Goal: Find specific page/section: Find specific page/section

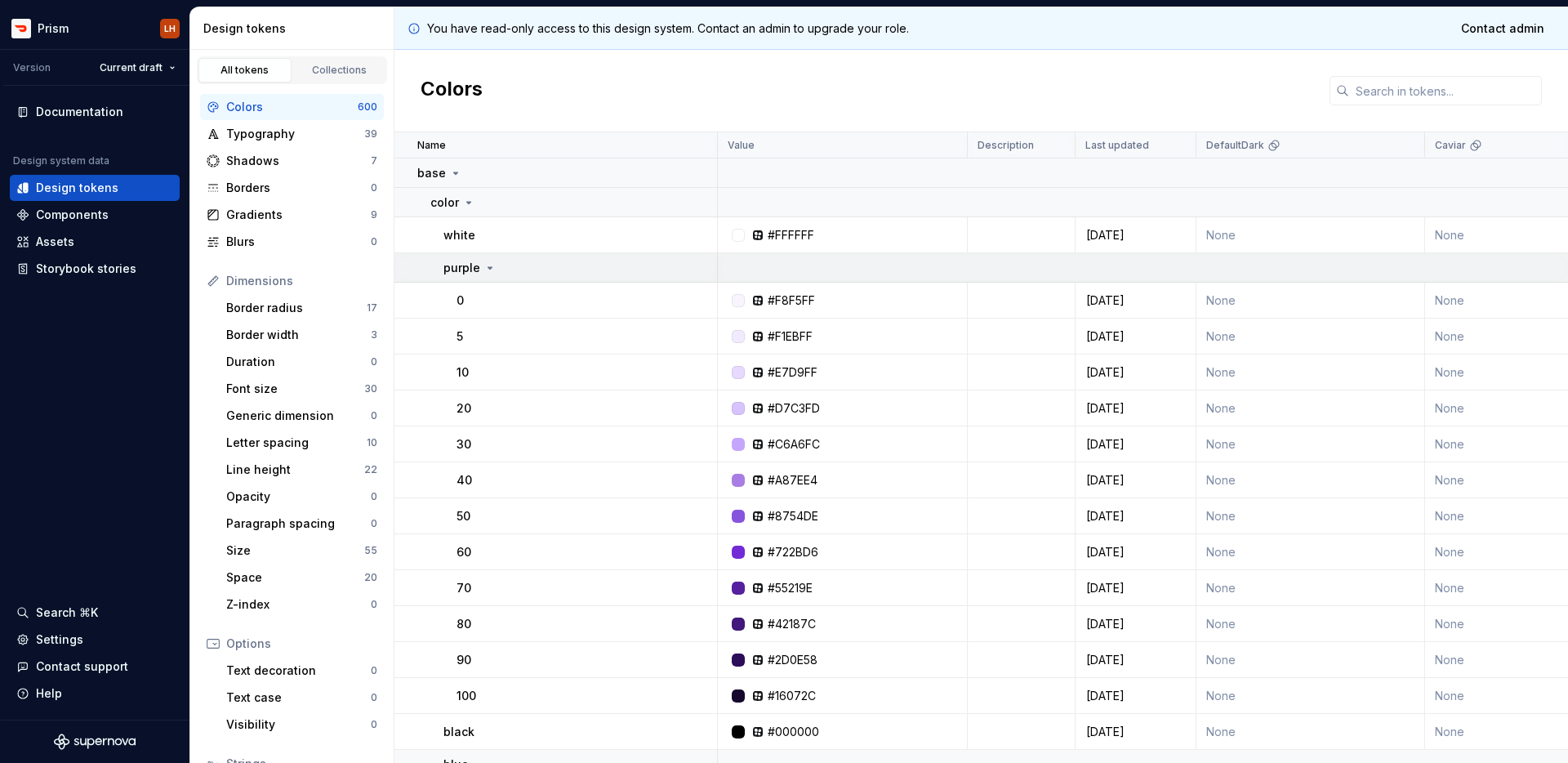
click at [483, 266] on icon at bounding box center [489, 267] width 13 height 13
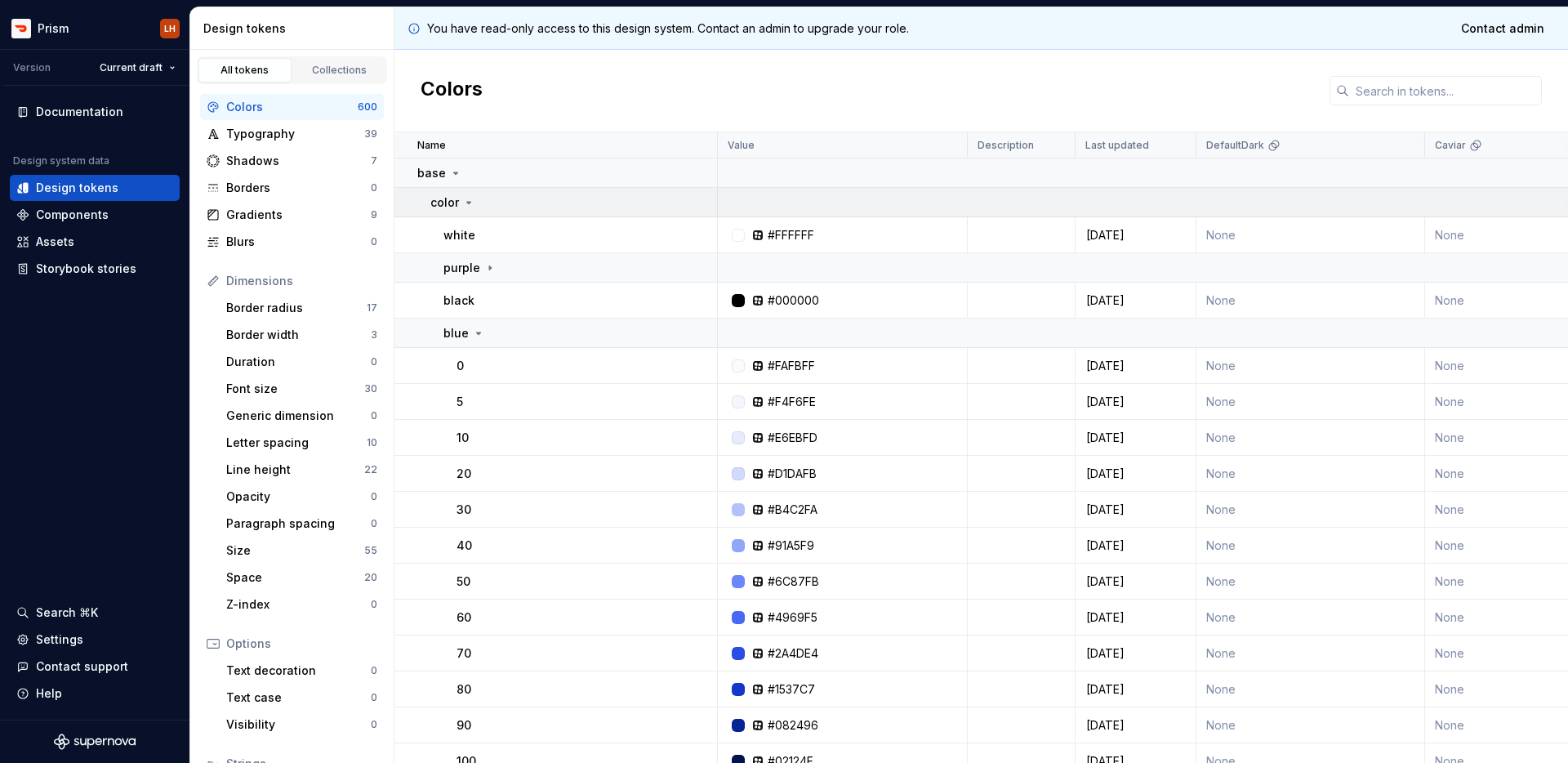
click at [471, 207] on icon at bounding box center [469, 202] width 13 height 13
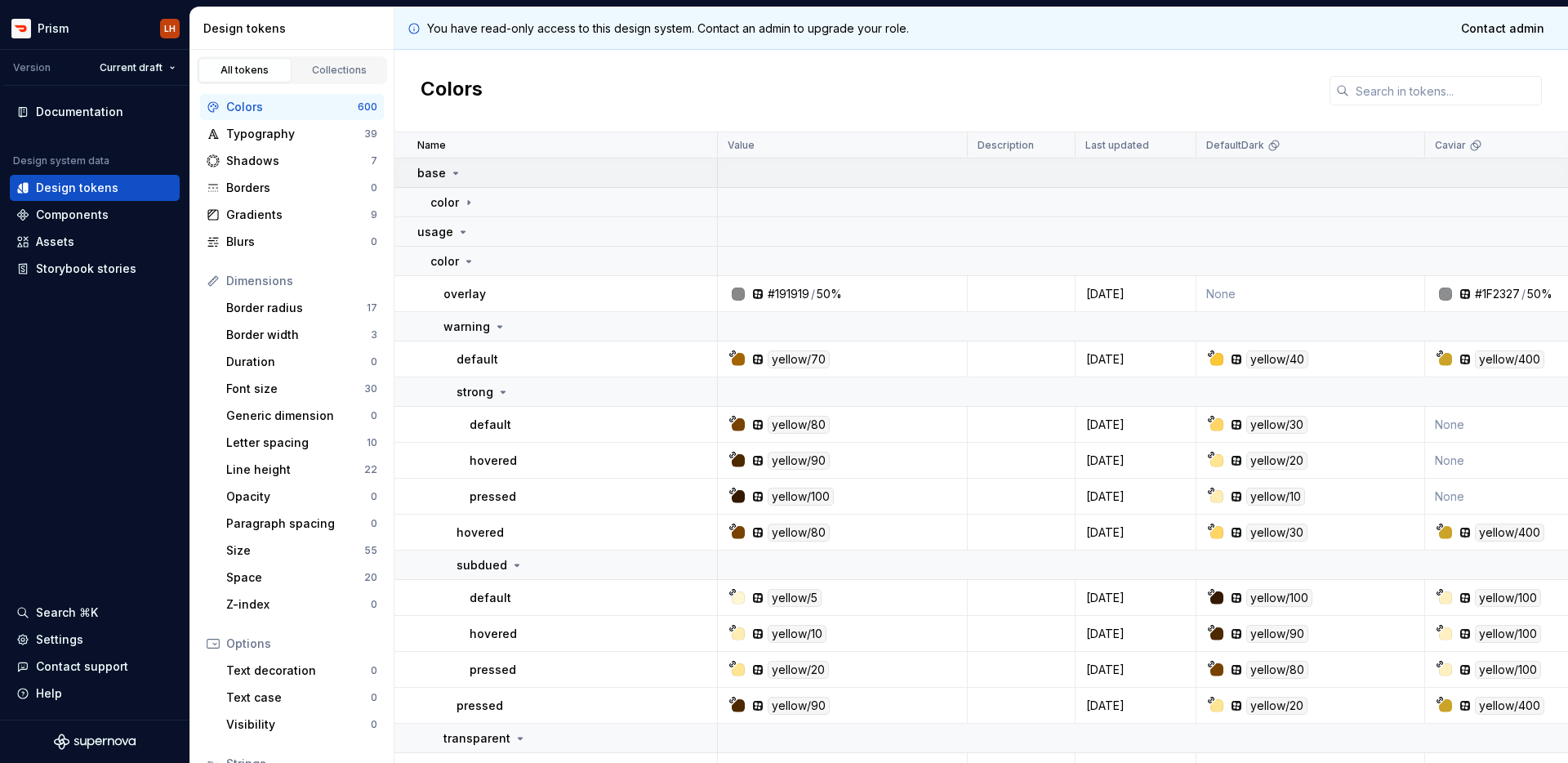
click at [454, 178] on icon at bounding box center [455, 173] width 13 height 13
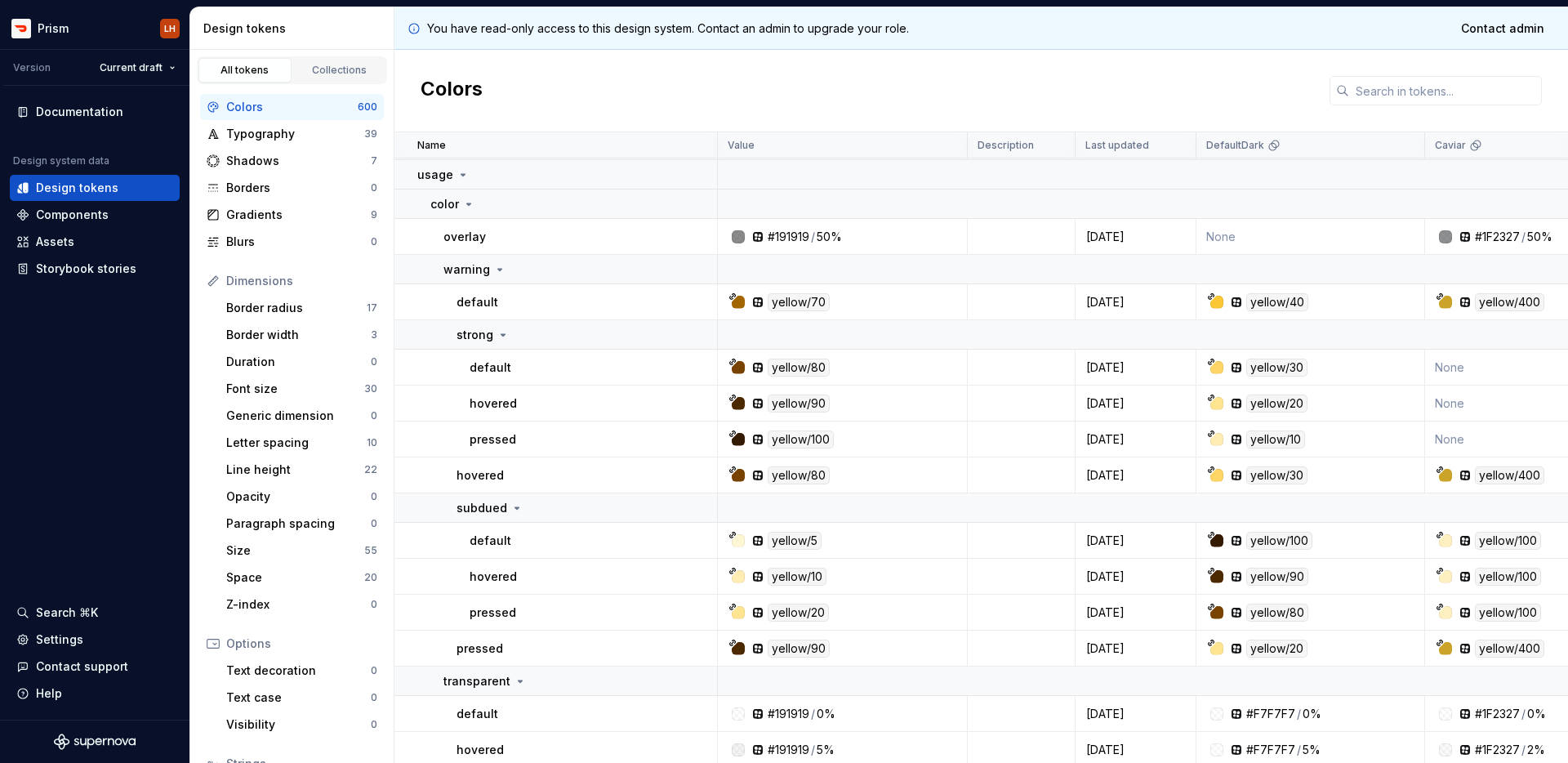
scroll to position [64, 0]
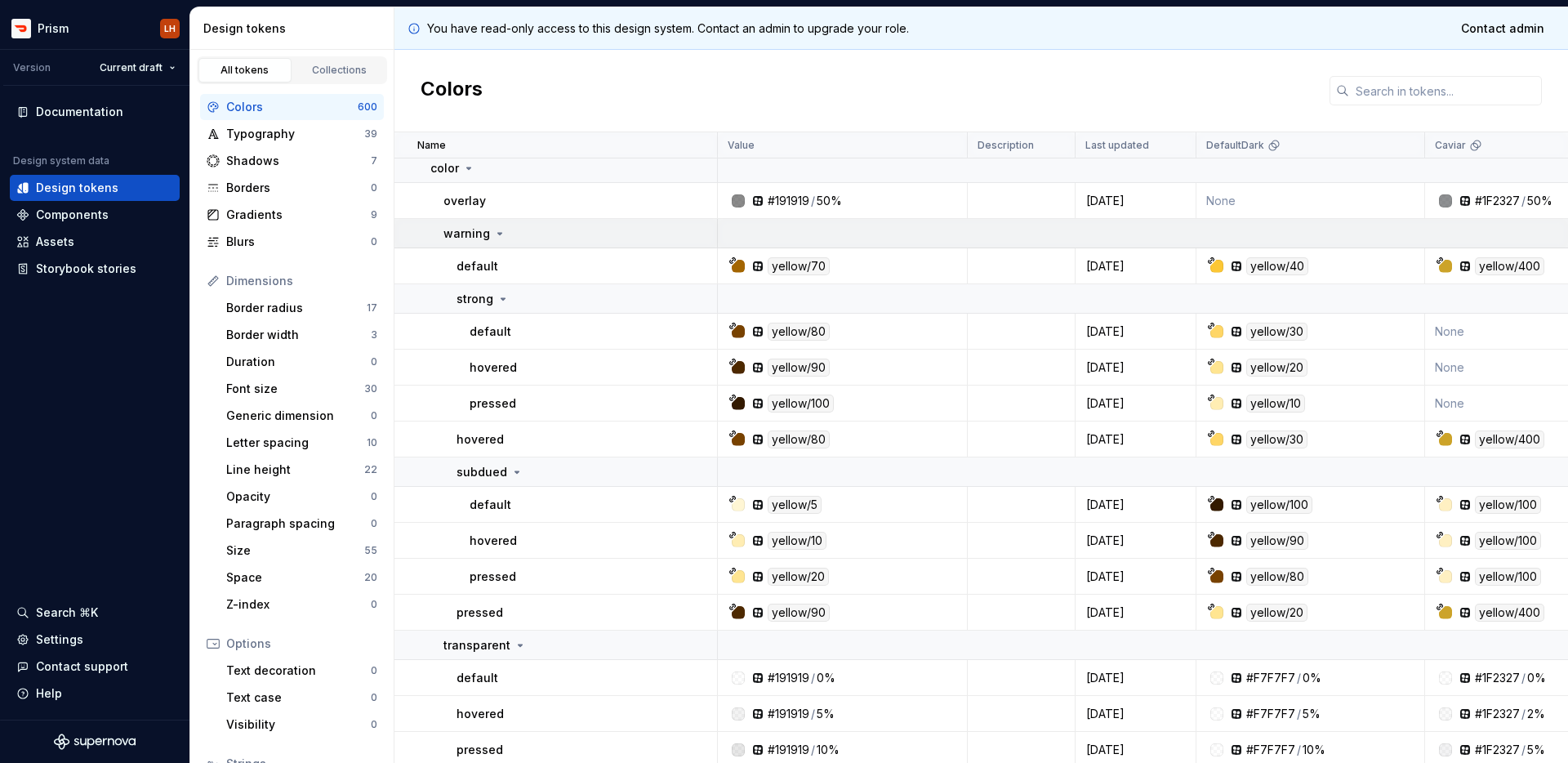
click at [503, 237] on icon at bounding box center [499, 233] width 13 height 13
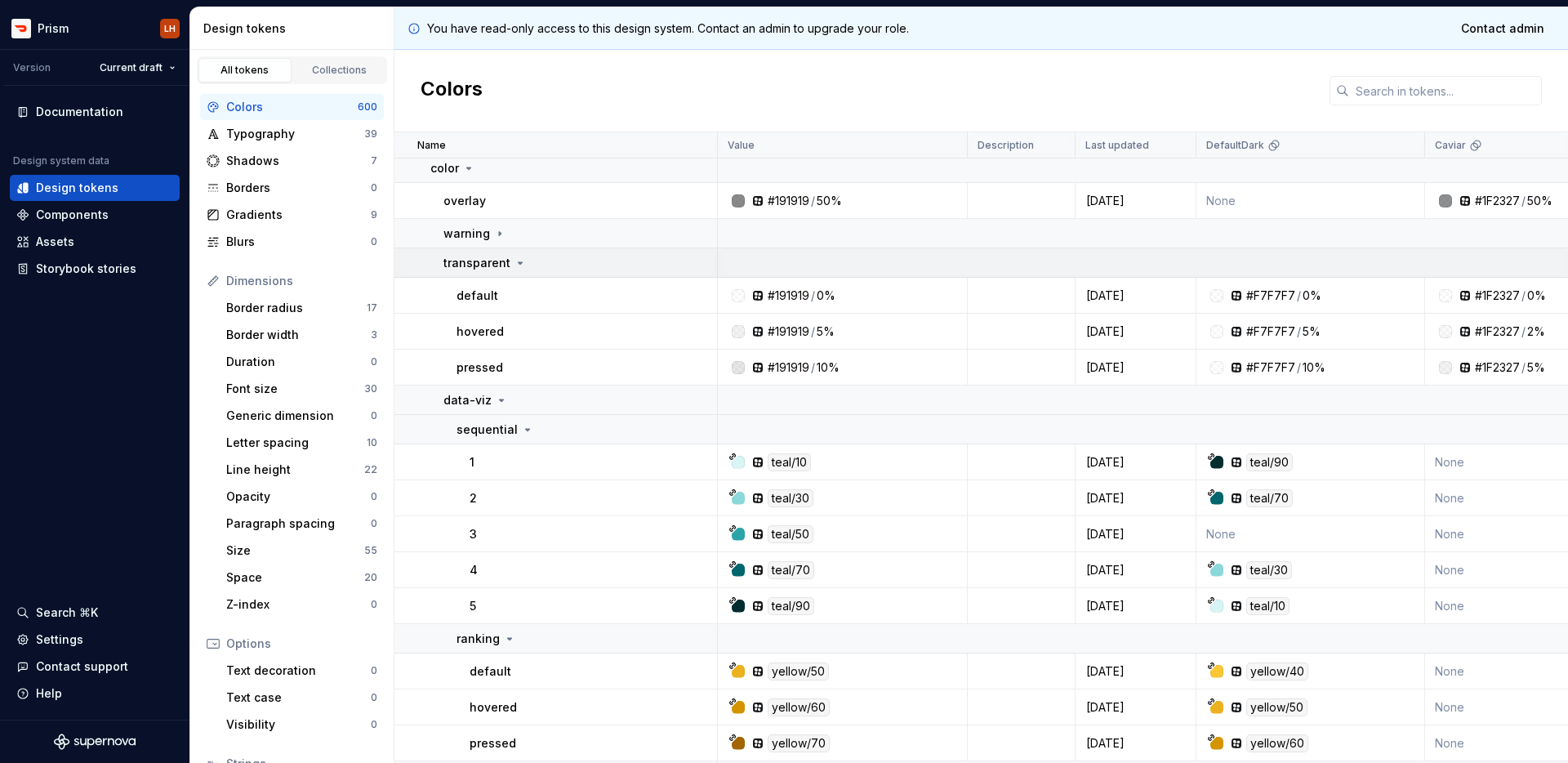
click at [519, 264] on icon at bounding box center [519, 262] width 13 height 13
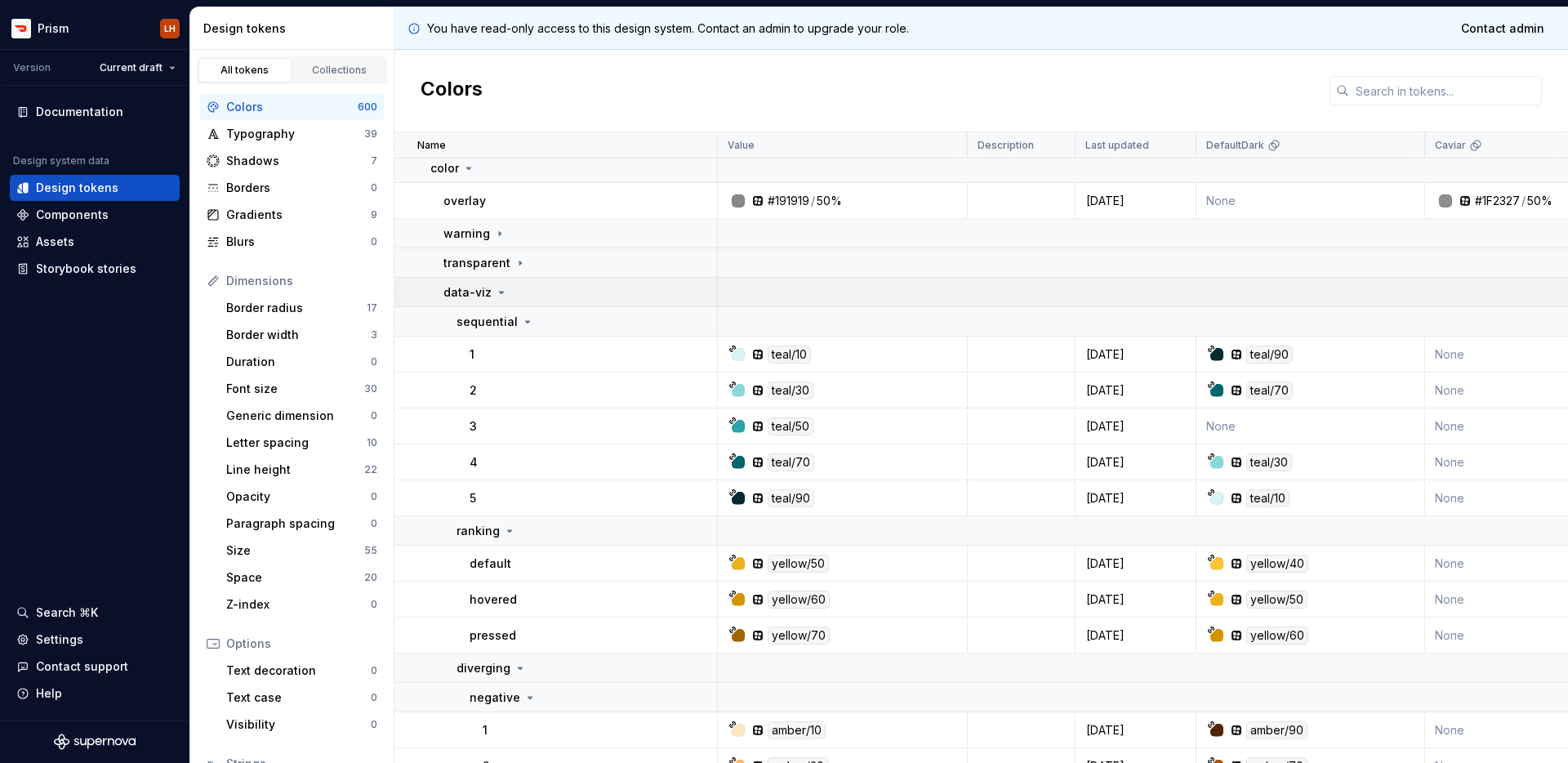
click at [505, 292] on div "data-viz" at bounding box center [580, 292] width 273 height 16
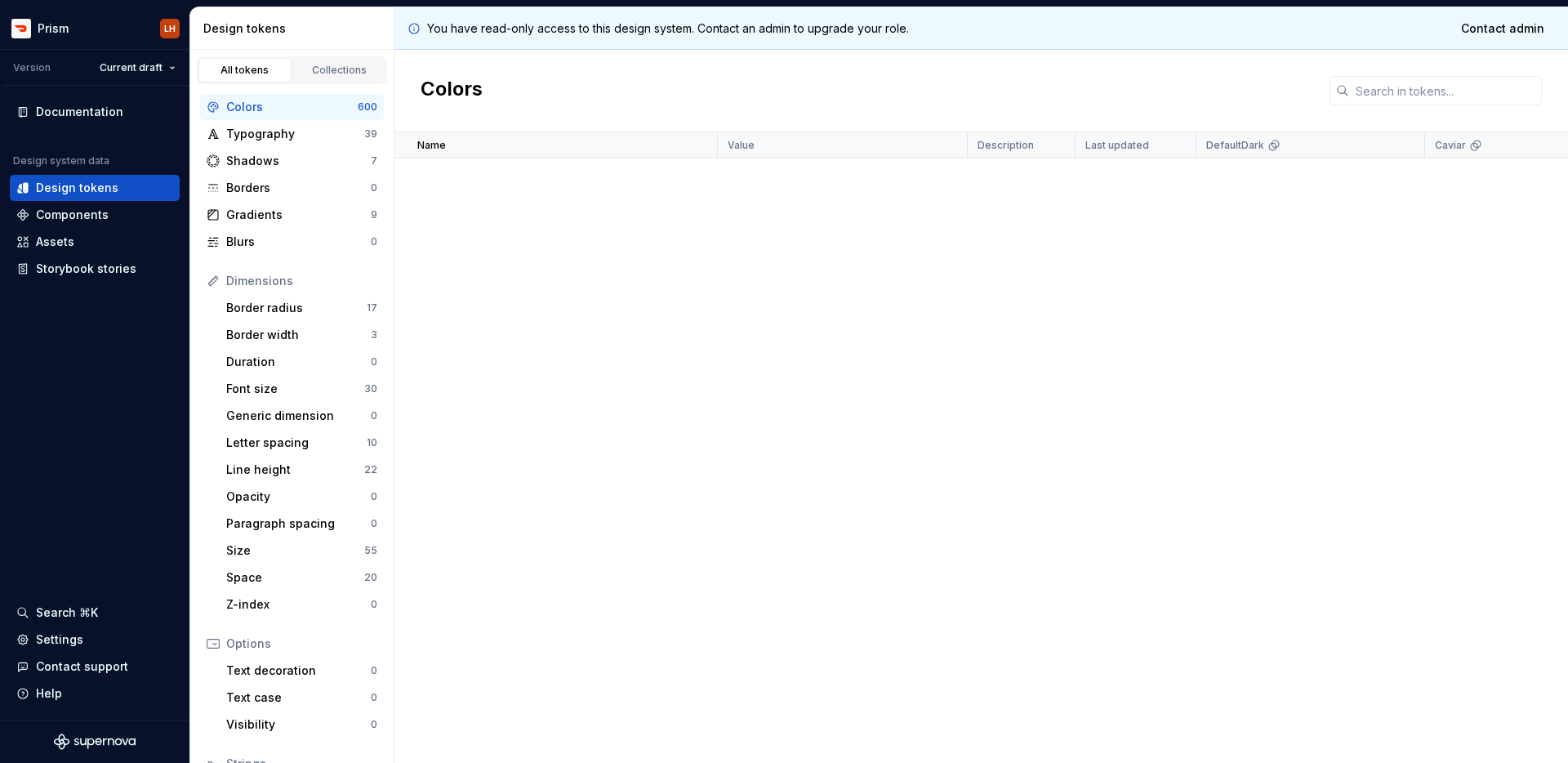
scroll to position [0, 0]
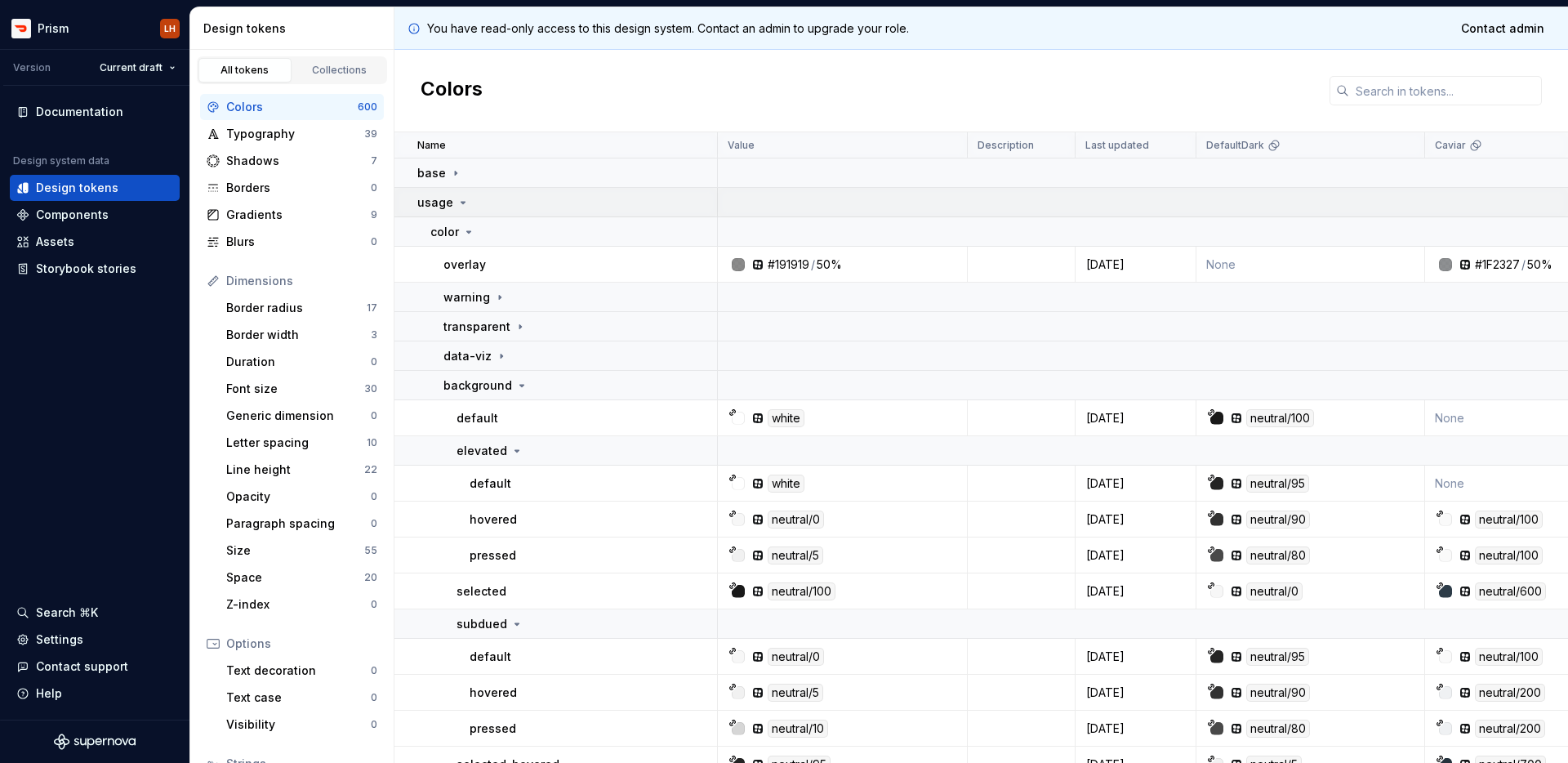
click at [465, 203] on icon at bounding box center [463, 202] width 13 height 13
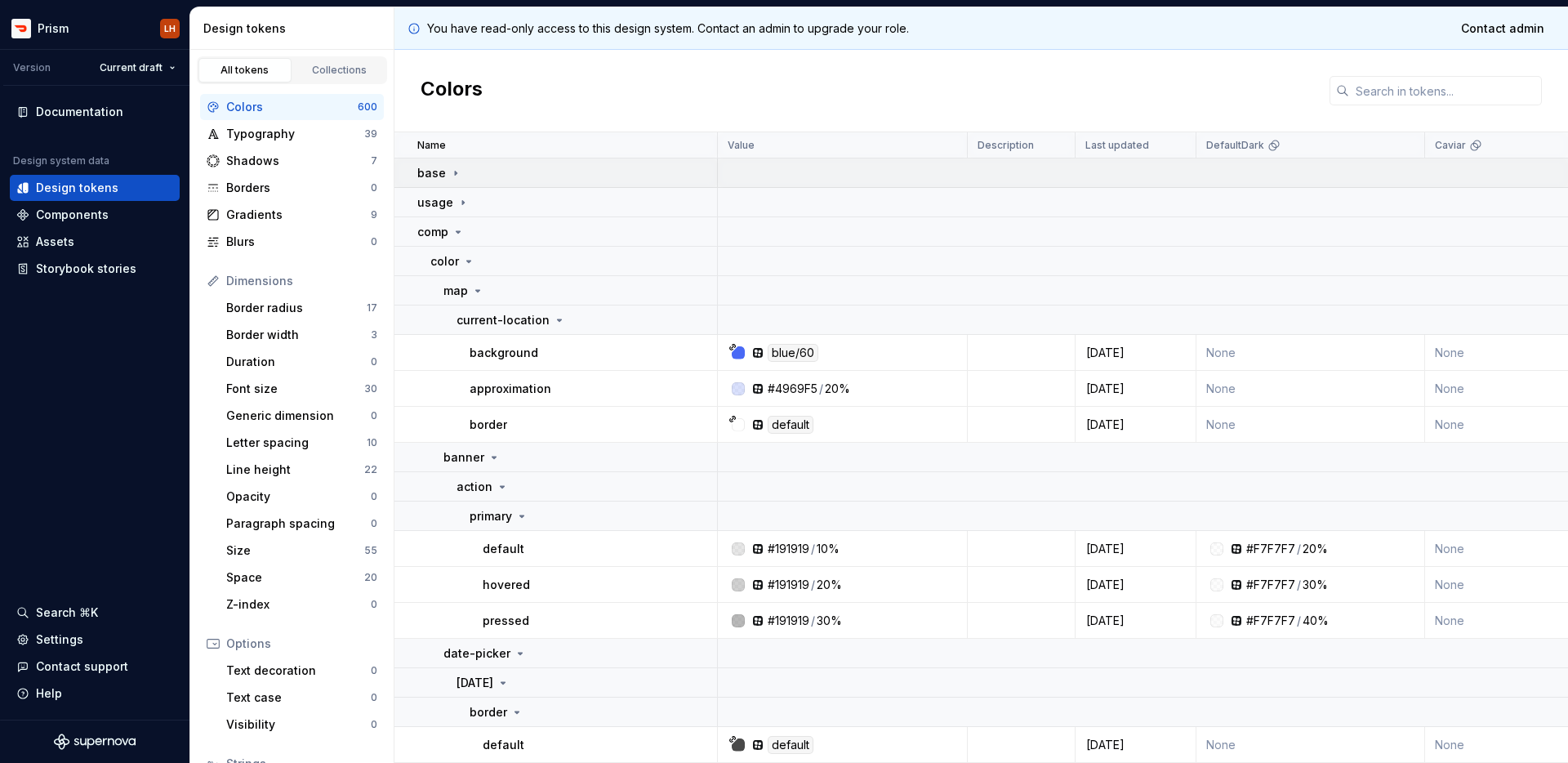
click at [459, 176] on icon at bounding box center [455, 173] width 13 height 13
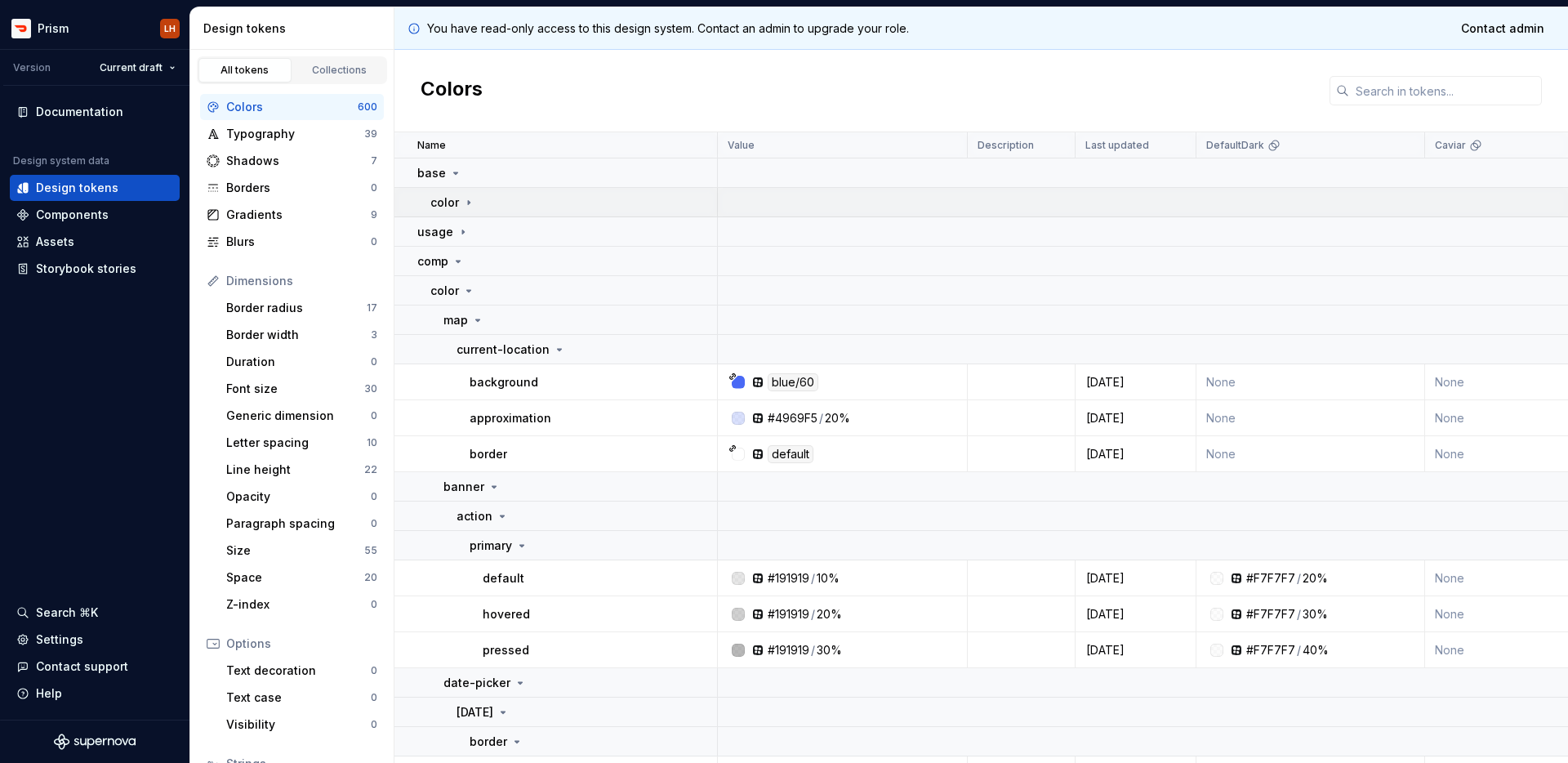
click at [465, 201] on icon at bounding box center [469, 202] width 13 height 13
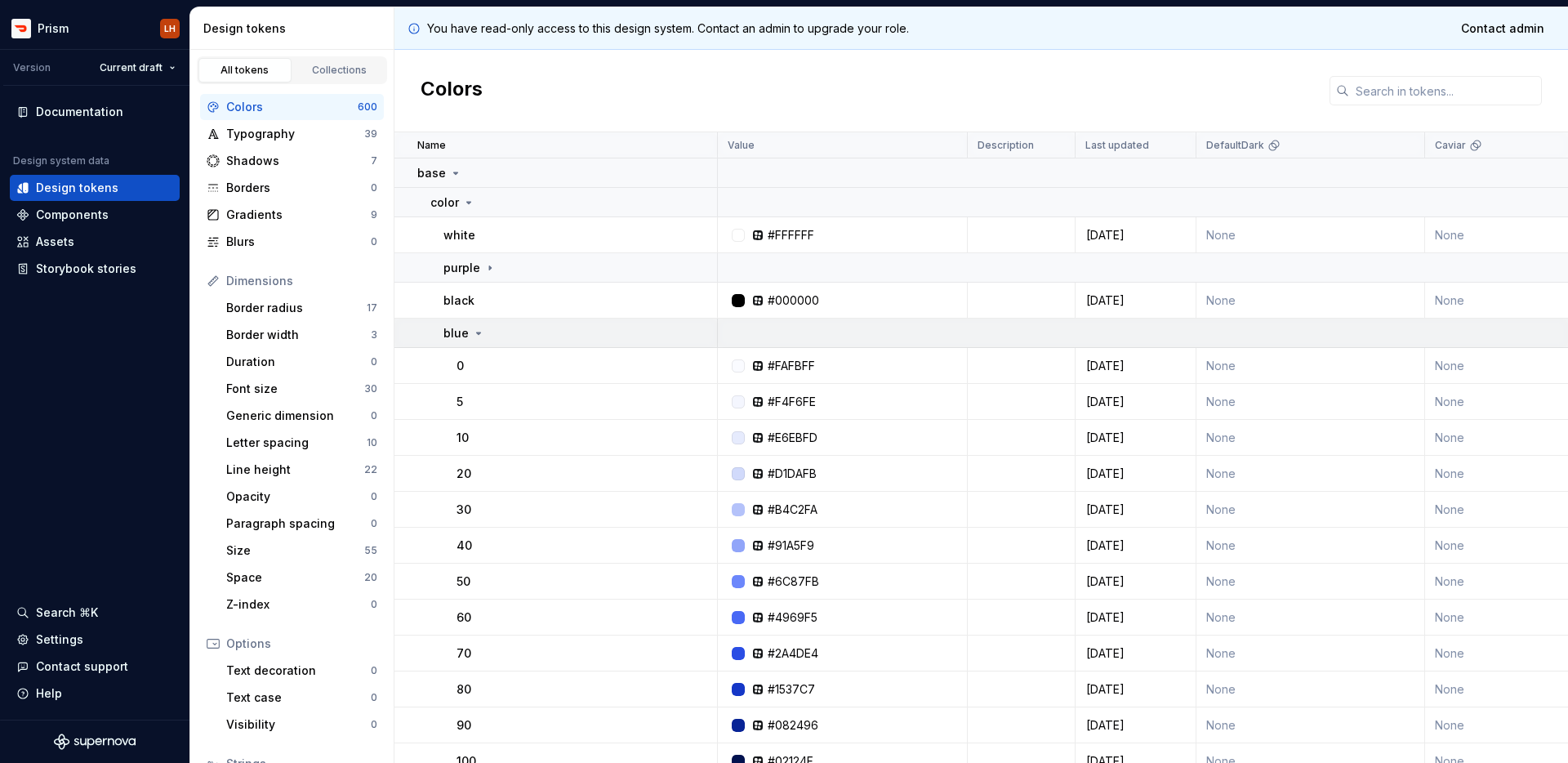
click at [480, 336] on icon at bounding box center [477, 333] width 13 height 13
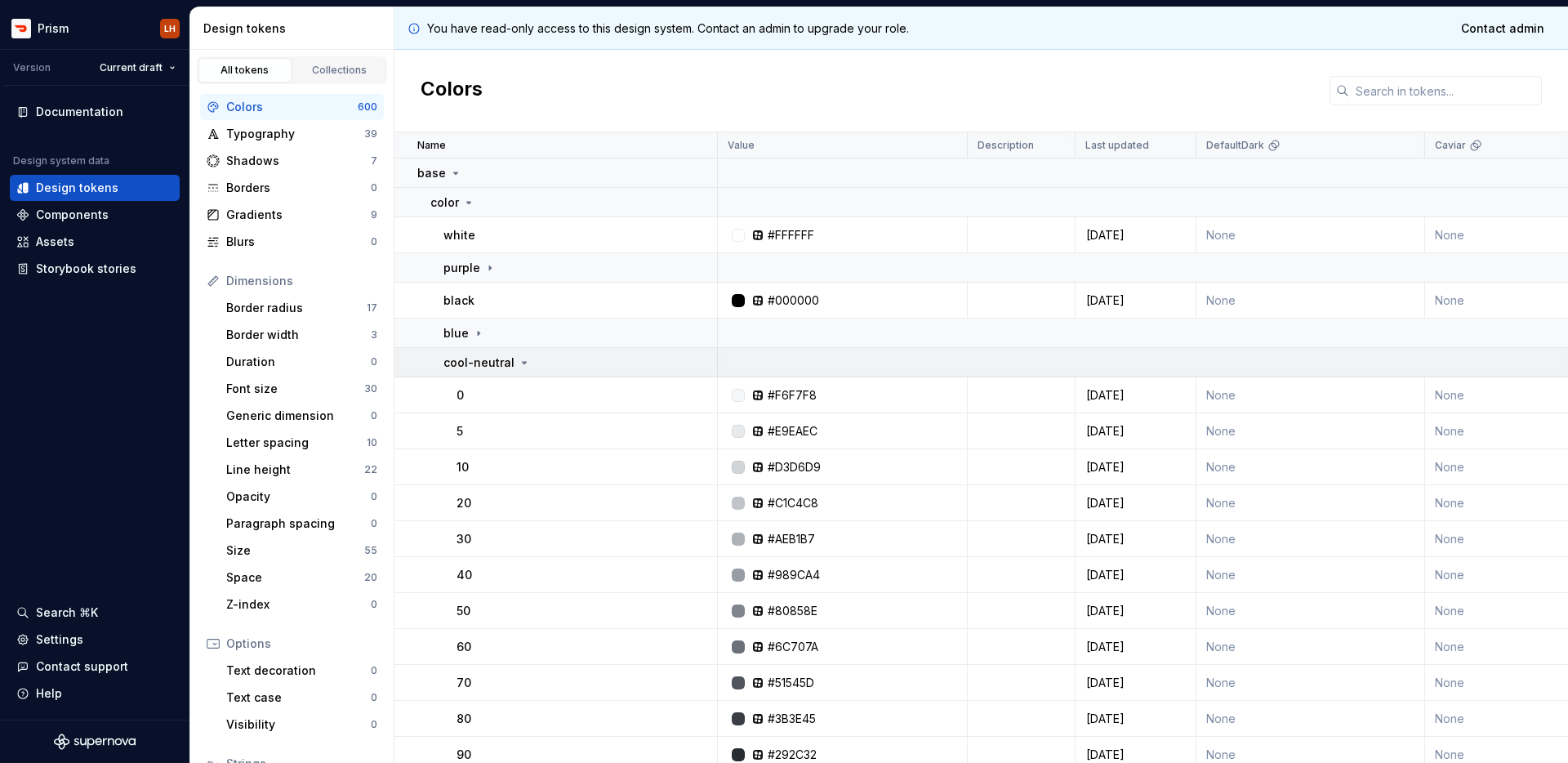
click at [512, 376] on td "cool-neutral" at bounding box center [556, 362] width 323 height 29
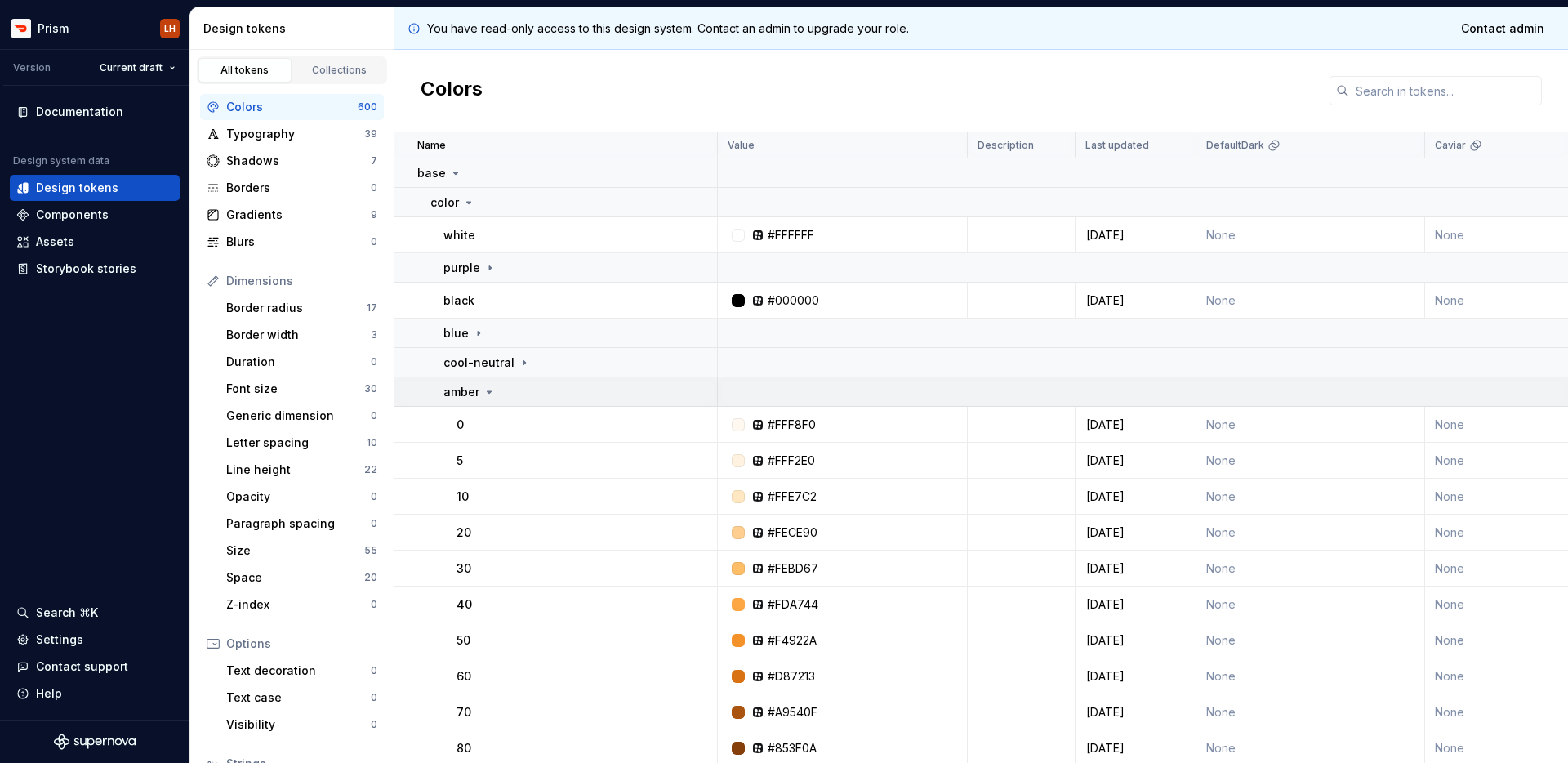
click at [480, 389] on div "amber" at bounding box center [470, 392] width 52 height 16
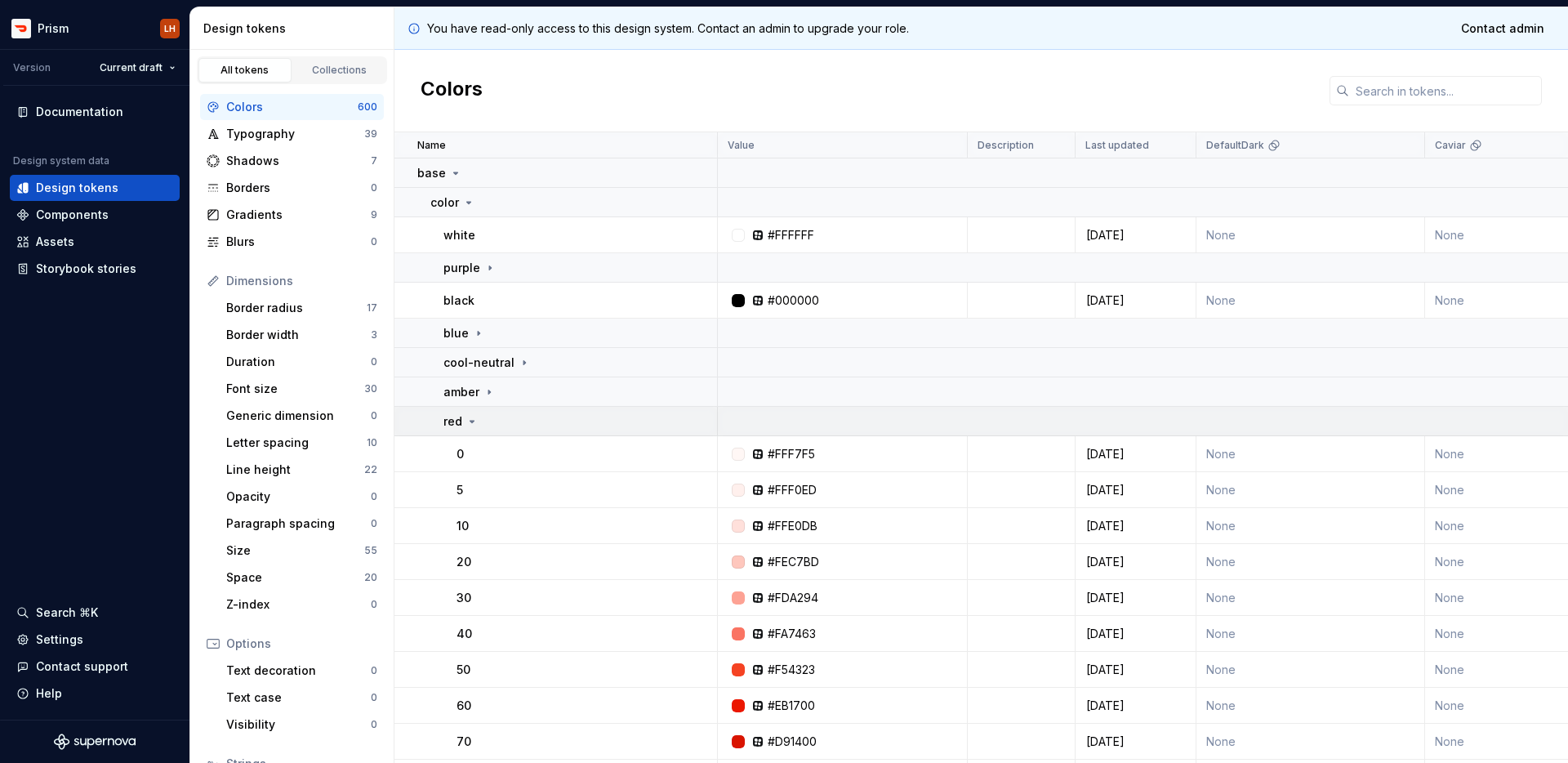
click at [476, 420] on icon at bounding box center [471, 421] width 13 height 13
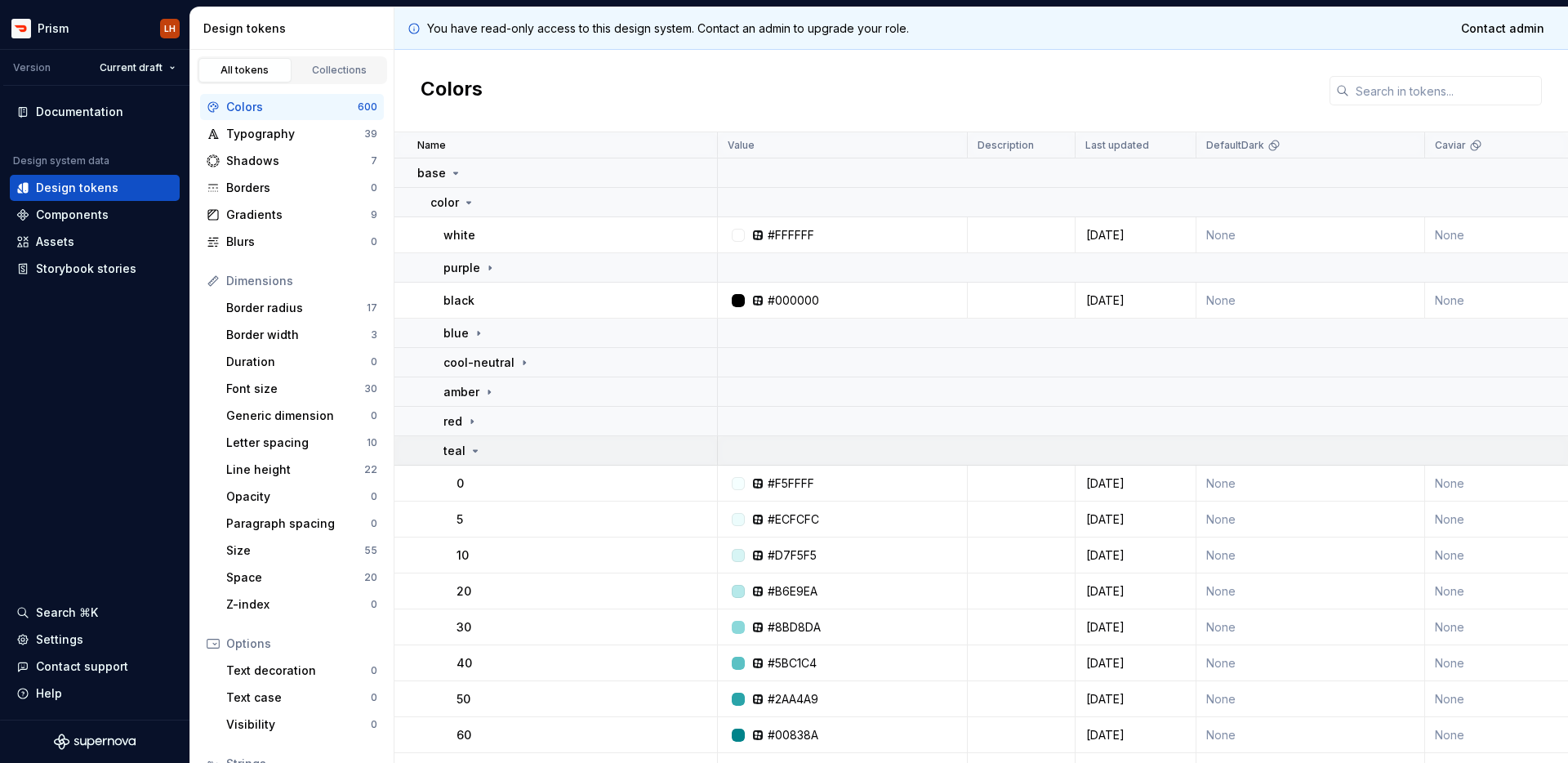
click at [468, 443] on div "teal" at bounding box center [463, 451] width 38 height 16
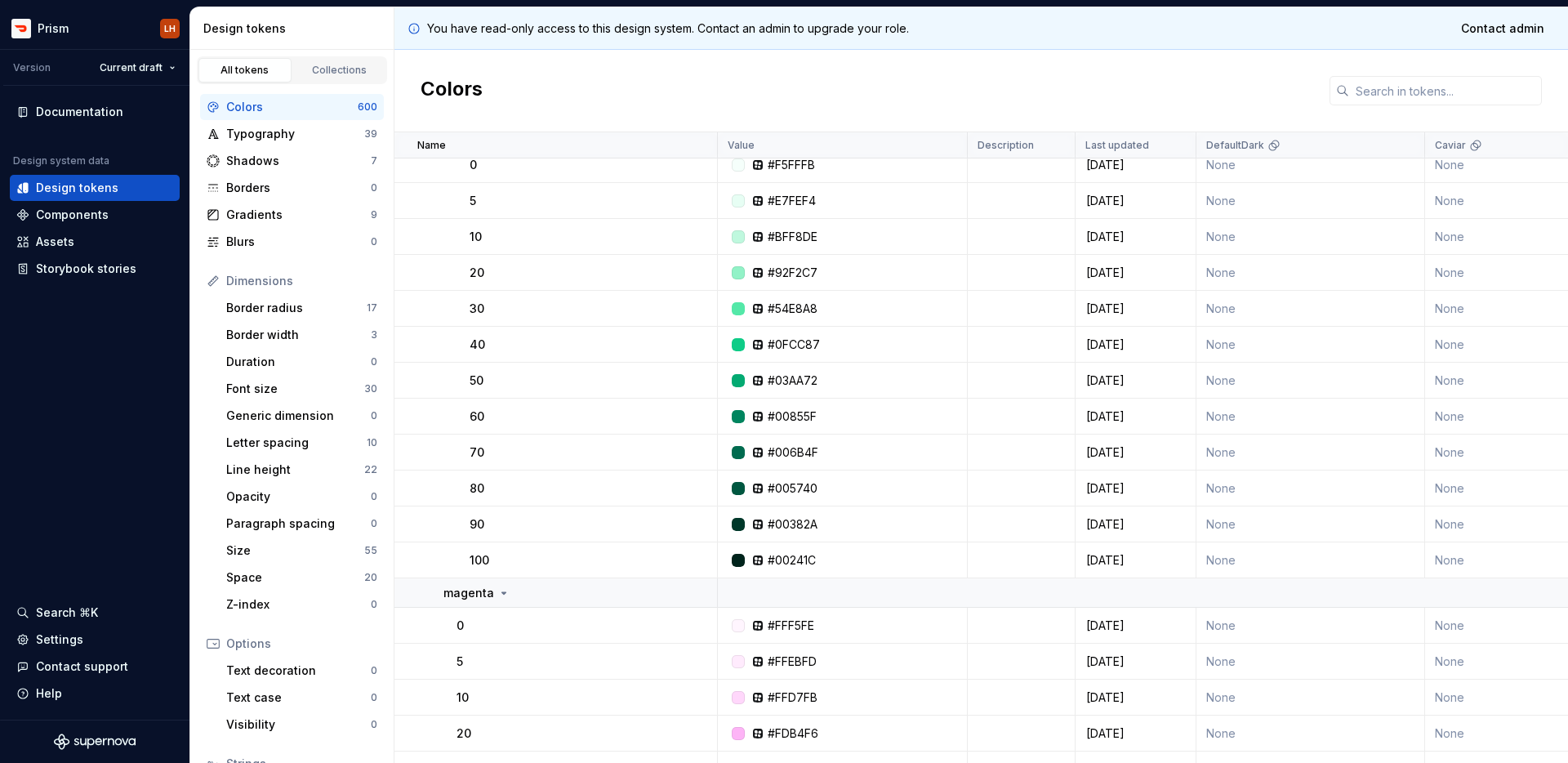
scroll to position [3912, 0]
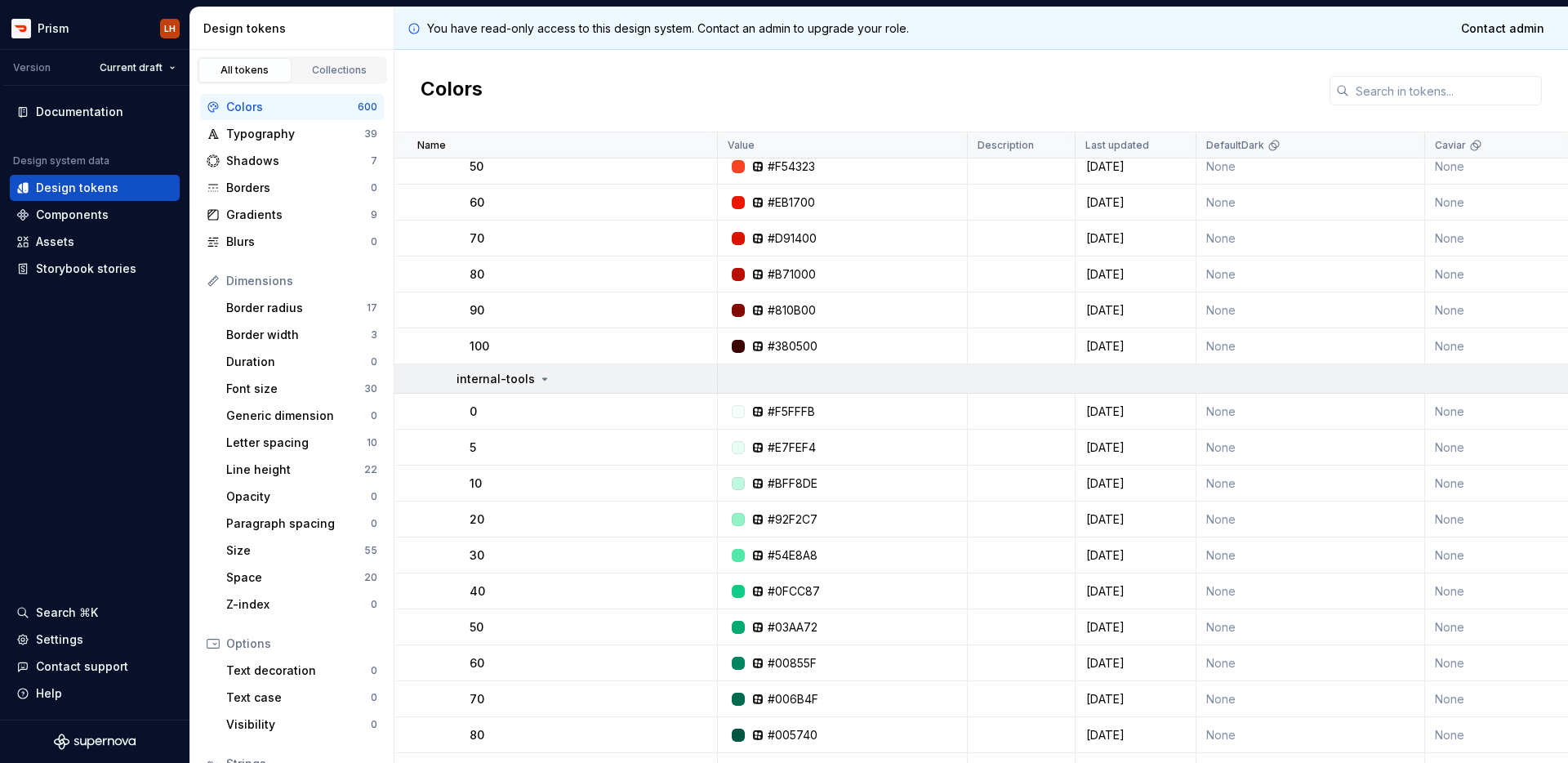
click at [539, 375] on icon at bounding box center [544, 379] width 13 height 13
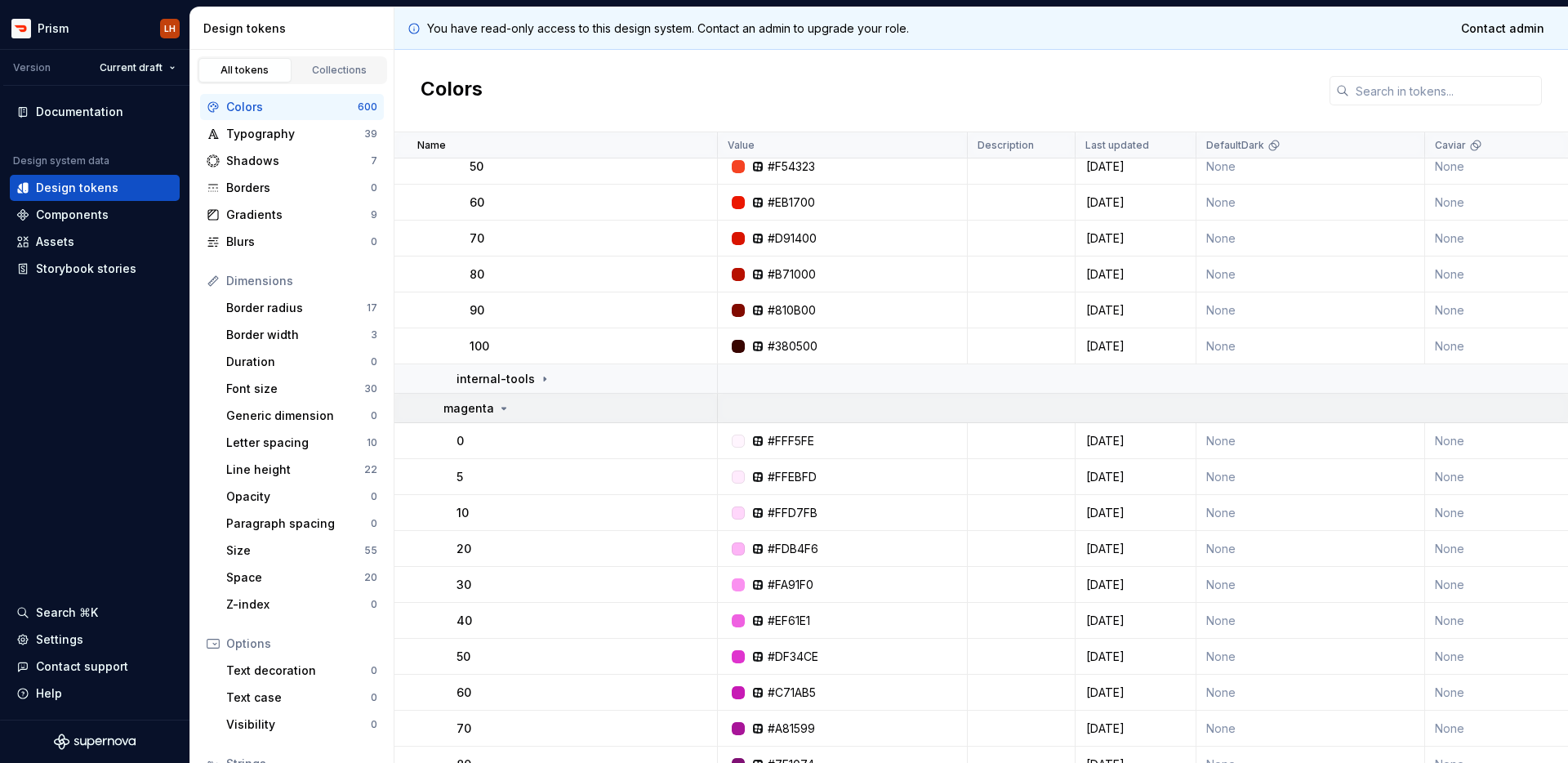
click at [504, 410] on icon at bounding box center [503, 408] width 13 height 13
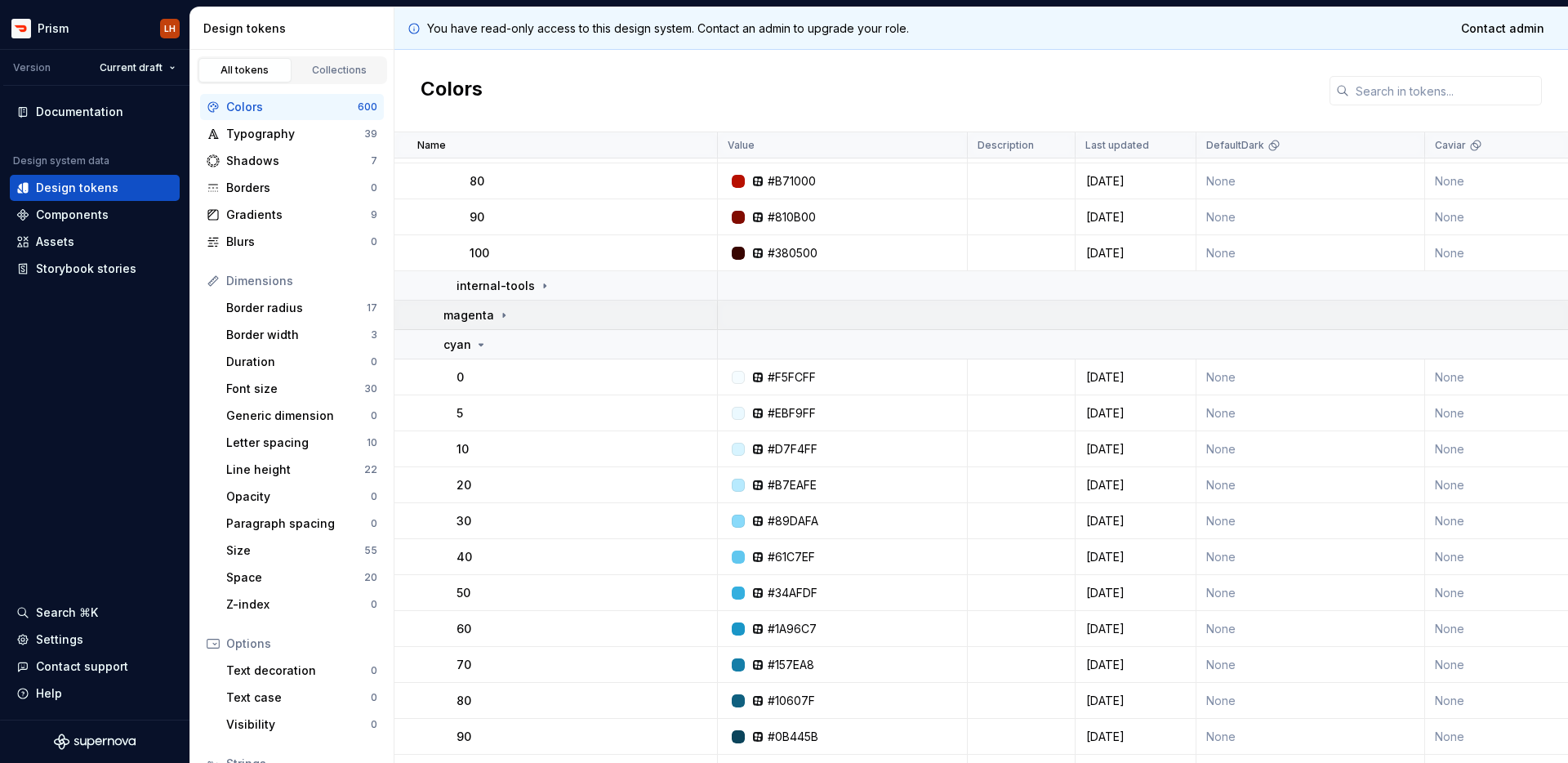
scroll to position [4069, 0]
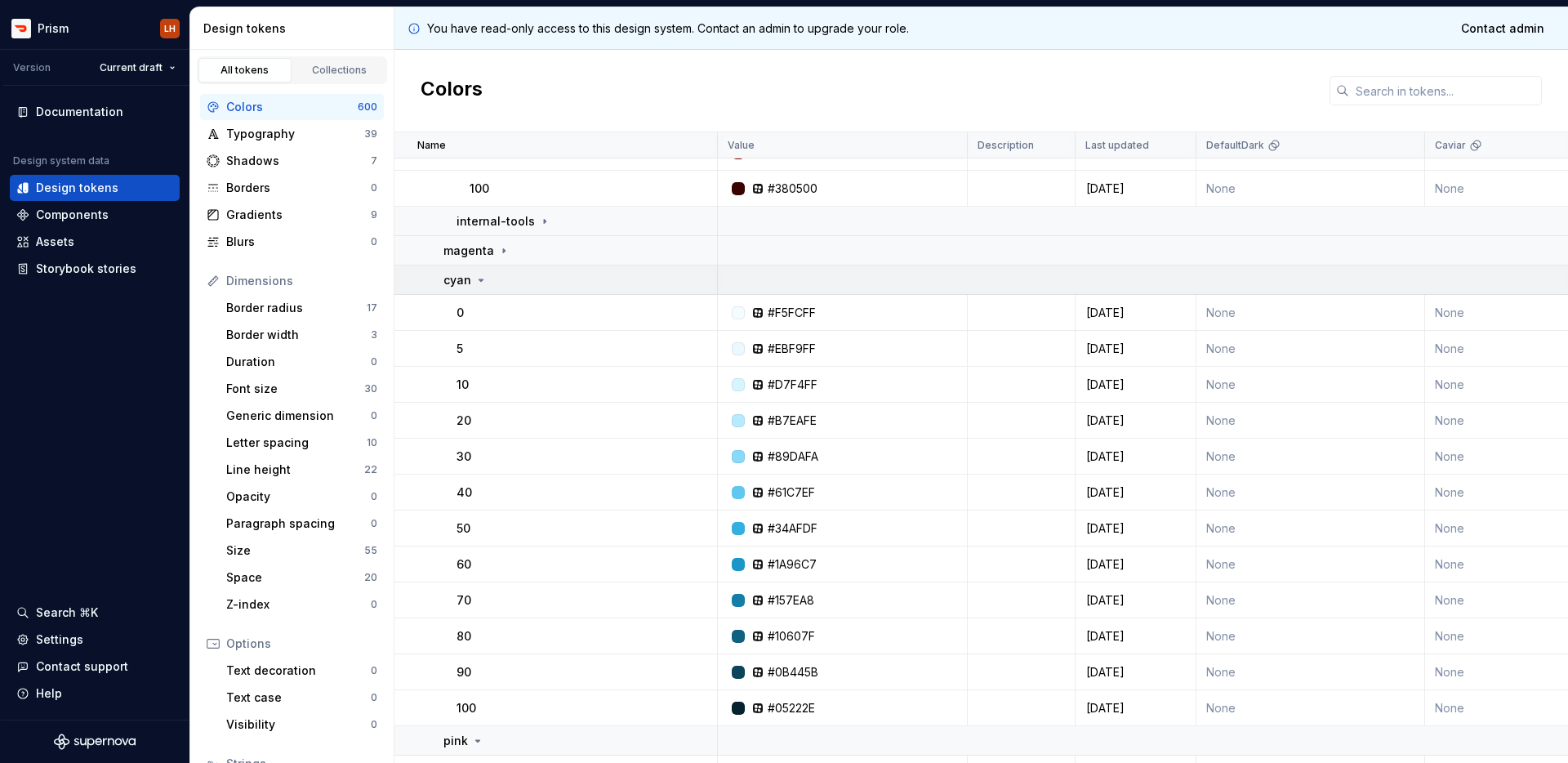
click at [479, 279] on icon at bounding box center [481, 280] width 4 height 2
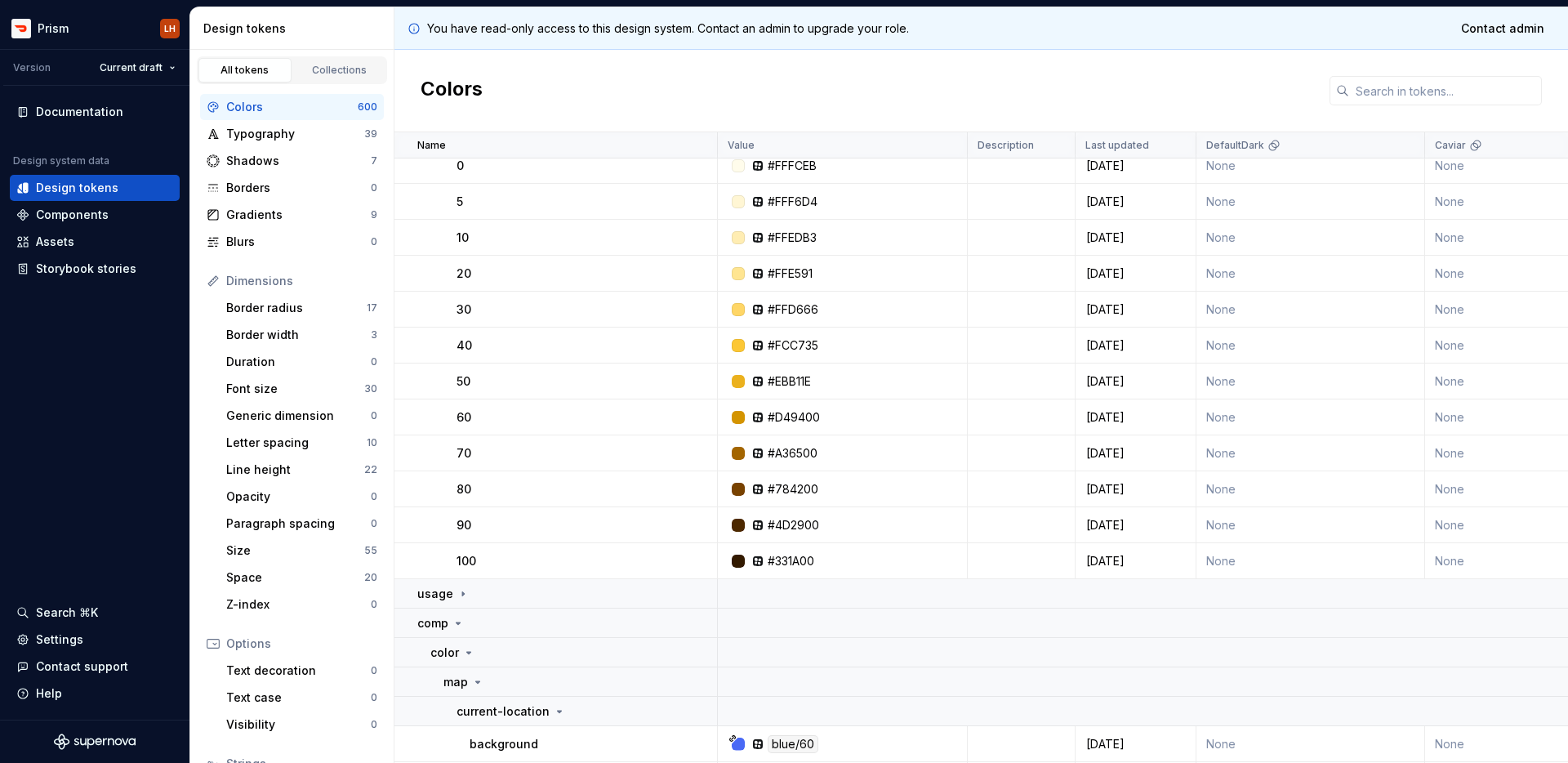
scroll to position [4719, 0]
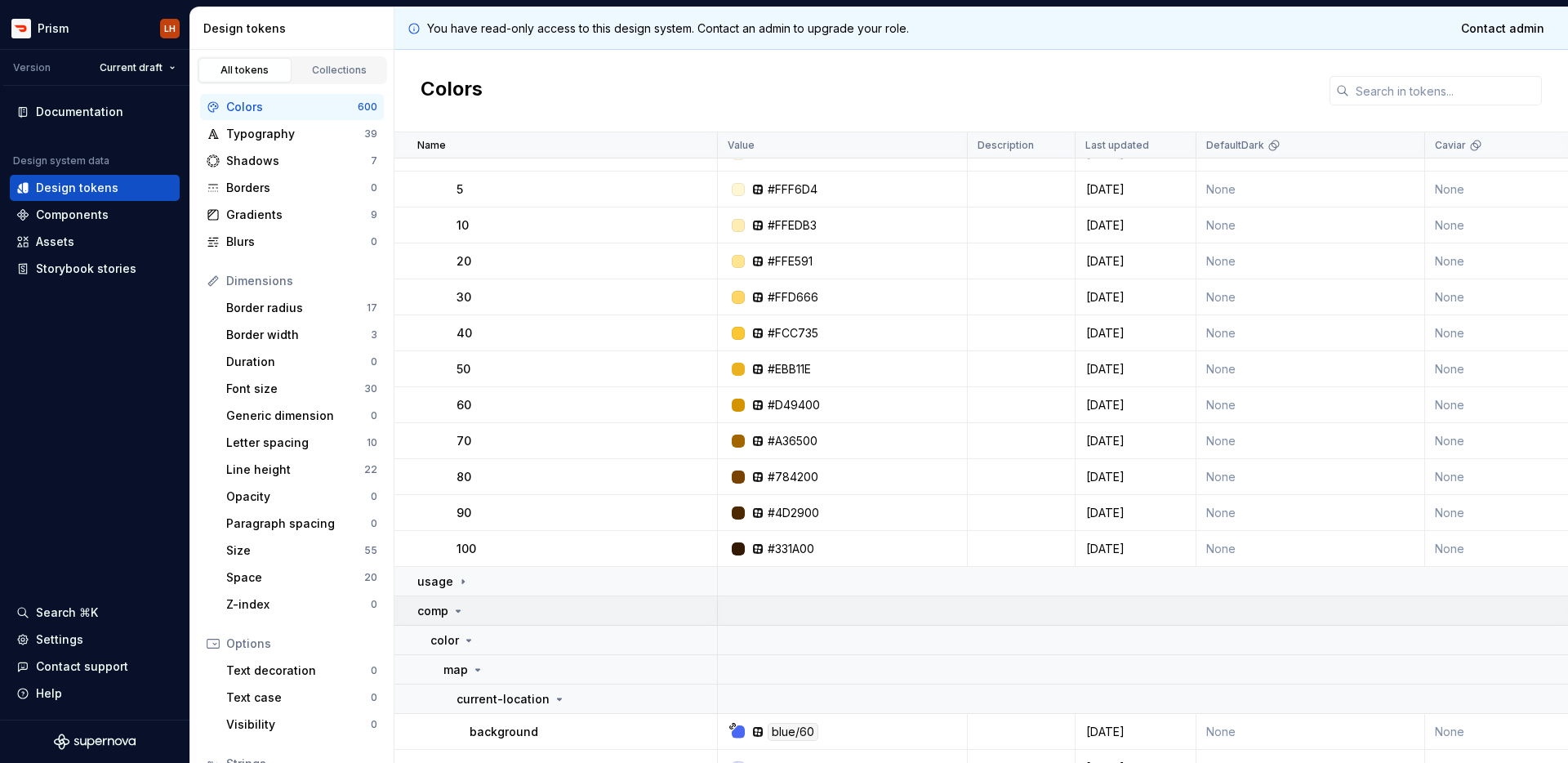
click at [459, 613] on icon at bounding box center [458, 610] width 13 height 13
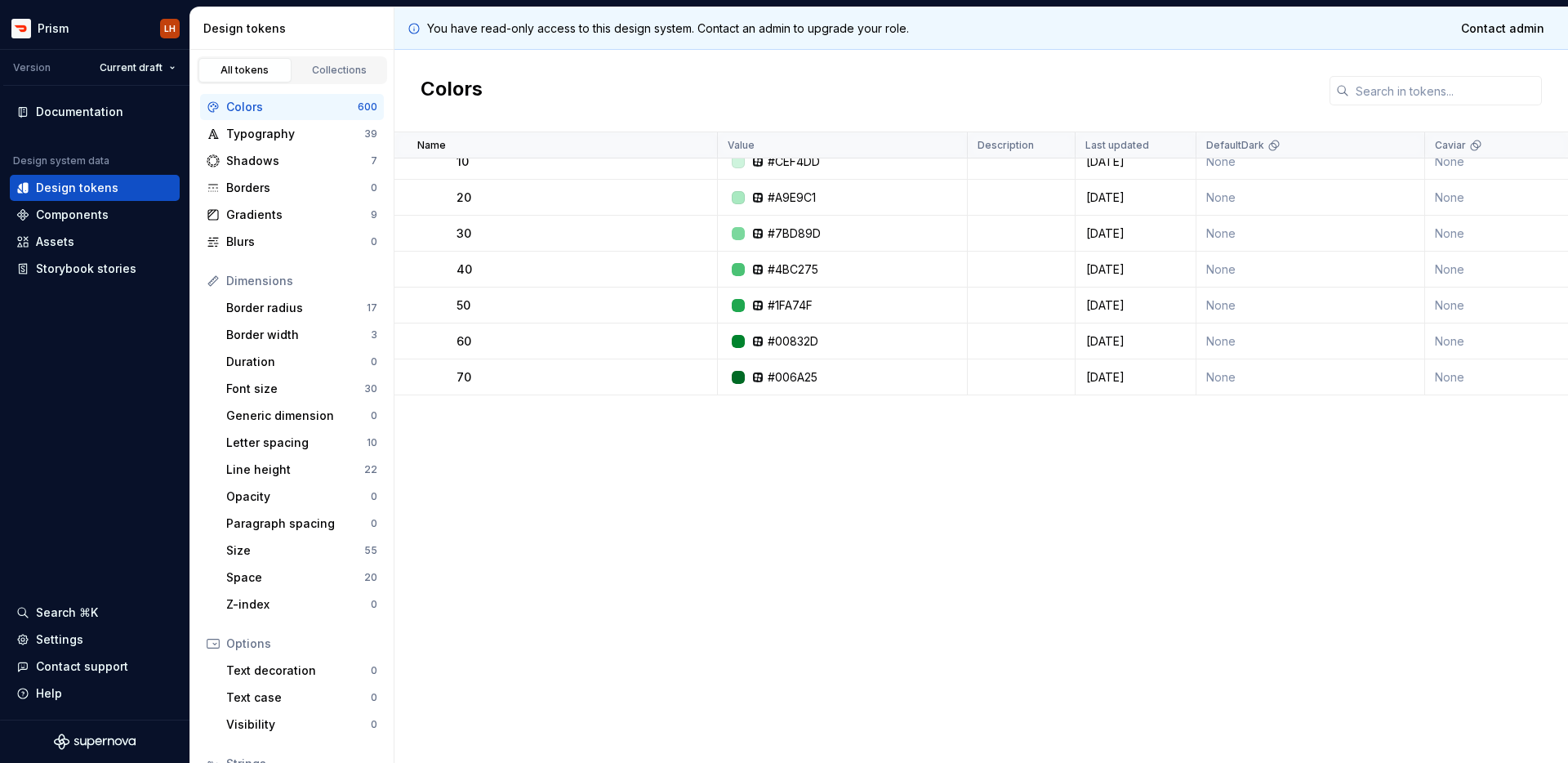
scroll to position [0, 0]
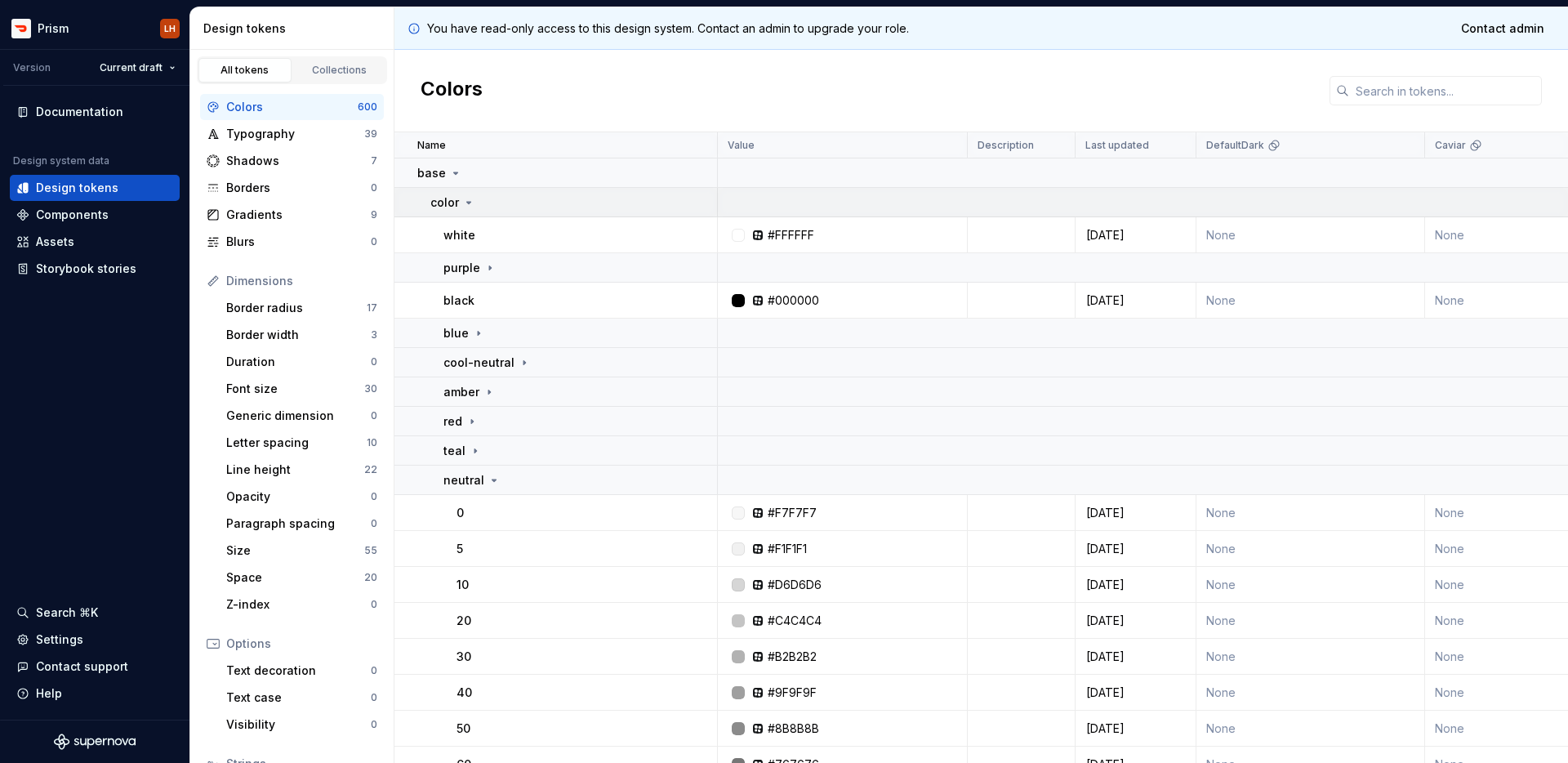
click at [458, 199] on p "color" at bounding box center [445, 202] width 29 height 16
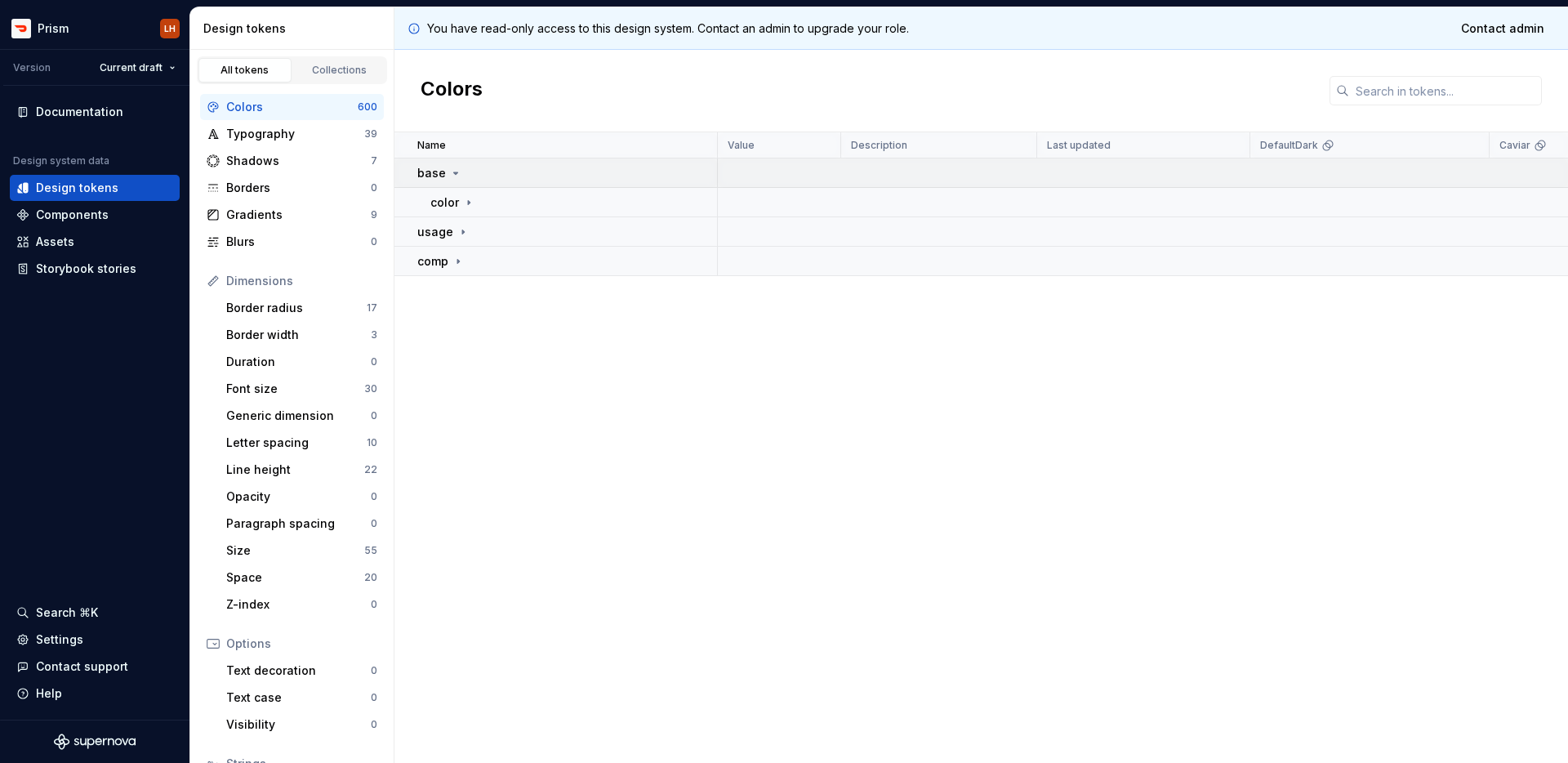
click at [458, 179] on icon at bounding box center [455, 173] width 13 height 13
click at [468, 229] on div "comp" at bounding box center [567, 231] width 299 height 16
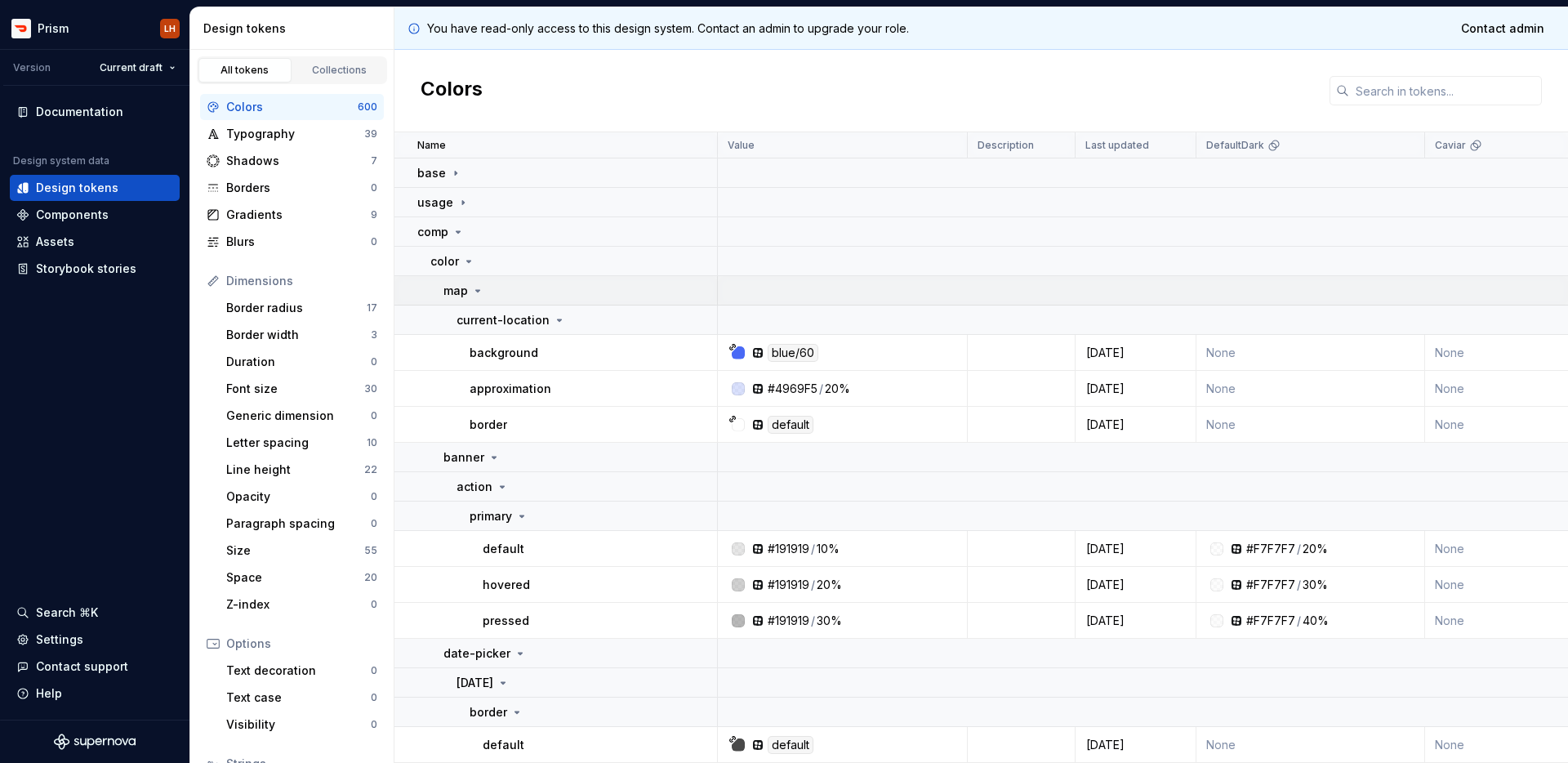
click at [471, 291] on icon at bounding box center [477, 290] width 13 height 13
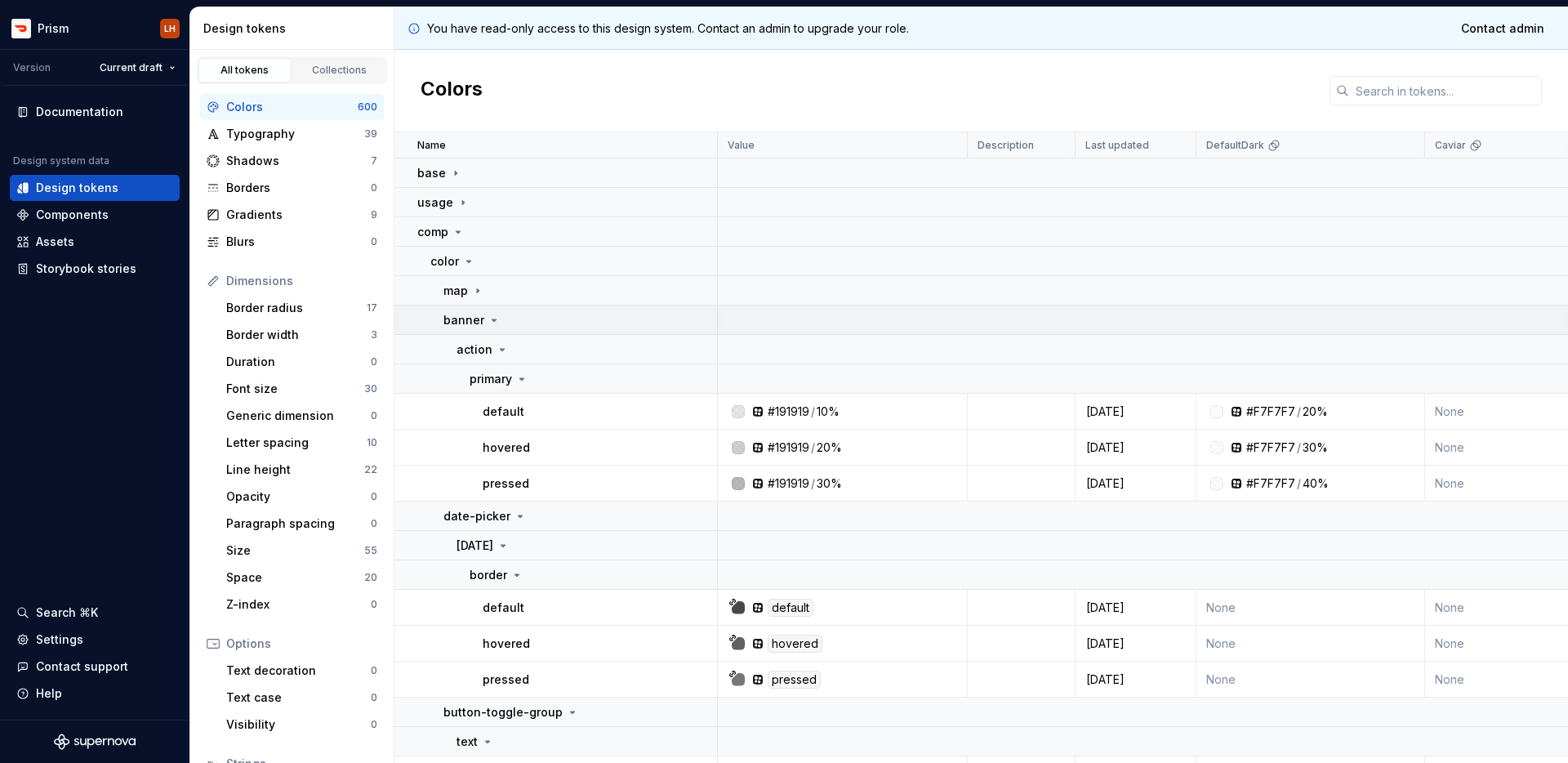
click at [479, 316] on p "banner" at bounding box center [464, 320] width 41 height 16
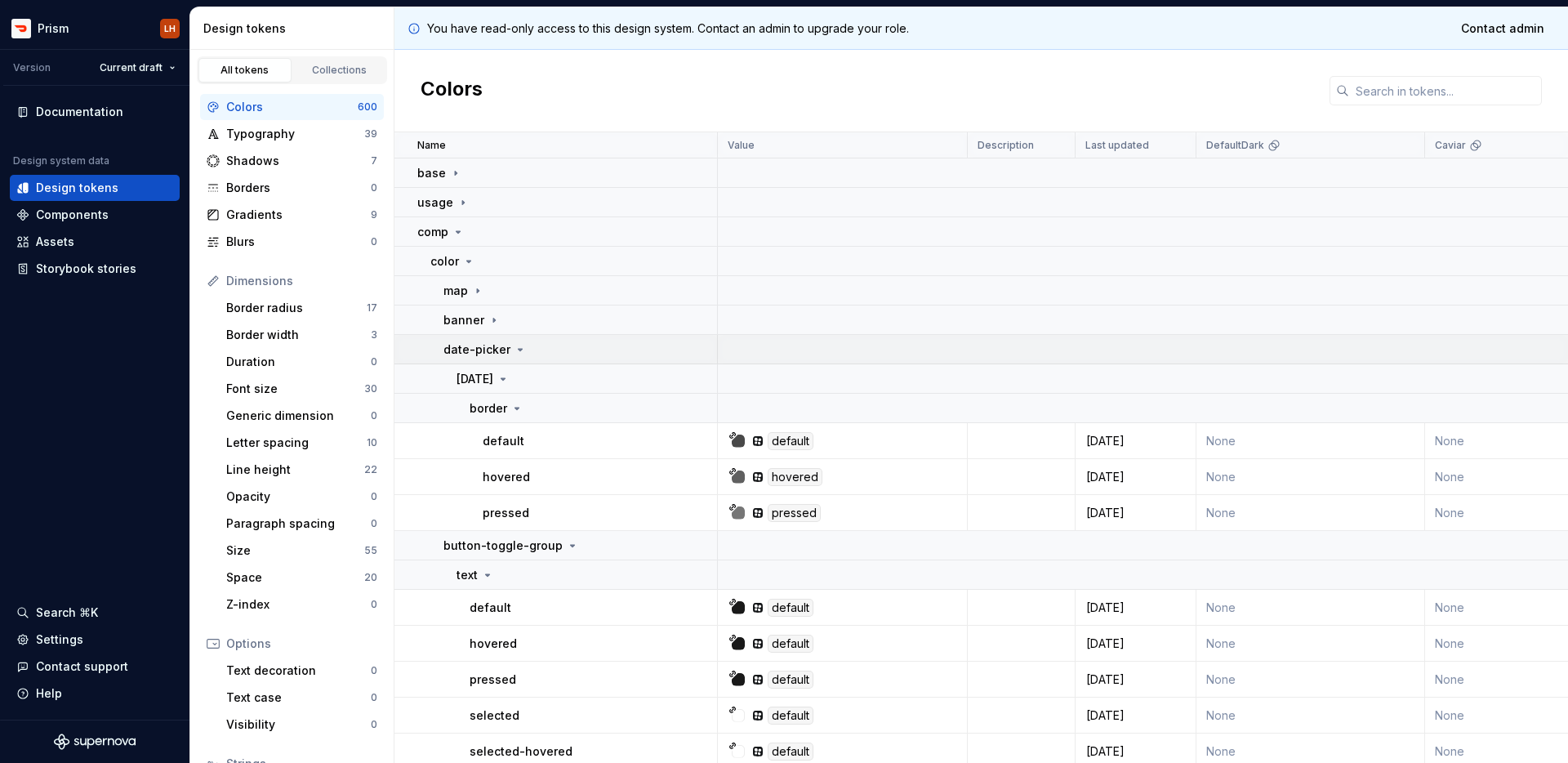
click at [503, 352] on p "date-picker" at bounding box center [476, 349] width 67 height 16
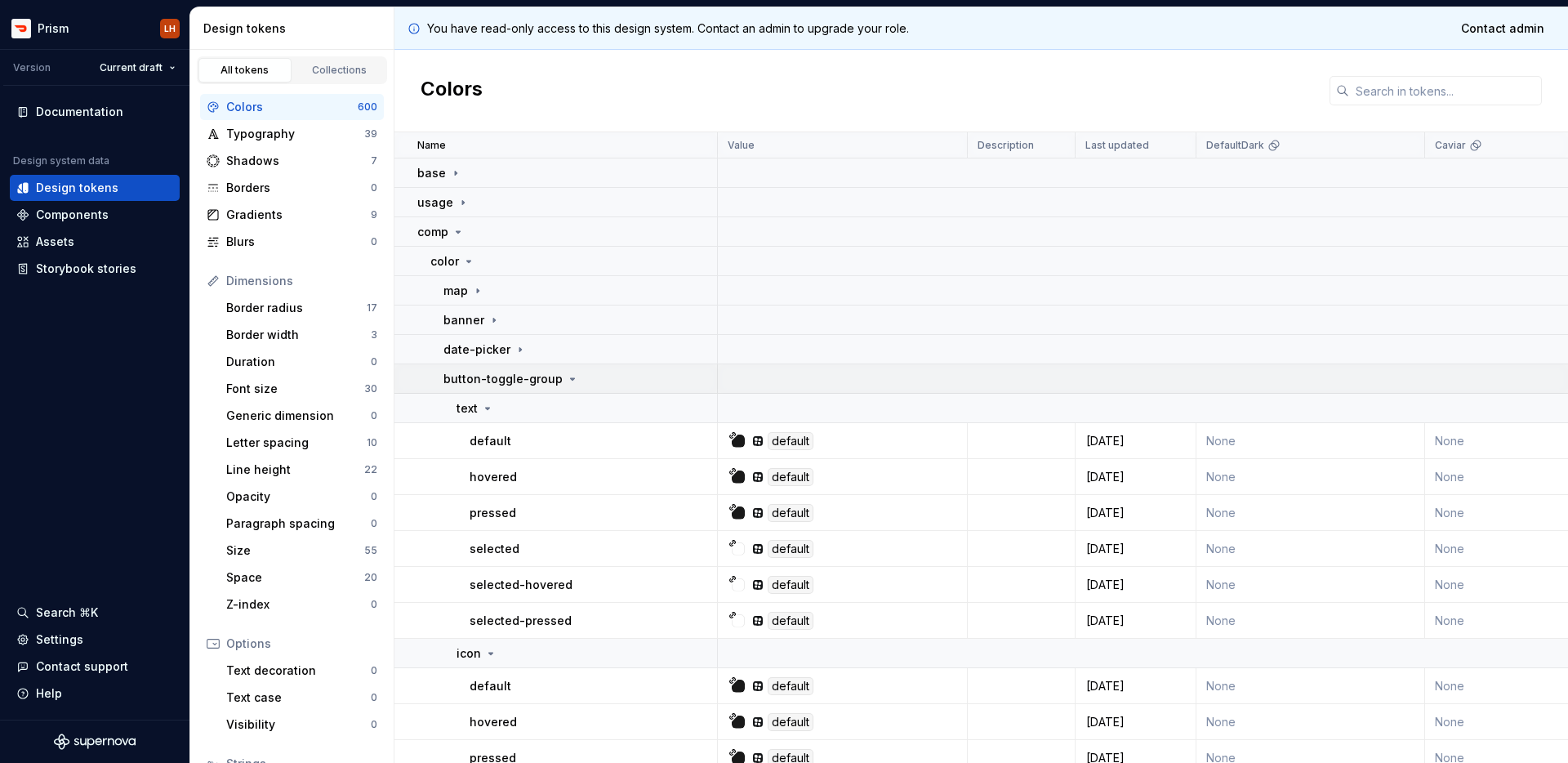
click at [505, 382] on p "button-toggle-group" at bounding box center [503, 379] width 120 height 16
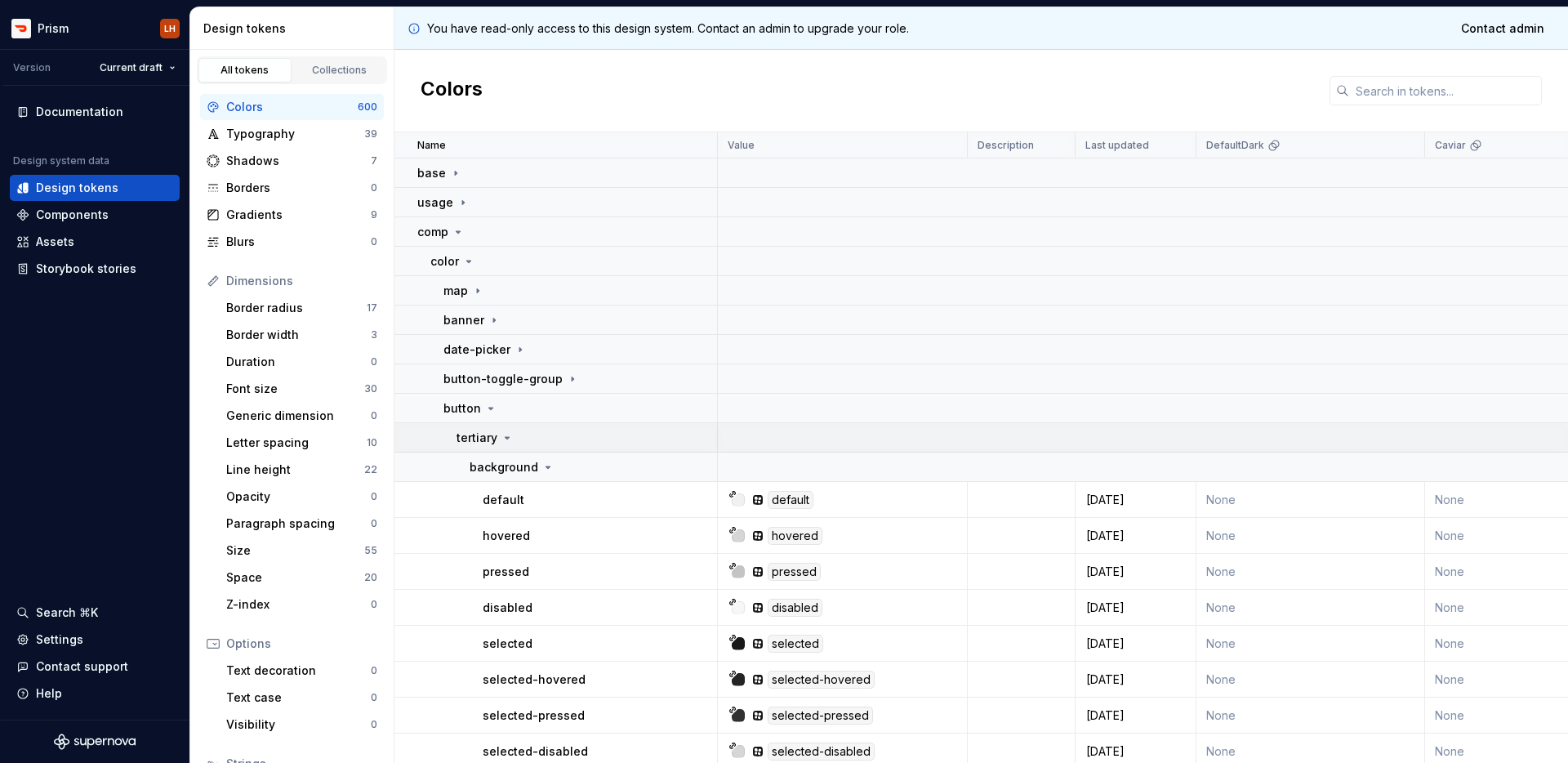
click at [505, 440] on icon at bounding box center [506, 437] width 13 height 13
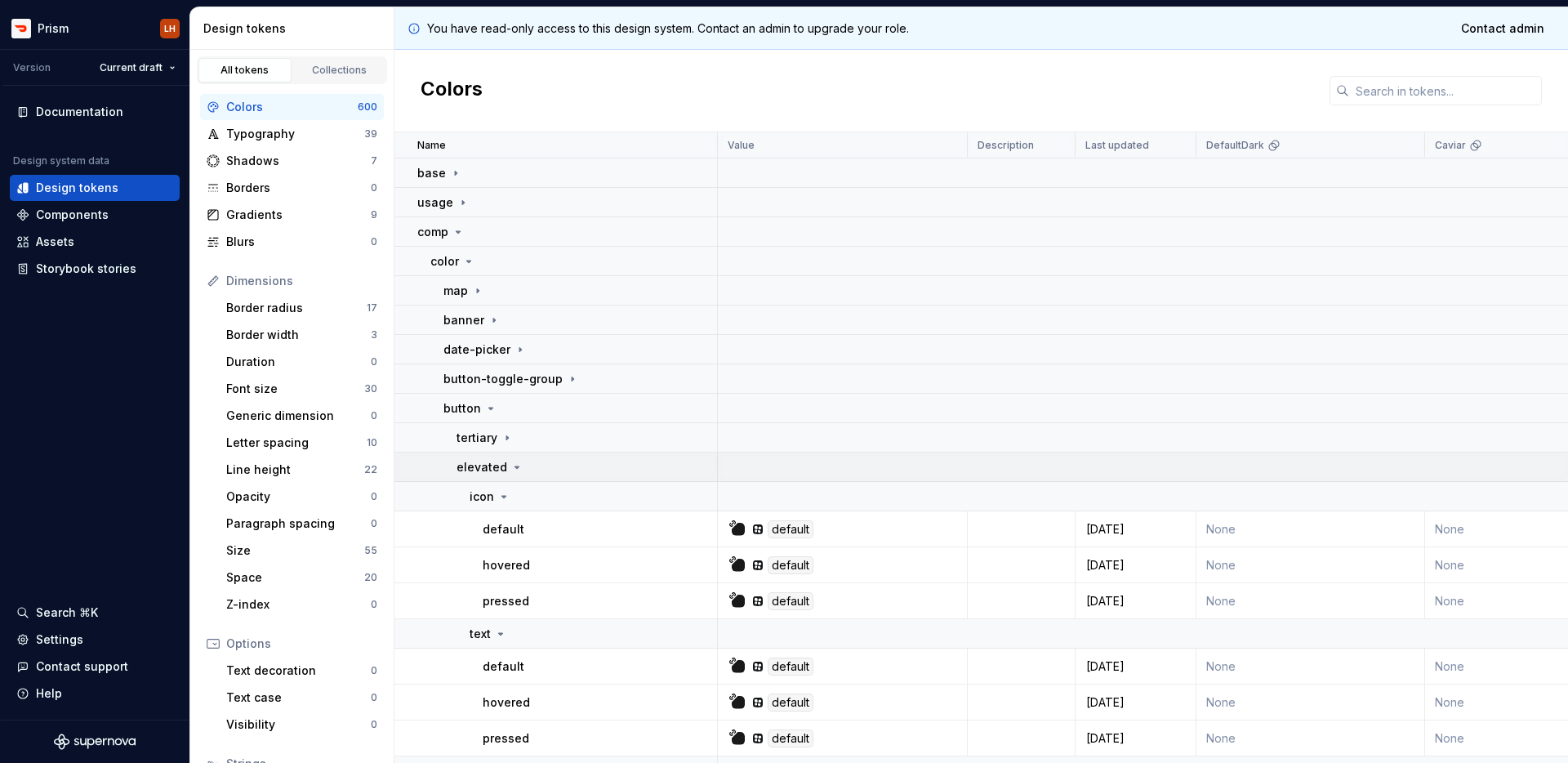
click at [502, 467] on p "elevated" at bounding box center [481, 467] width 51 height 16
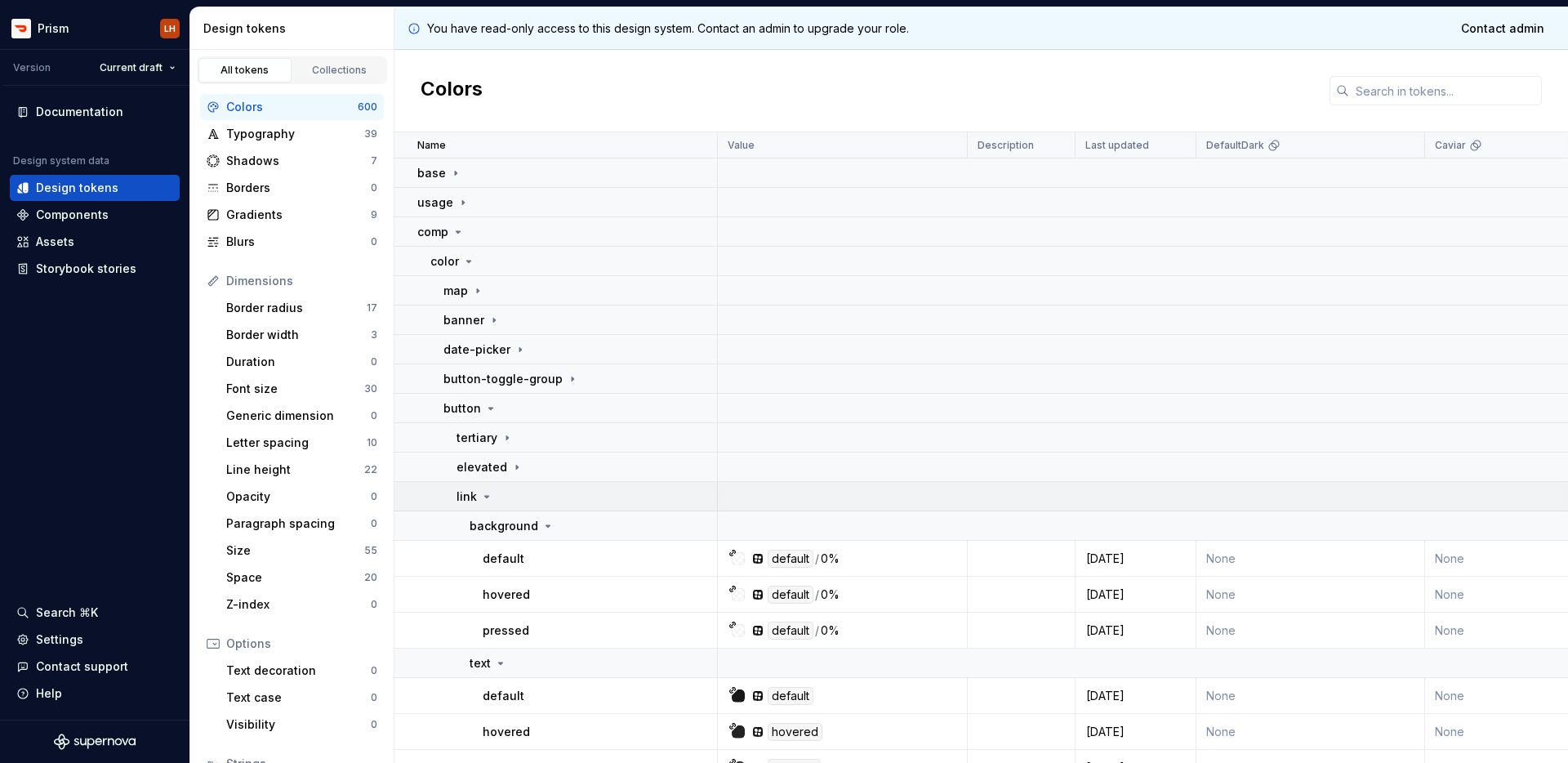
click at [484, 495] on icon at bounding box center [486, 496] width 13 height 13
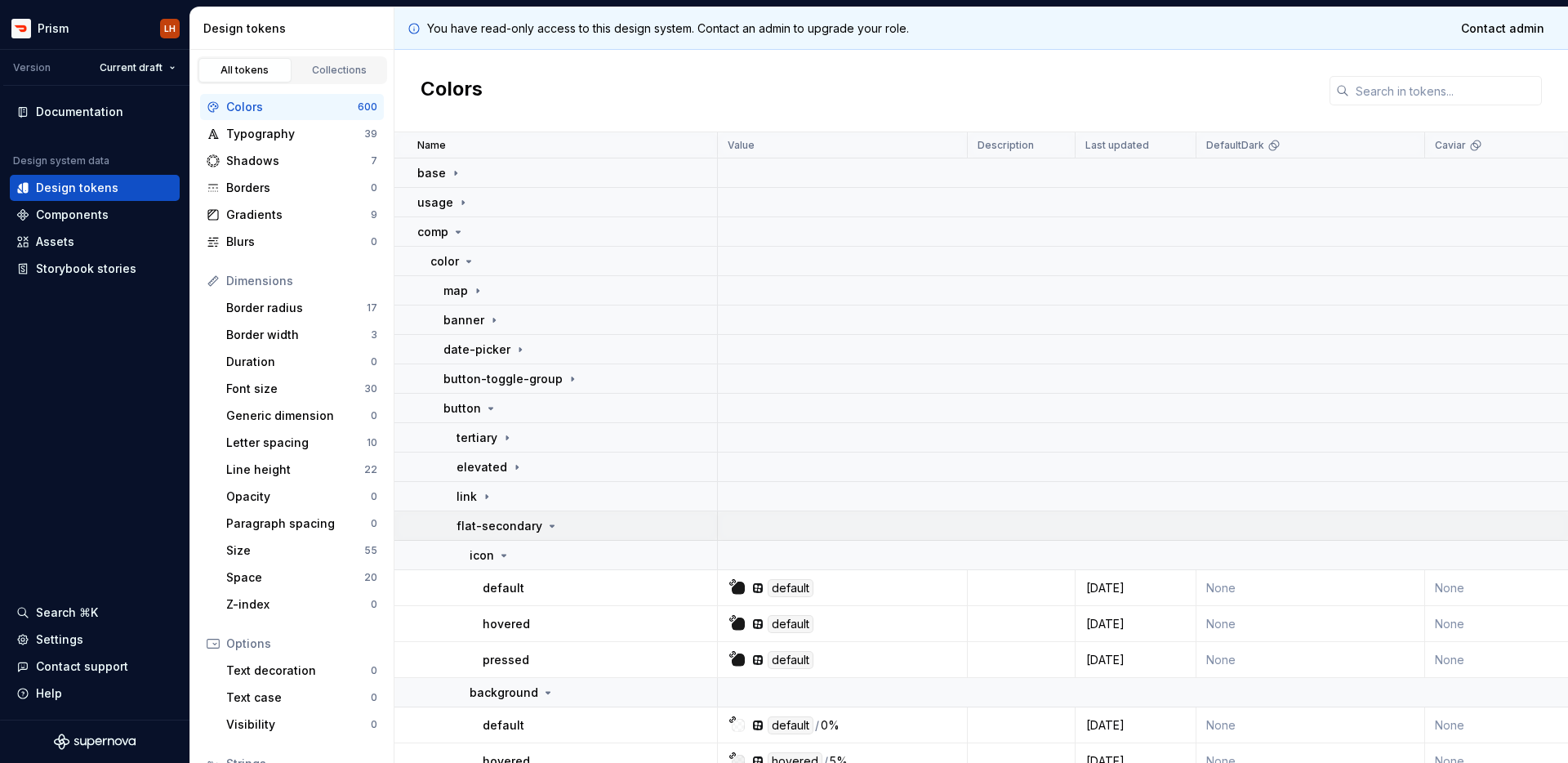
click at [496, 526] on p "flat-secondary" at bounding box center [499, 526] width 86 height 16
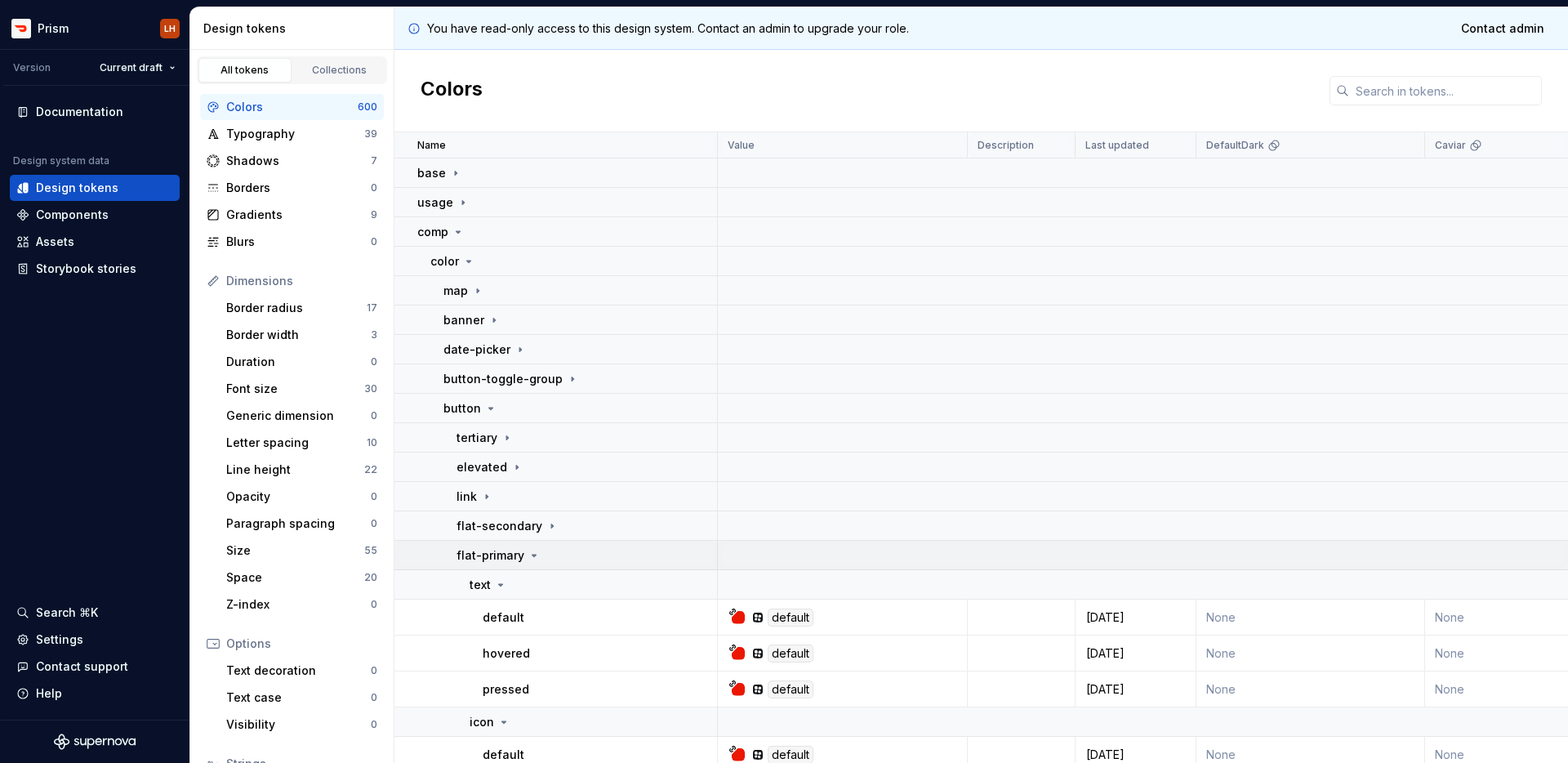
click at [495, 551] on p "flat-primary" at bounding box center [490, 556] width 68 height 16
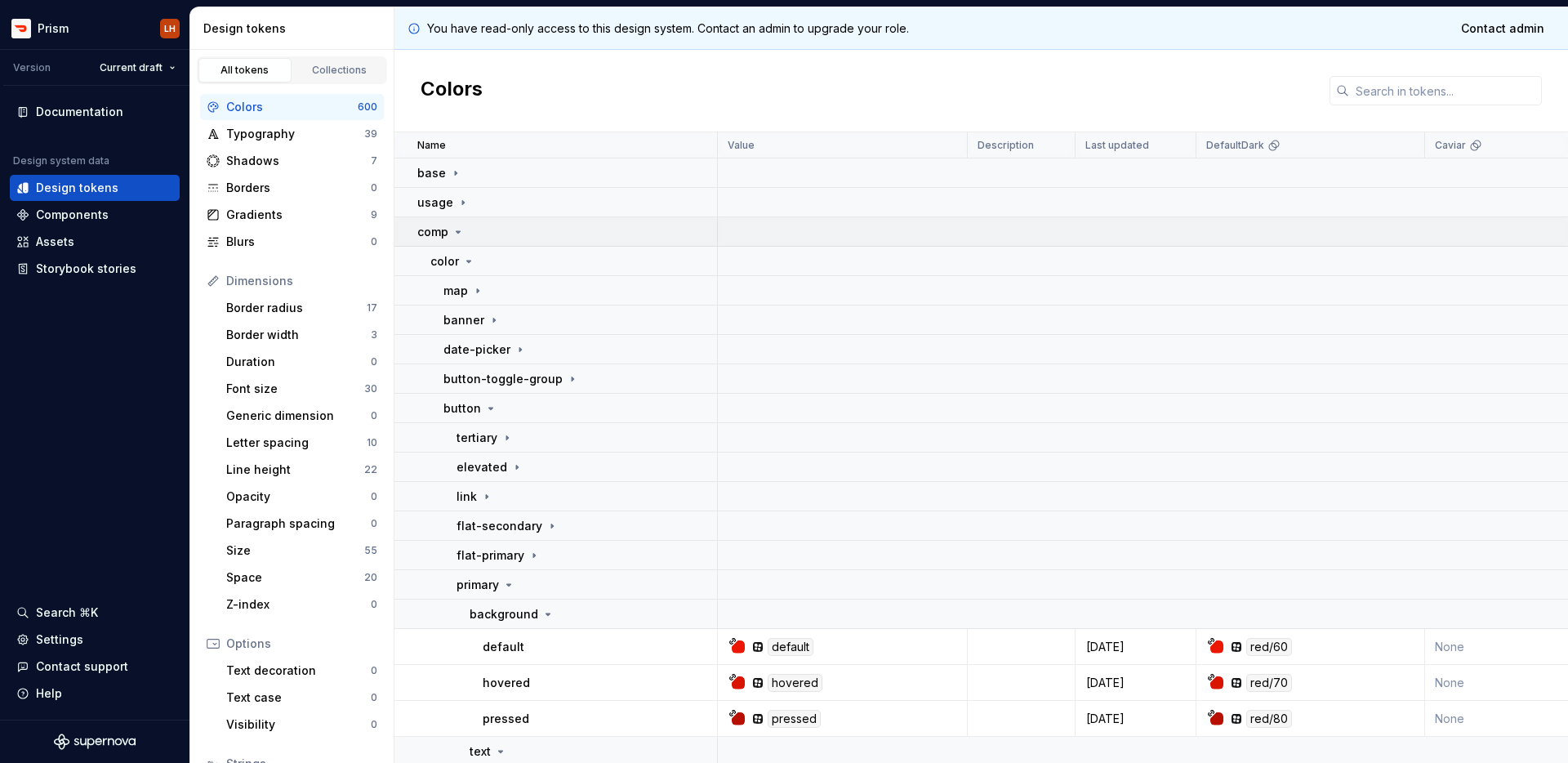
click at [455, 227] on icon at bounding box center [458, 231] width 13 height 13
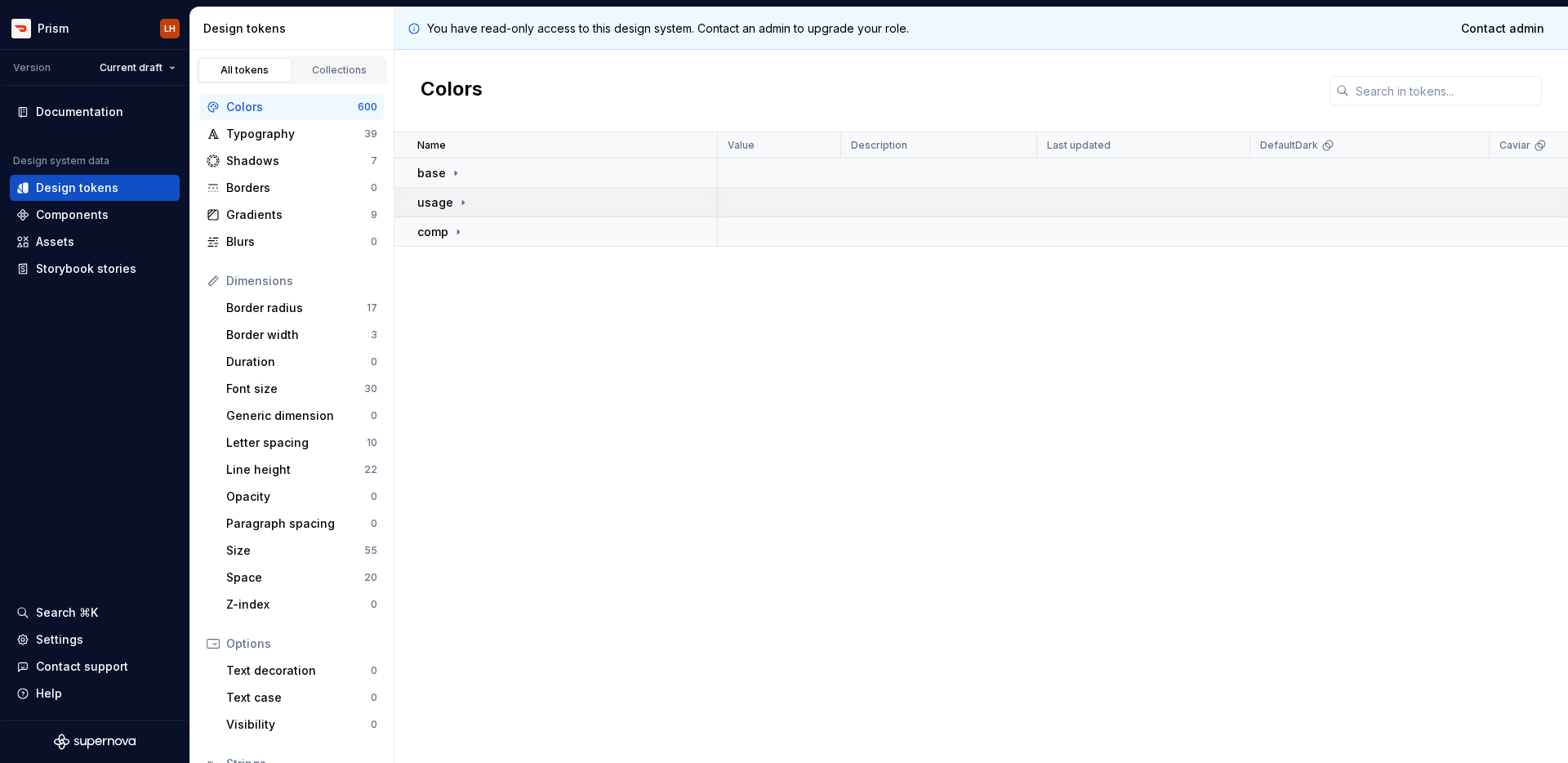
click at [458, 203] on icon at bounding box center [463, 202] width 13 height 13
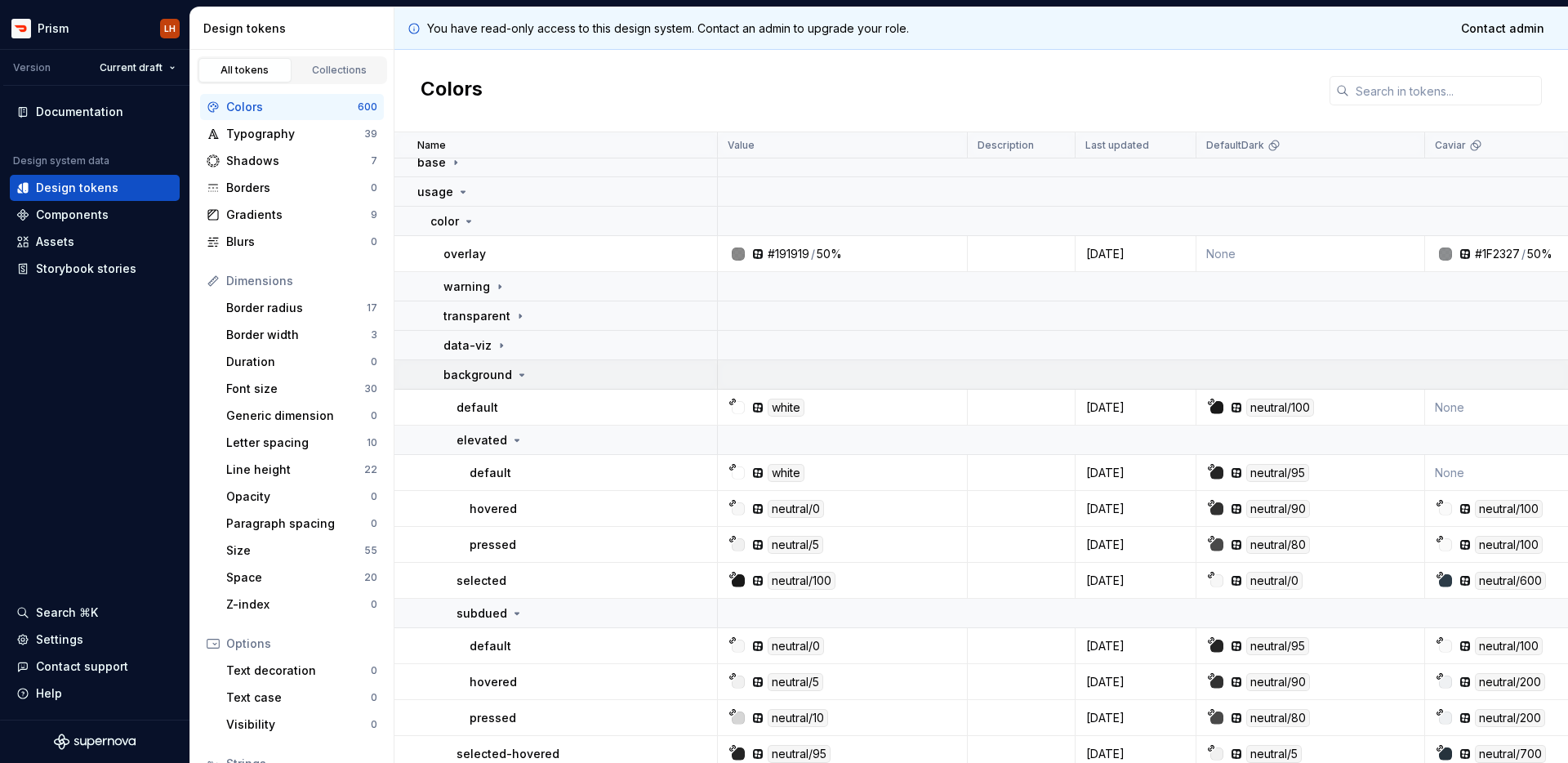
scroll to position [30, 0]
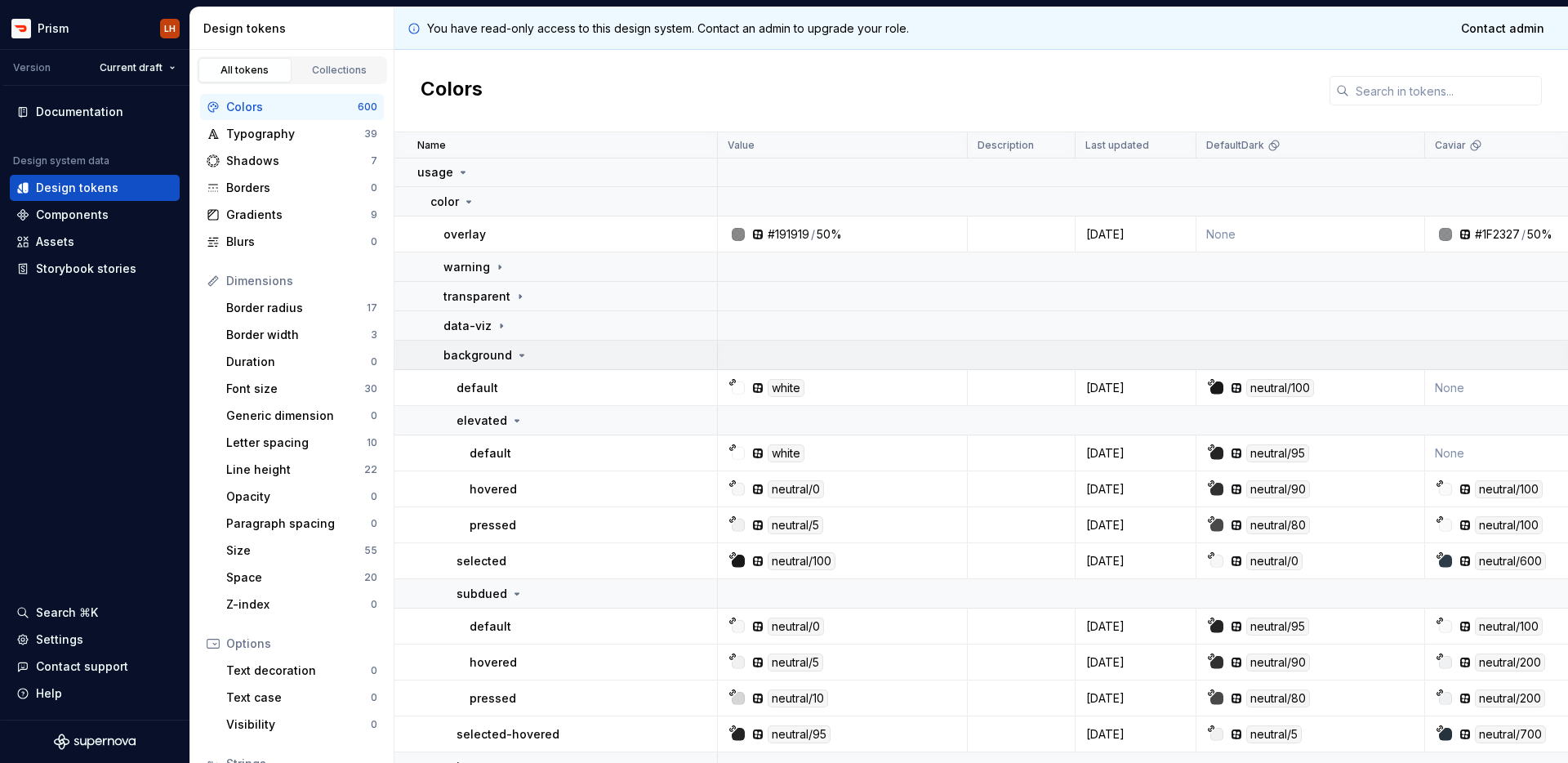
click at [520, 355] on icon at bounding box center [522, 355] width 4 height 2
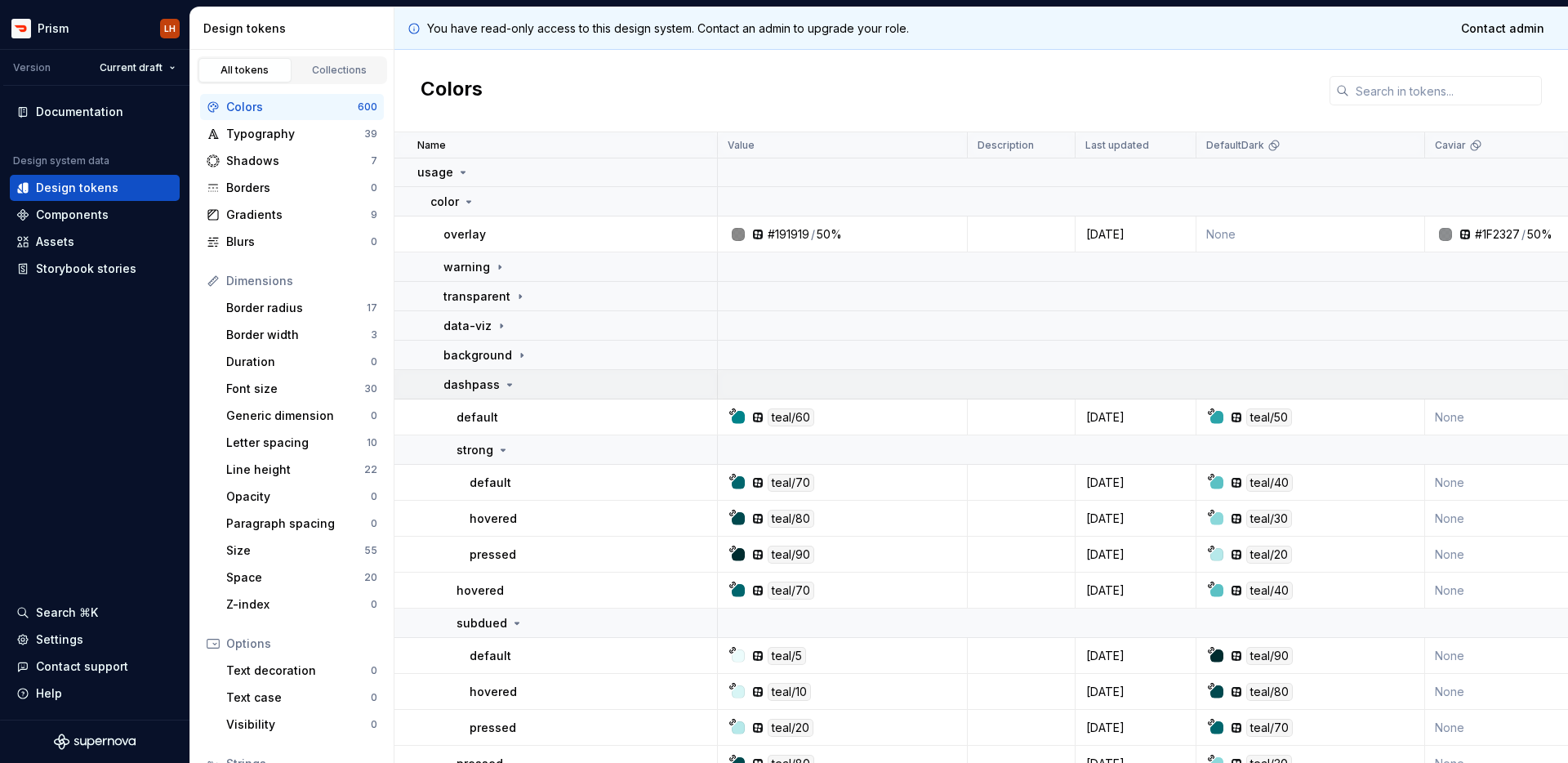
click at [503, 389] on icon at bounding box center [509, 384] width 13 height 13
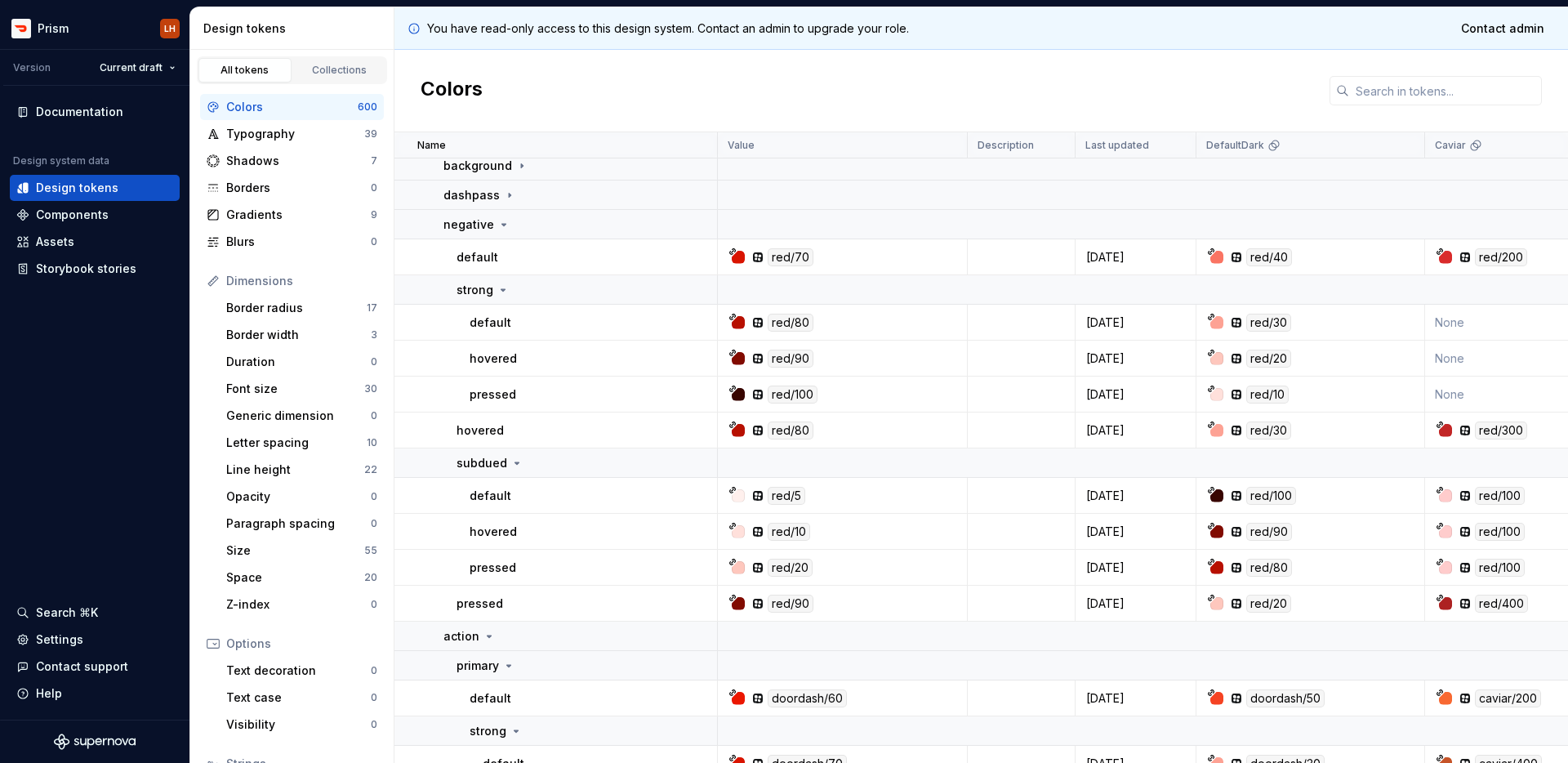
scroll to position [300, 0]
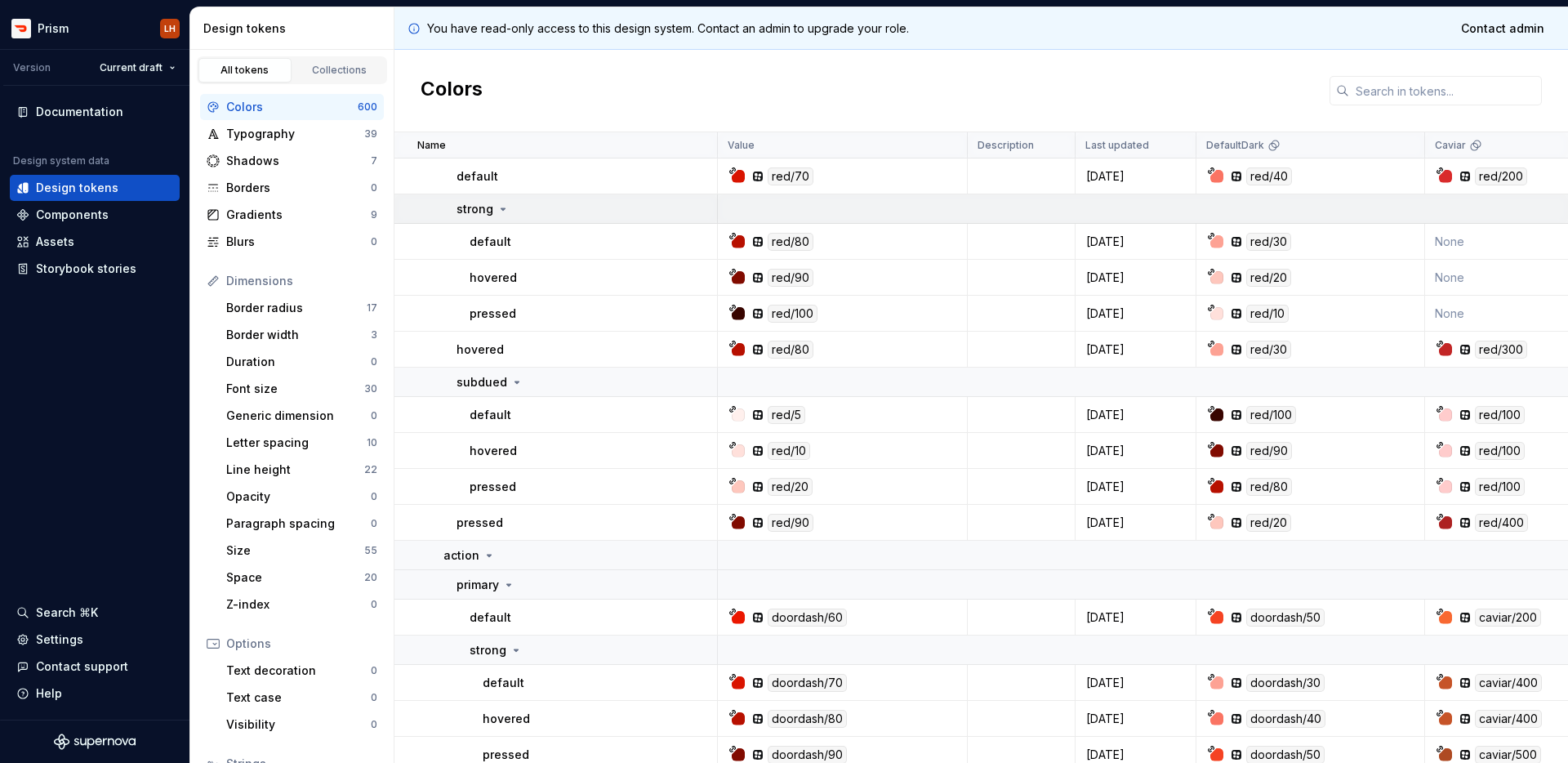
click at [504, 214] on icon at bounding box center [502, 208] width 13 height 13
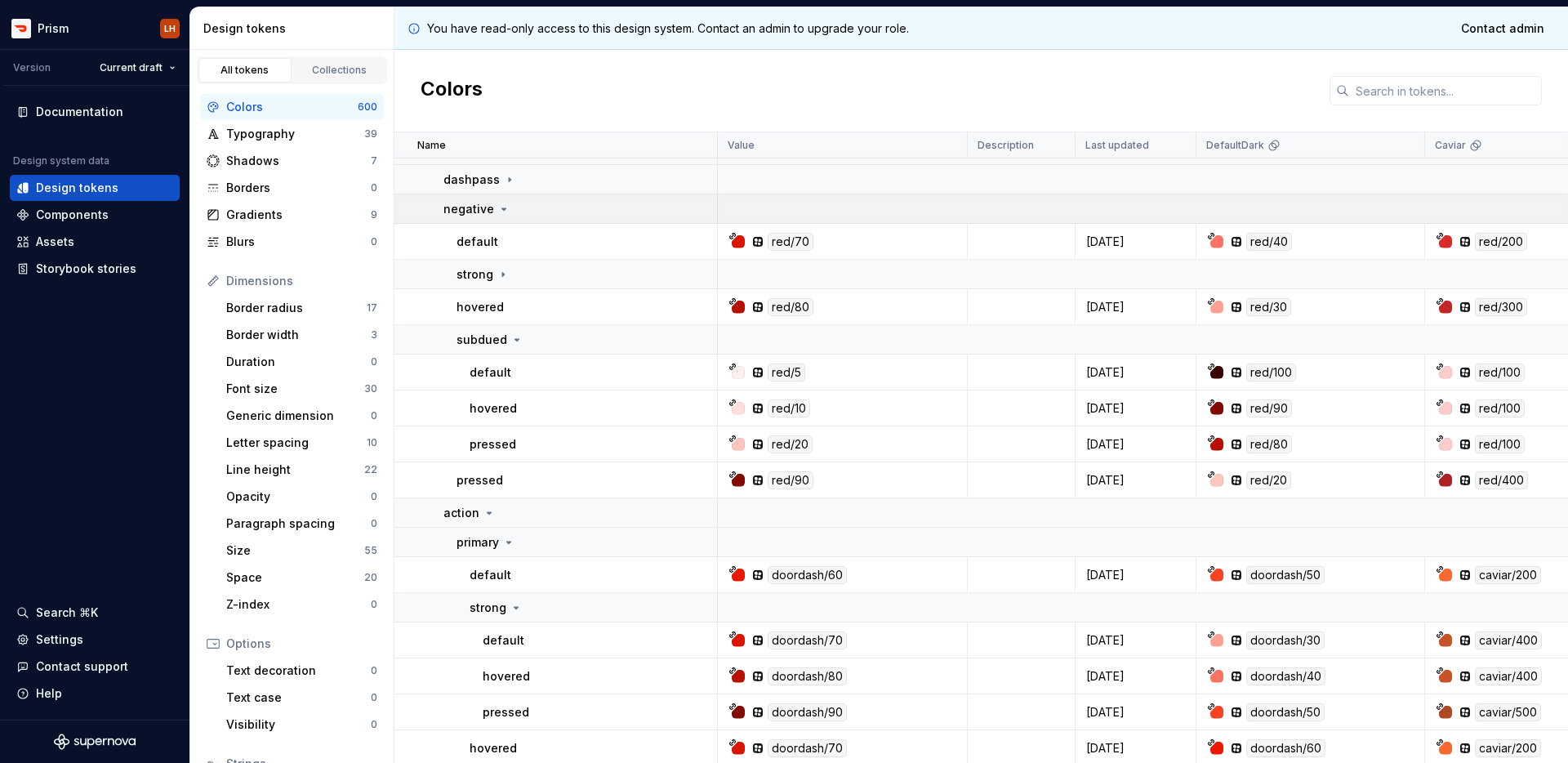
scroll to position [62, 0]
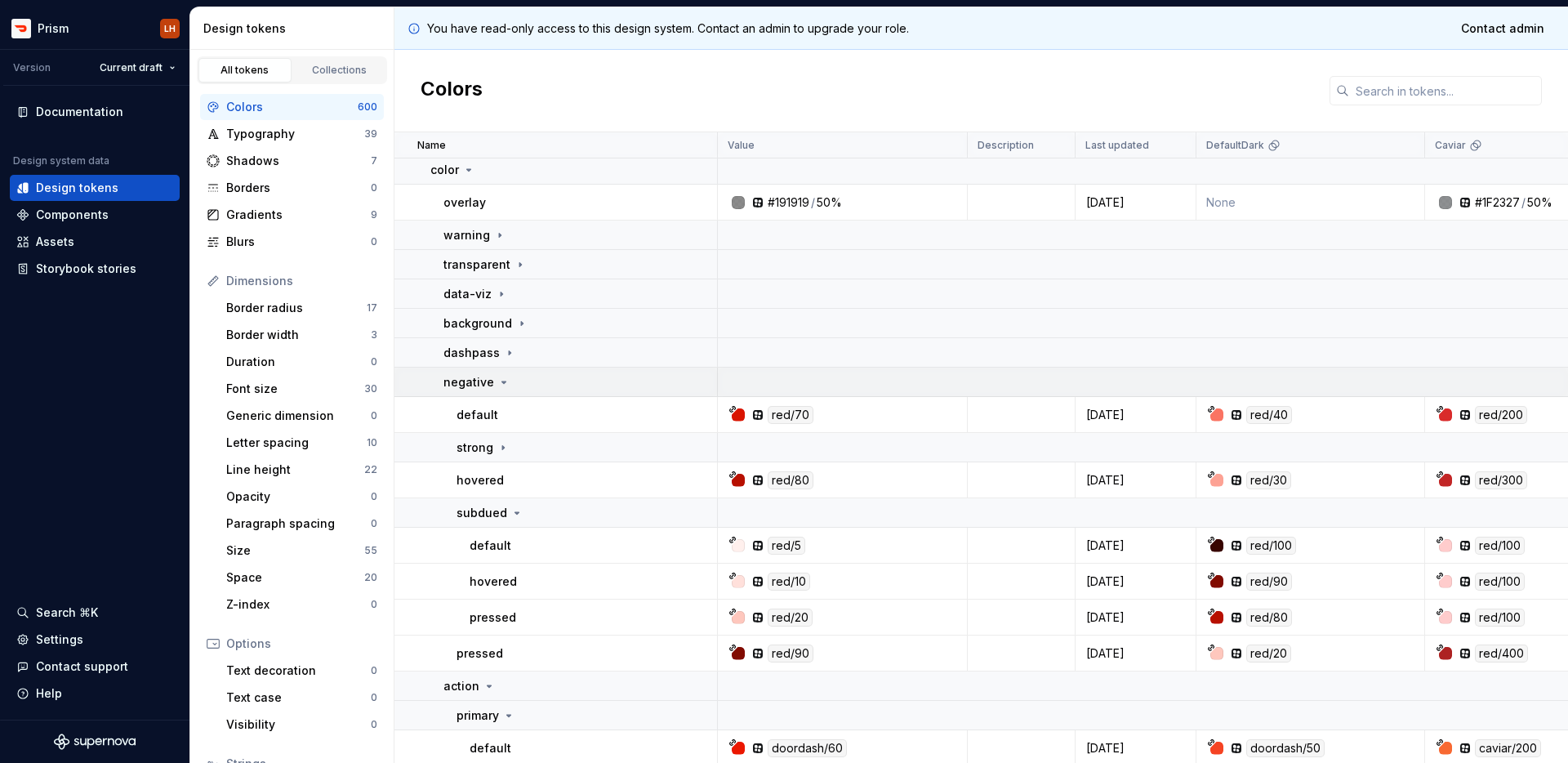
click at [497, 386] on icon at bounding box center [503, 382] width 13 height 13
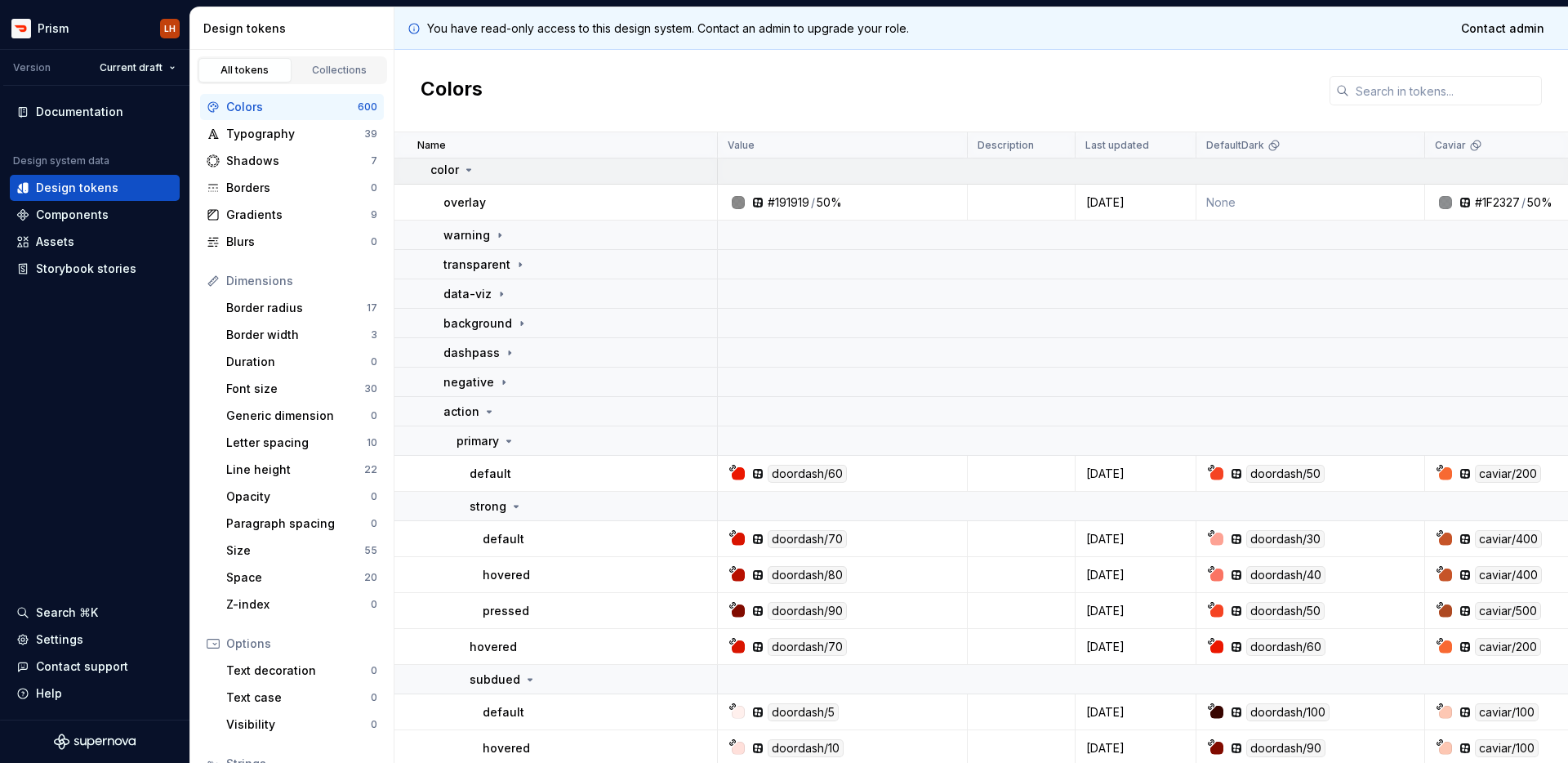
click at [469, 171] on icon at bounding box center [469, 170] width 13 height 13
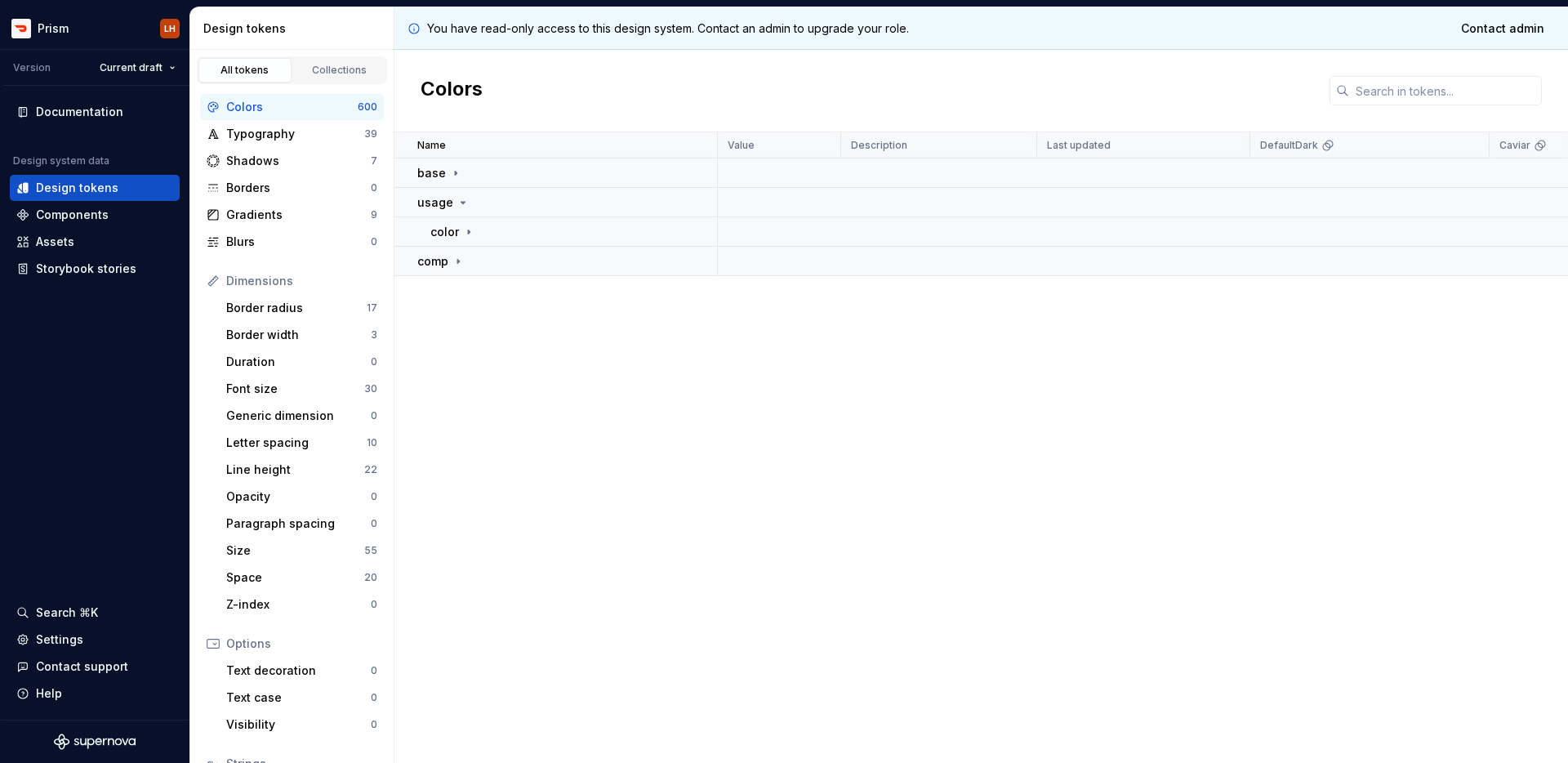
scroll to position [0, 0]
click at [462, 256] on icon at bounding box center [458, 261] width 13 height 13
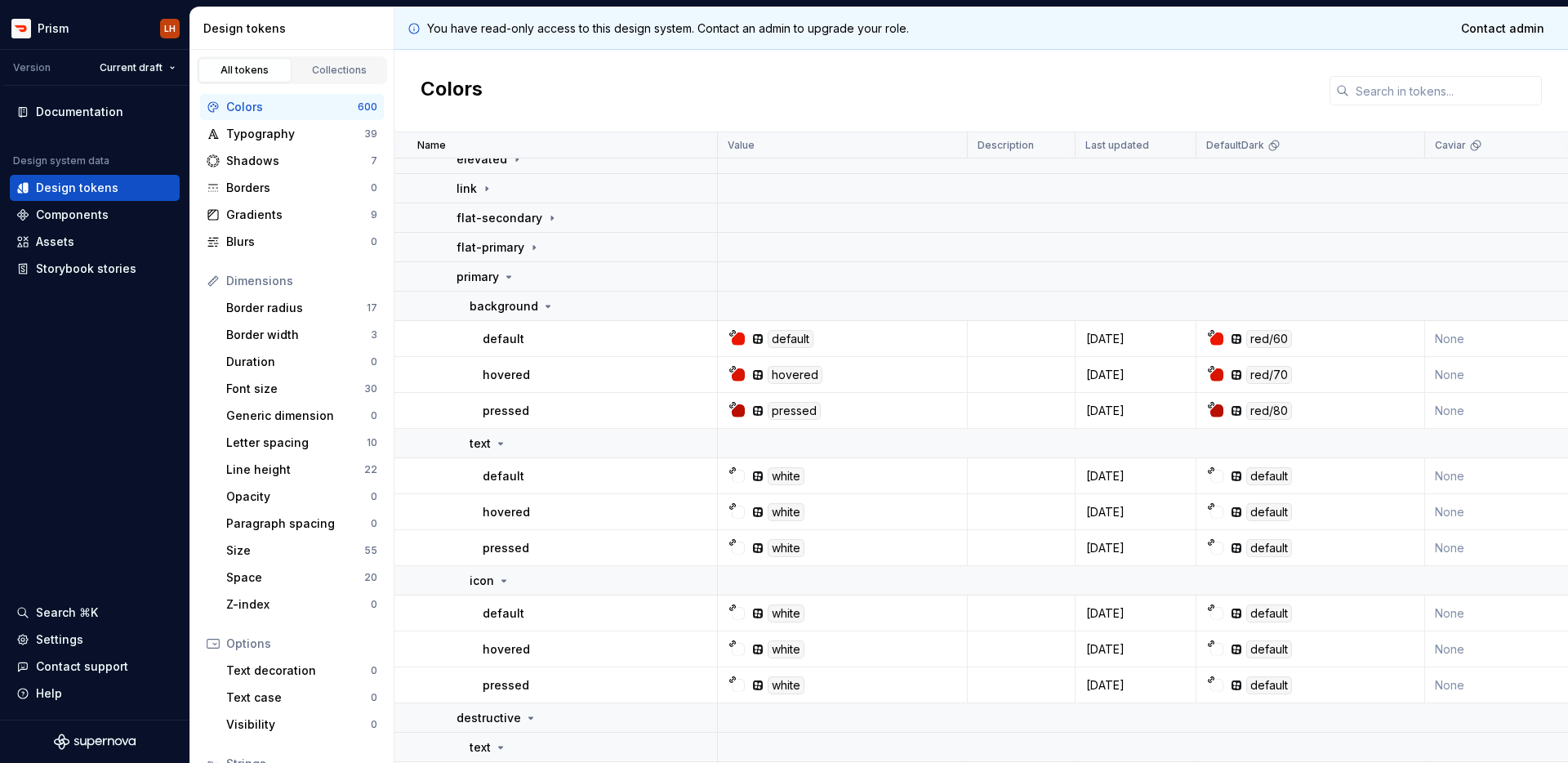
scroll to position [324, 0]
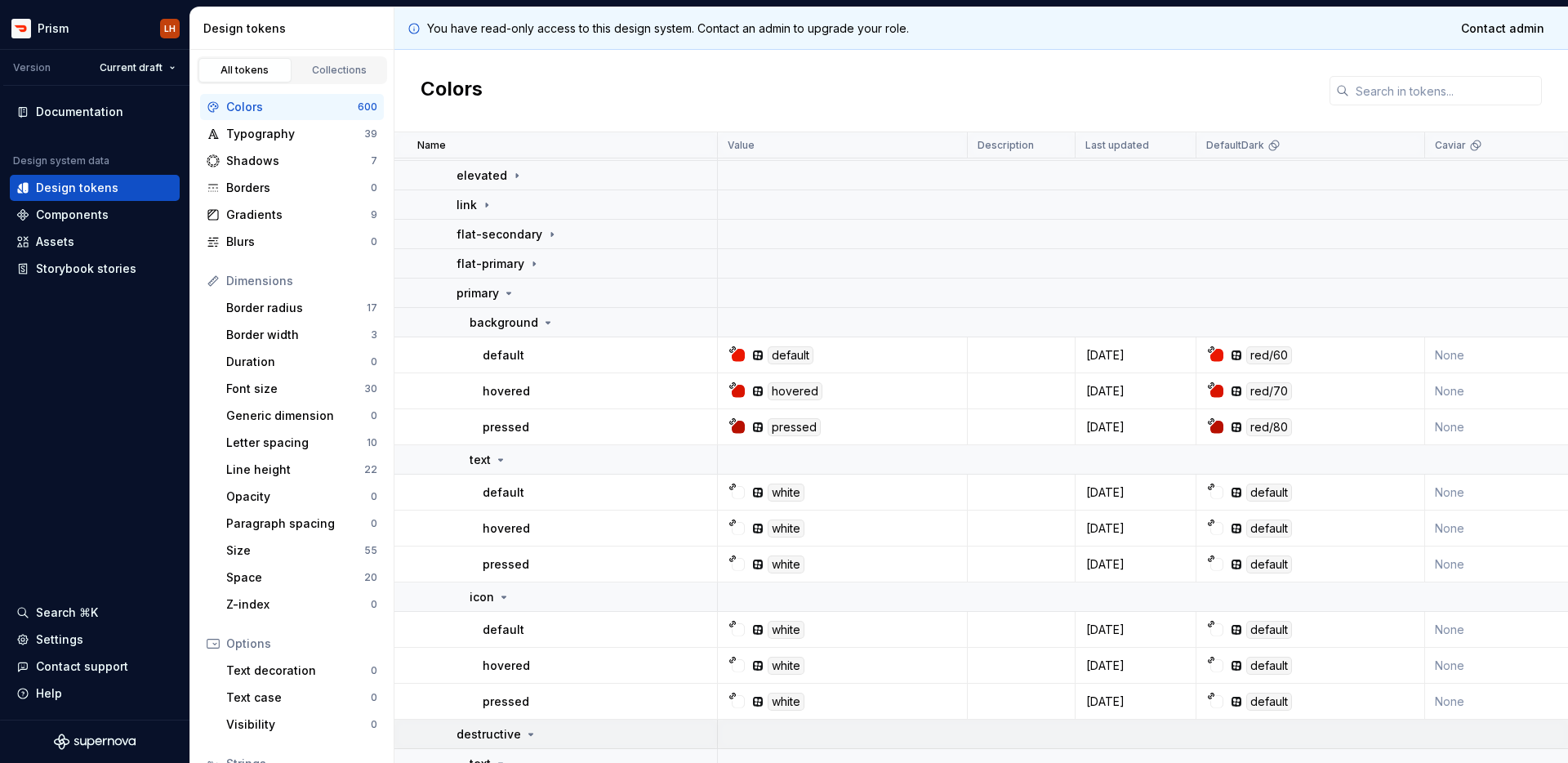
click at [507, 293] on icon at bounding box center [509, 293] width 4 height 2
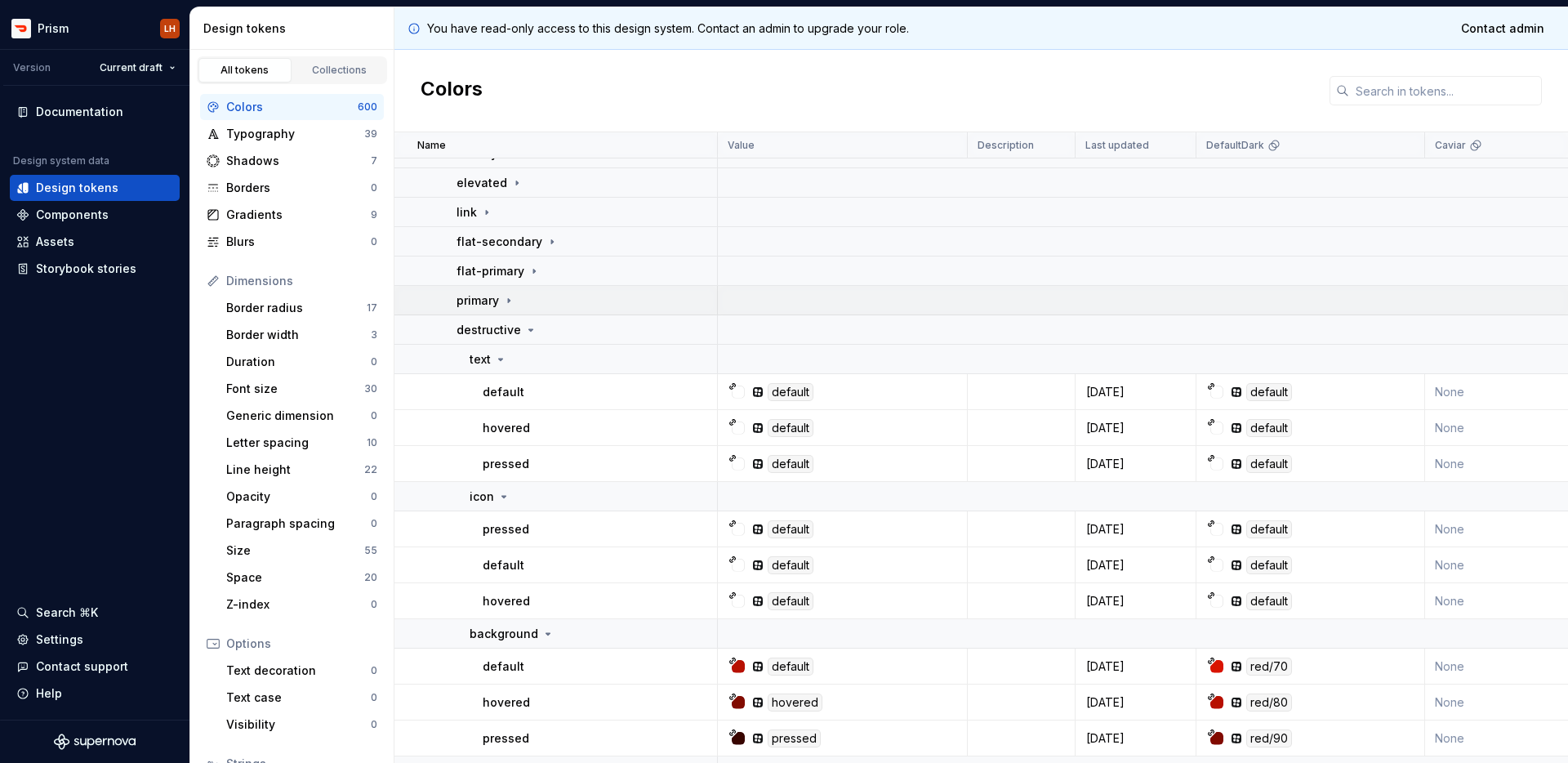
scroll to position [282, 0]
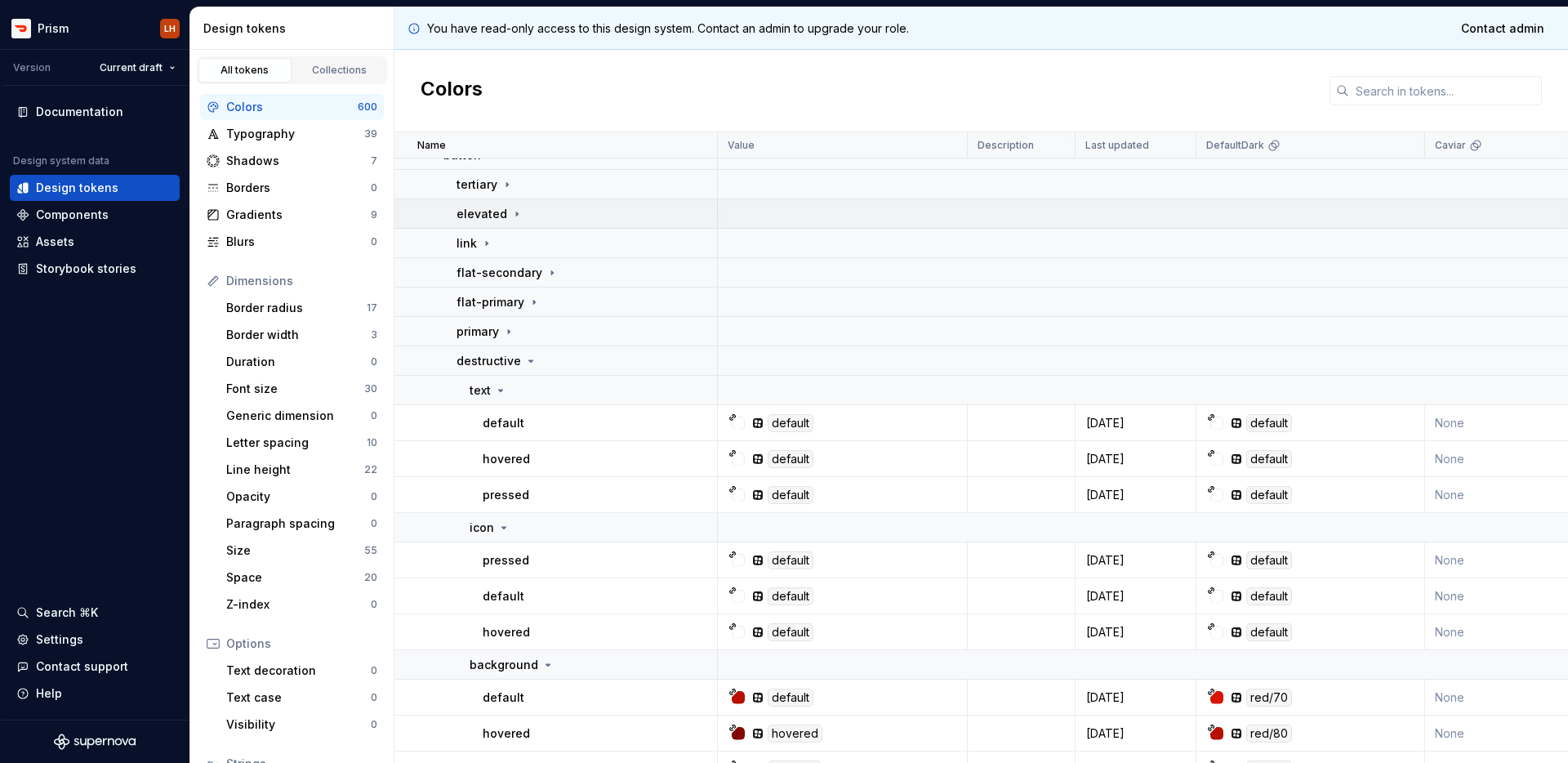
click at [516, 213] on icon at bounding box center [517, 213] width 2 height 4
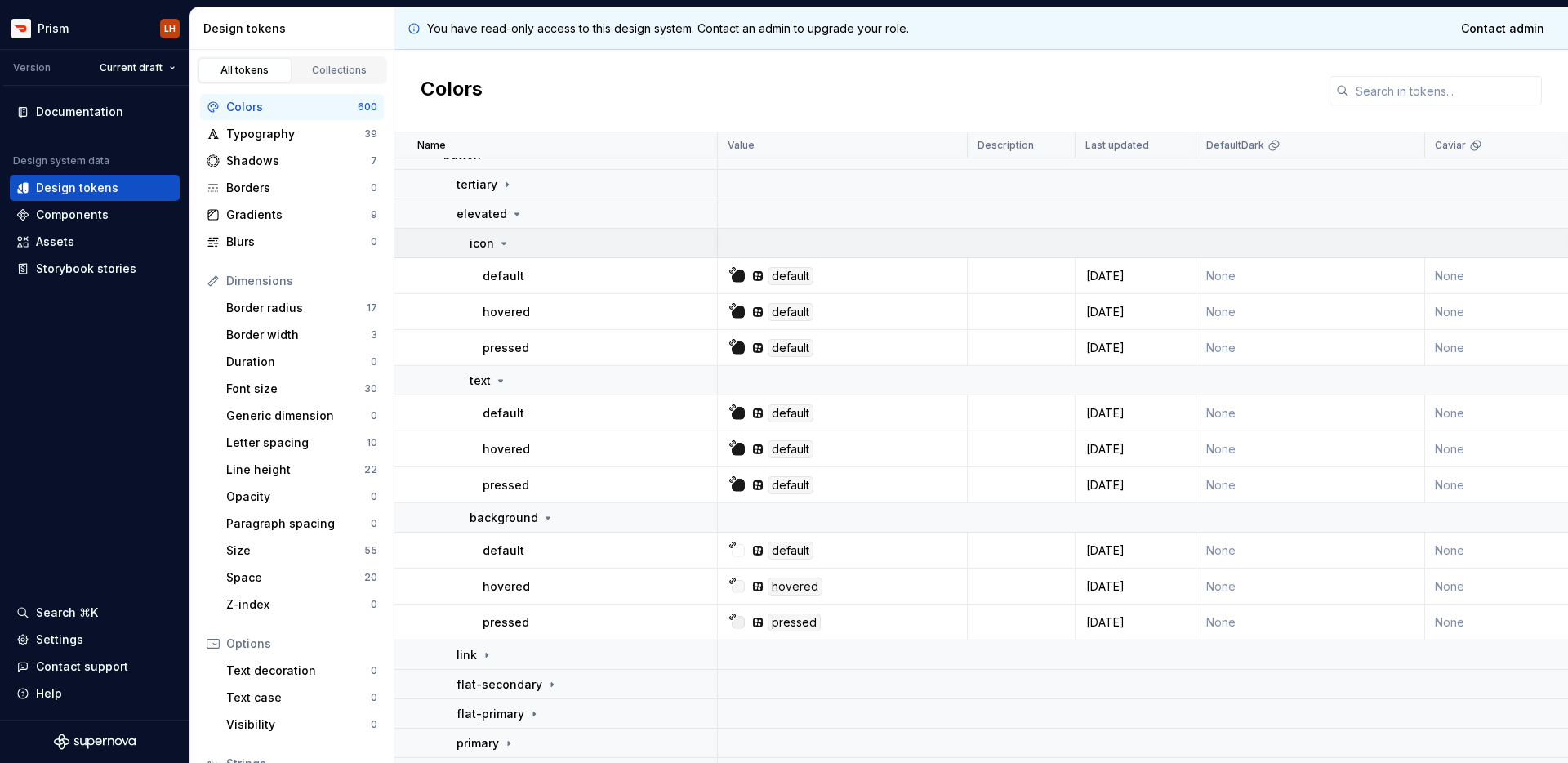
click at [506, 241] on icon at bounding box center [503, 243] width 13 height 13
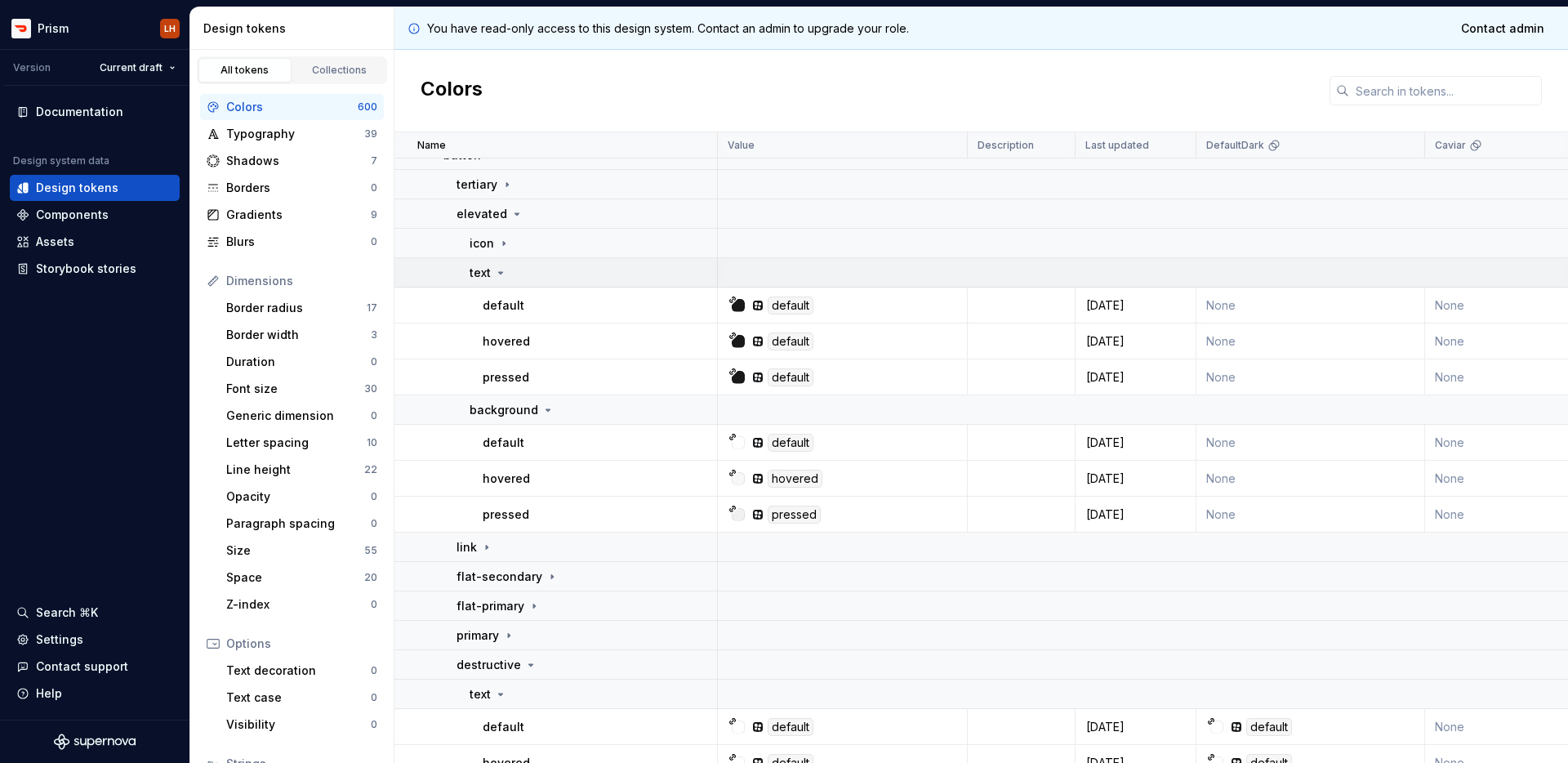
click at [504, 273] on icon at bounding box center [500, 272] width 13 height 13
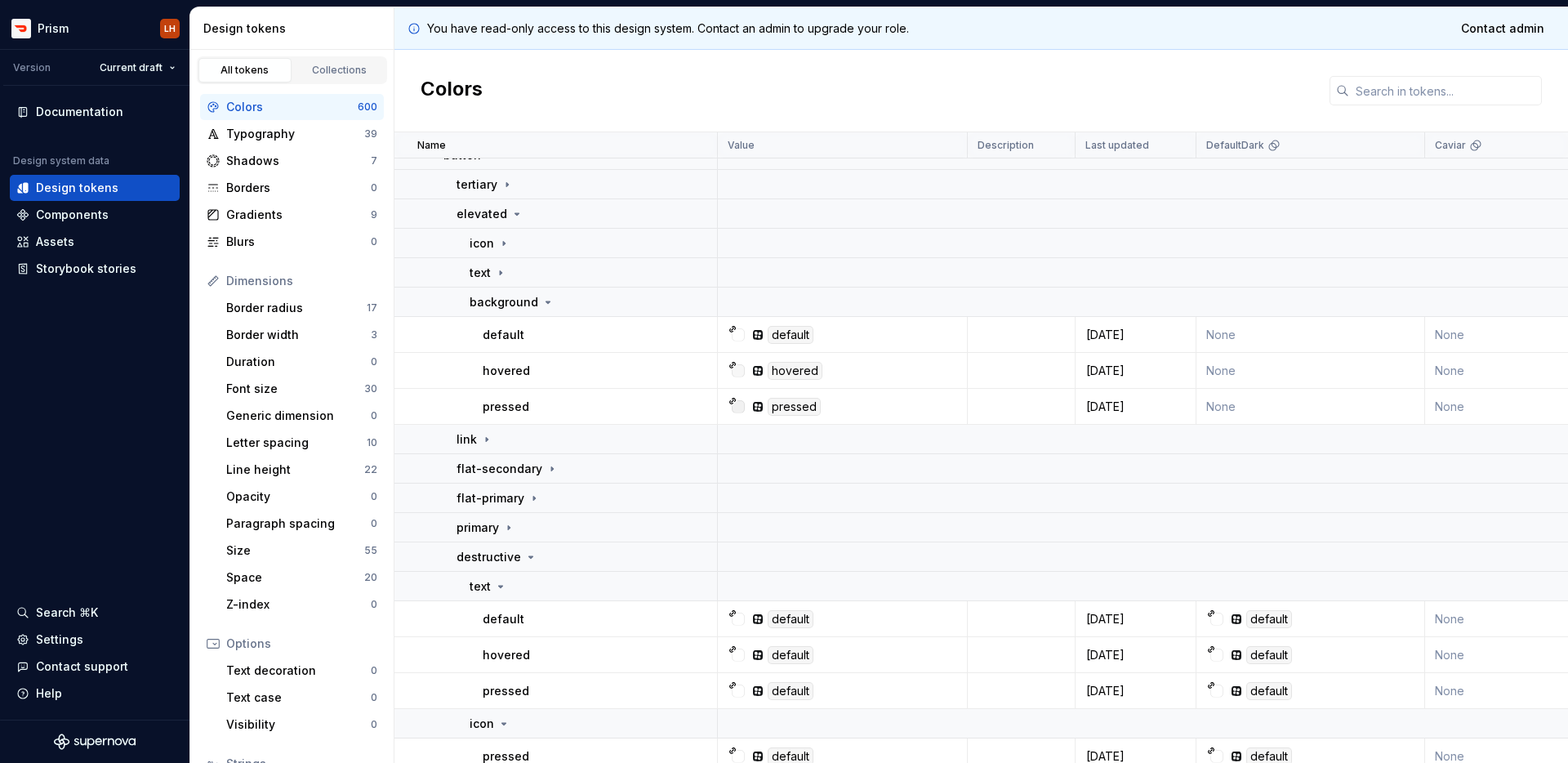
click at [524, 334] on div "default" at bounding box center [599, 335] width 233 height 16
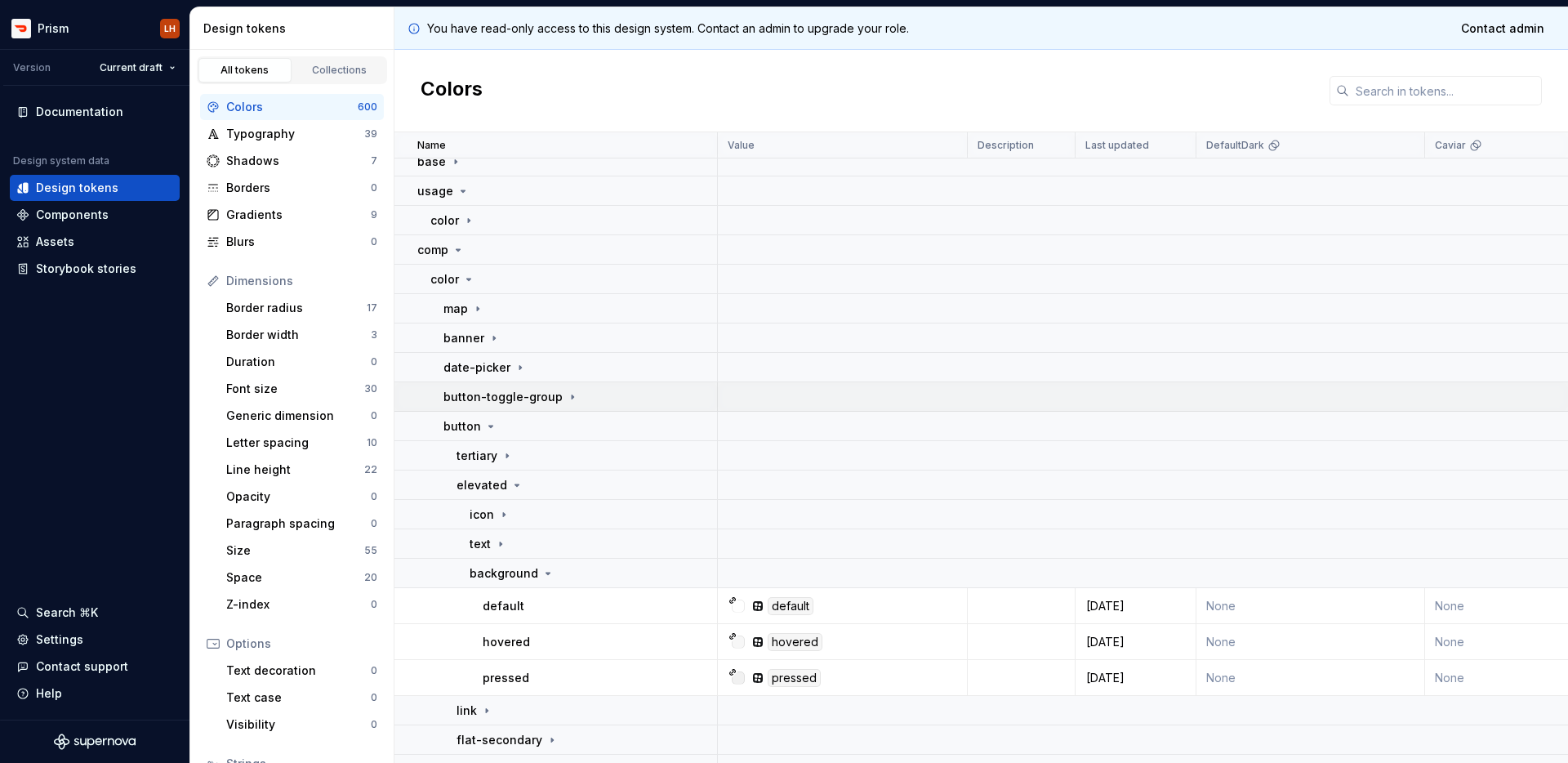
scroll to position [0, 0]
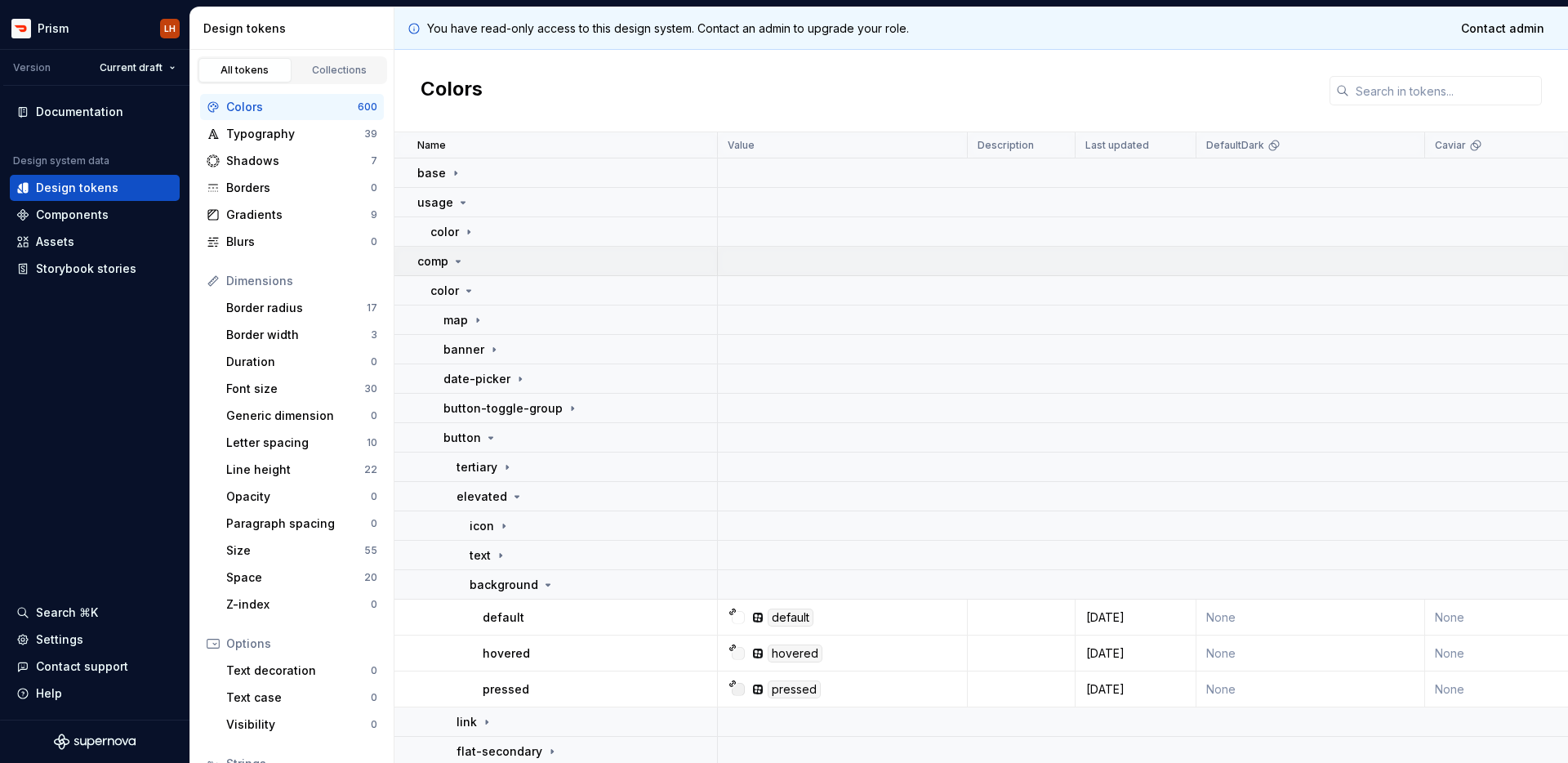
click at [463, 262] on icon at bounding box center [458, 261] width 13 height 13
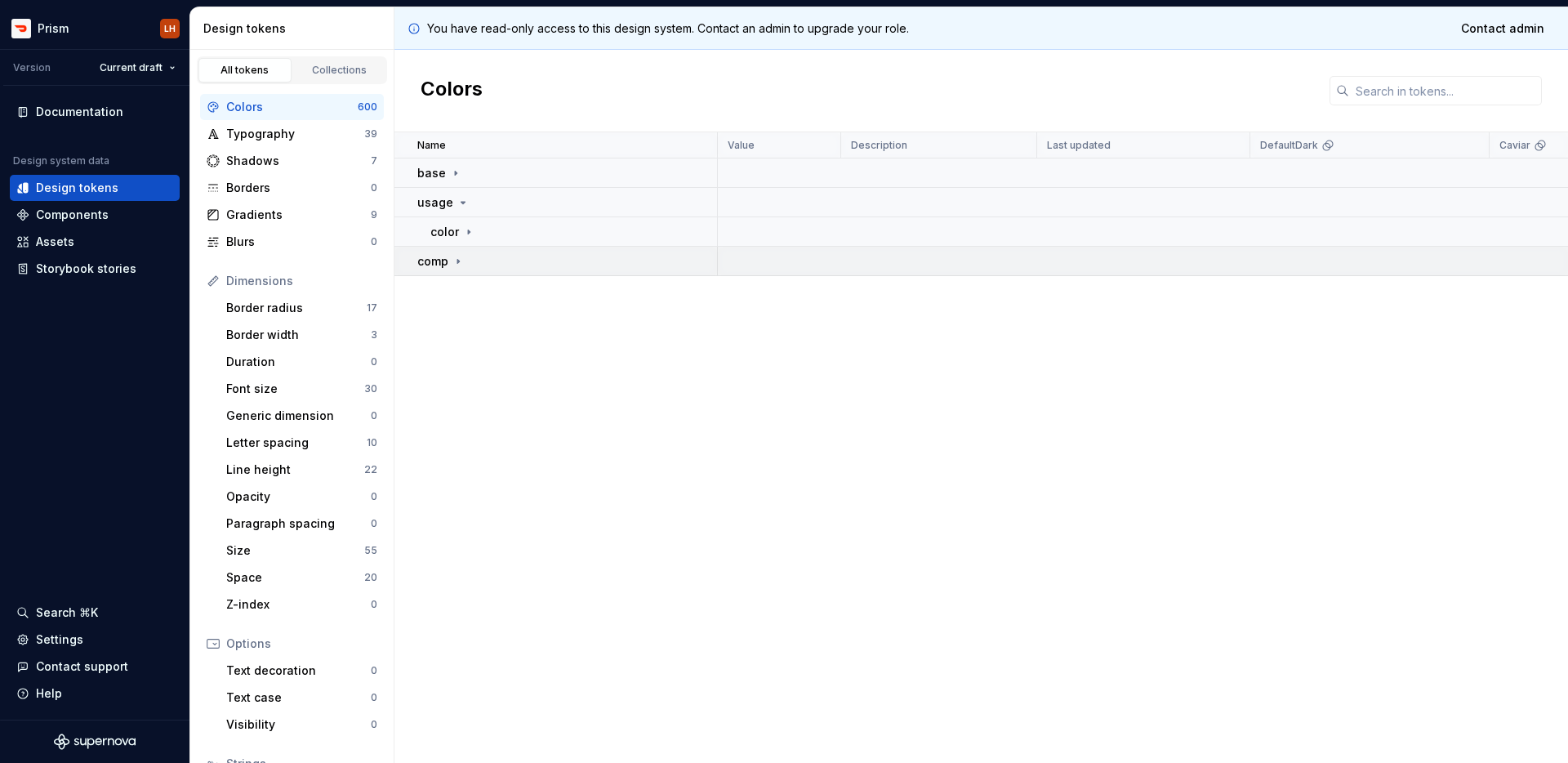
click at [462, 262] on icon at bounding box center [458, 261] width 13 height 13
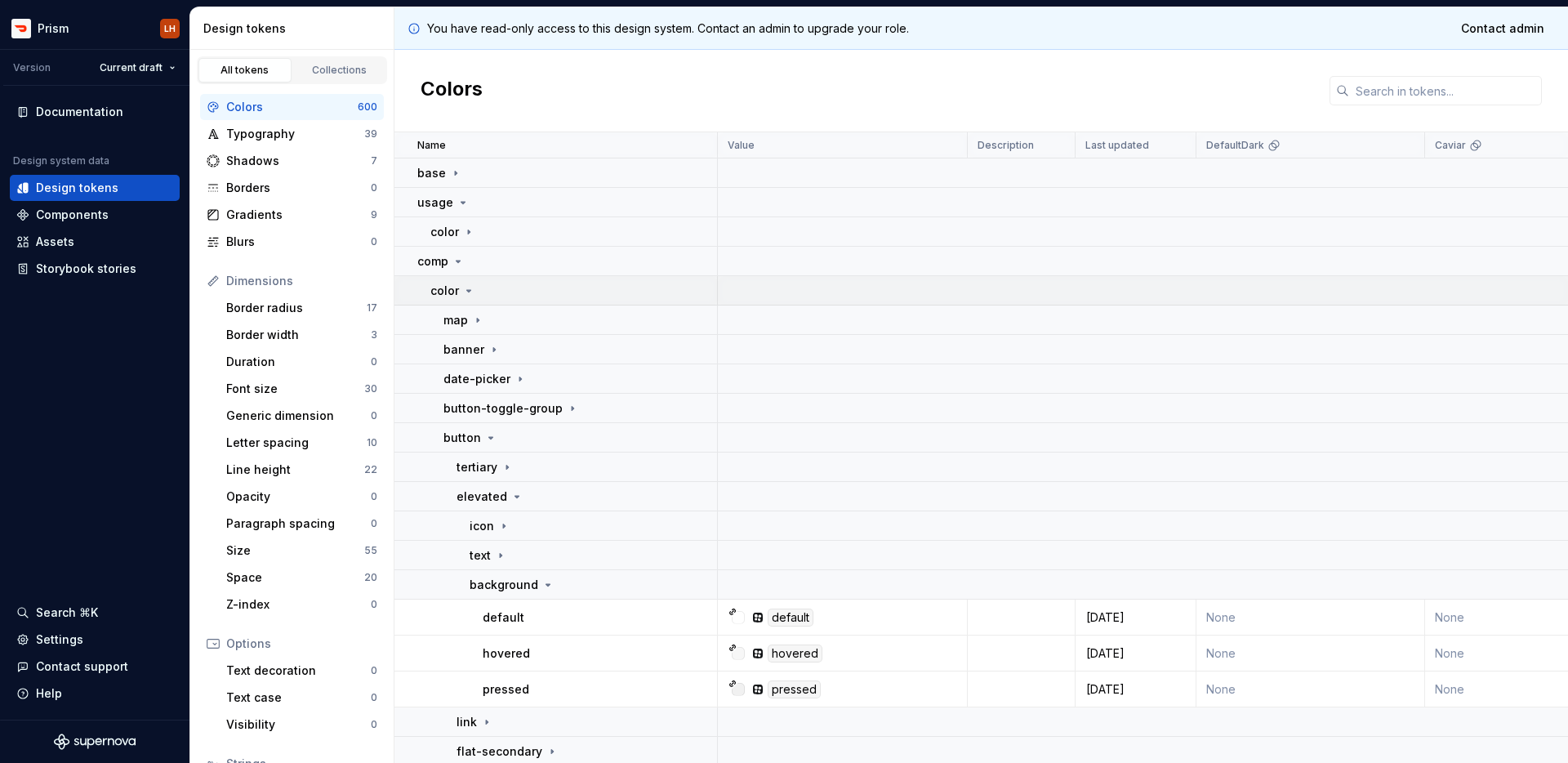
click at [467, 292] on icon at bounding box center [469, 290] width 13 height 13
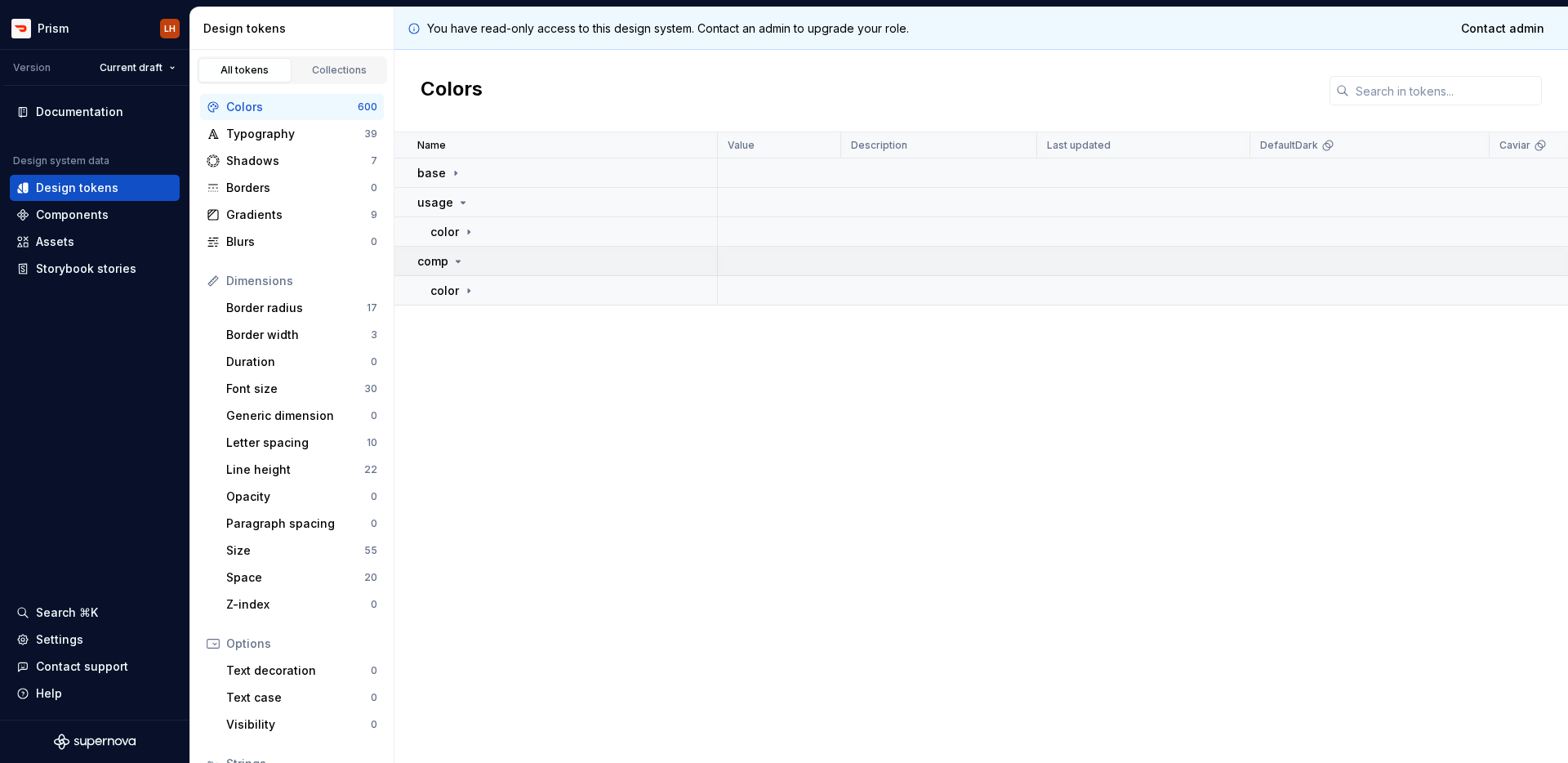
click at [459, 265] on icon at bounding box center [458, 261] width 13 height 13
click at [464, 223] on div "color" at bounding box center [453, 231] width 45 height 16
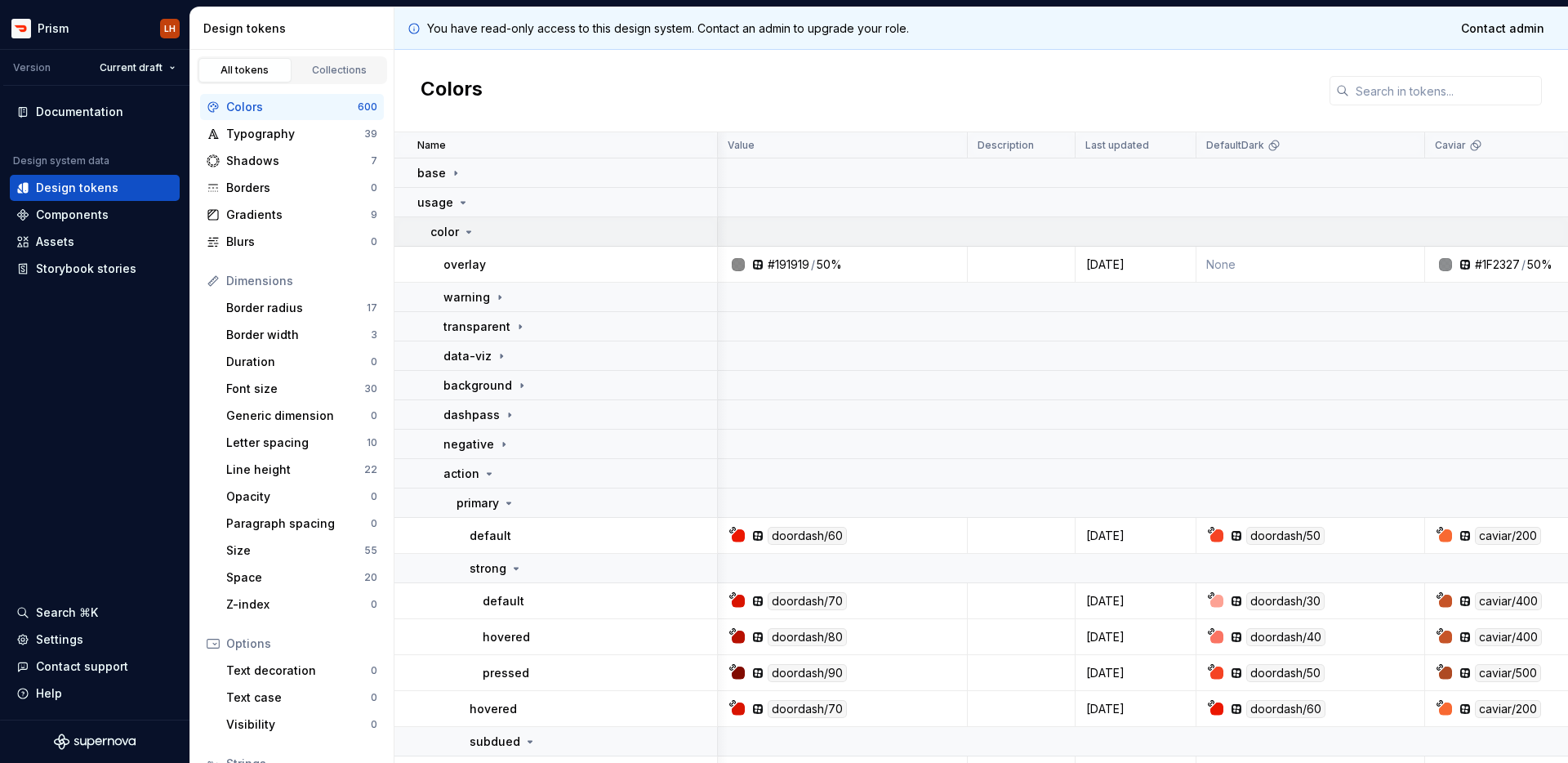
scroll to position [0, 3]
click at [482, 479] on icon at bounding box center [488, 474] width 13 height 13
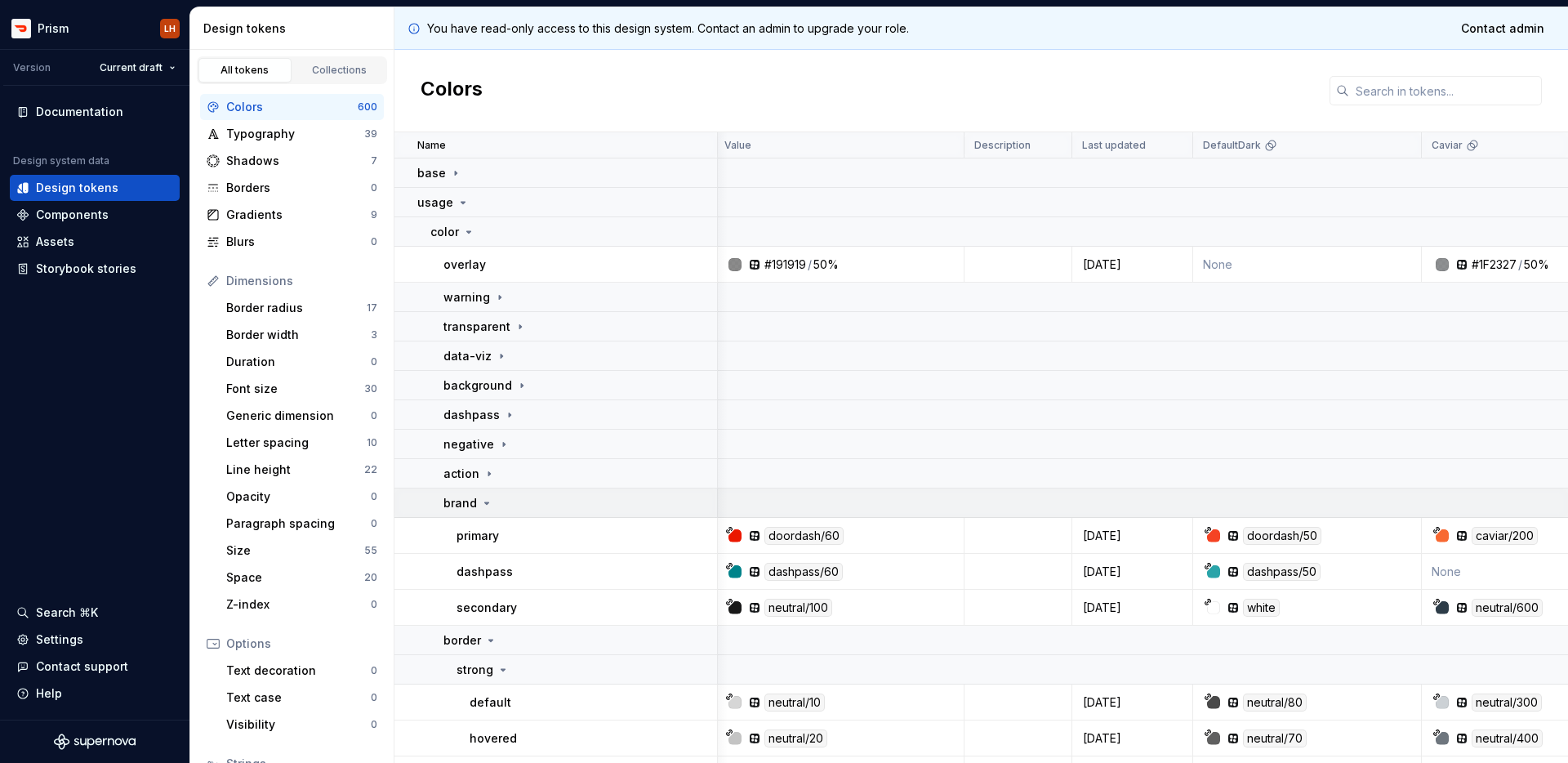
click at [480, 510] on div "brand" at bounding box center [469, 503] width 50 height 16
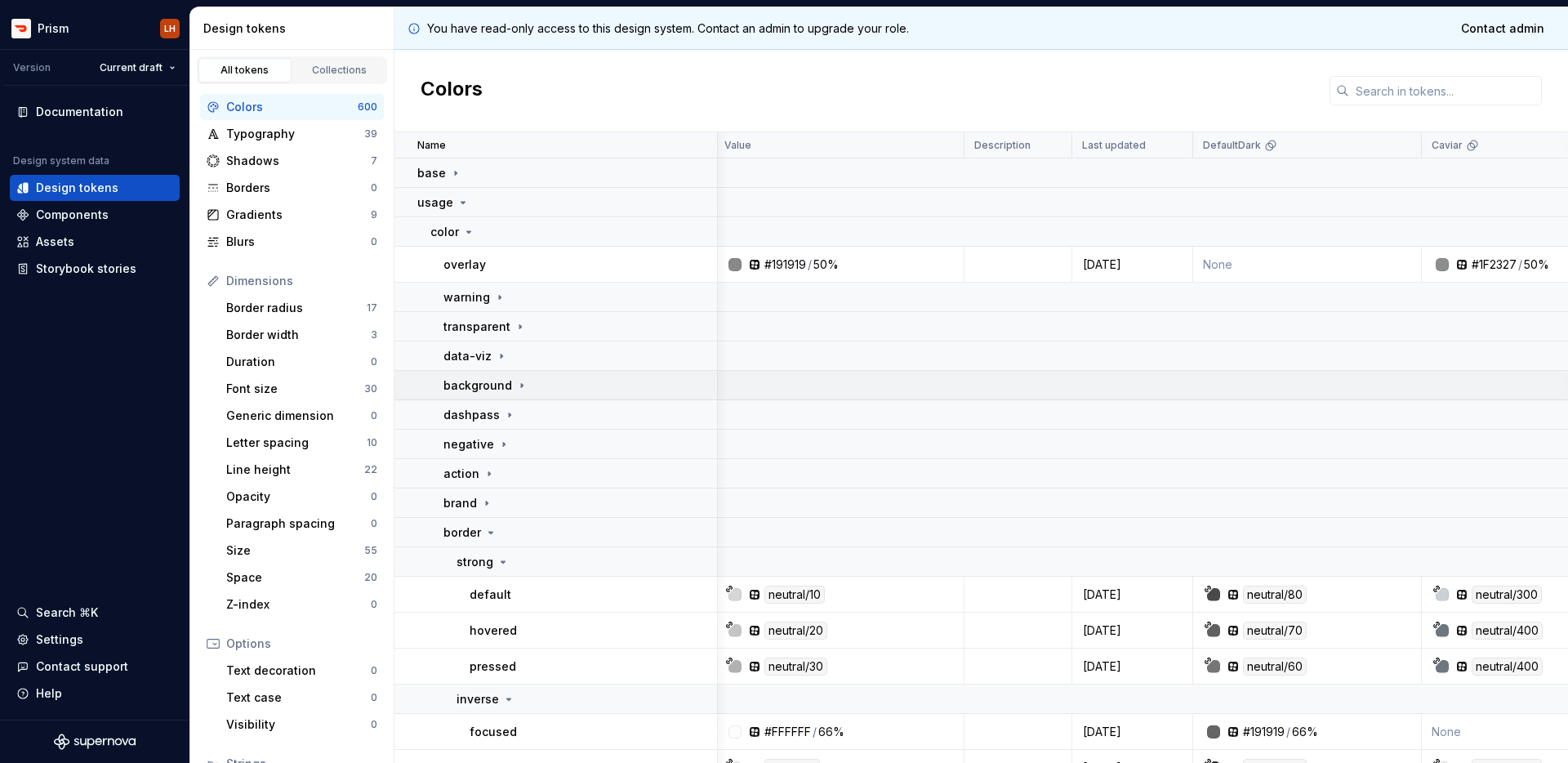
click at [516, 391] on icon at bounding box center [521, 385] width 13 height 13
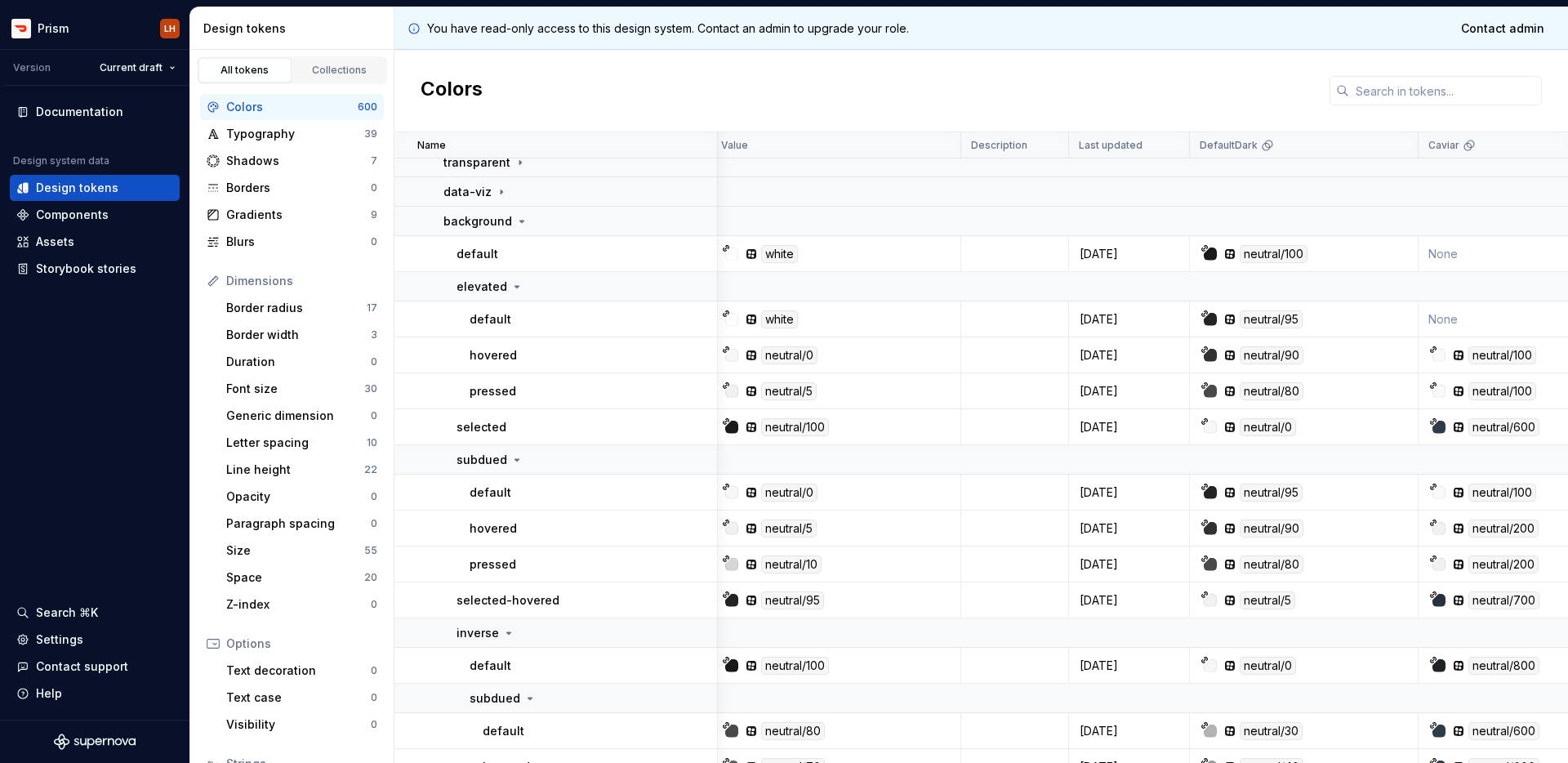
scroll to position [165, 7]
click at [521, 227] on div "background" at bounding box center [485, 221] width 85 height 16
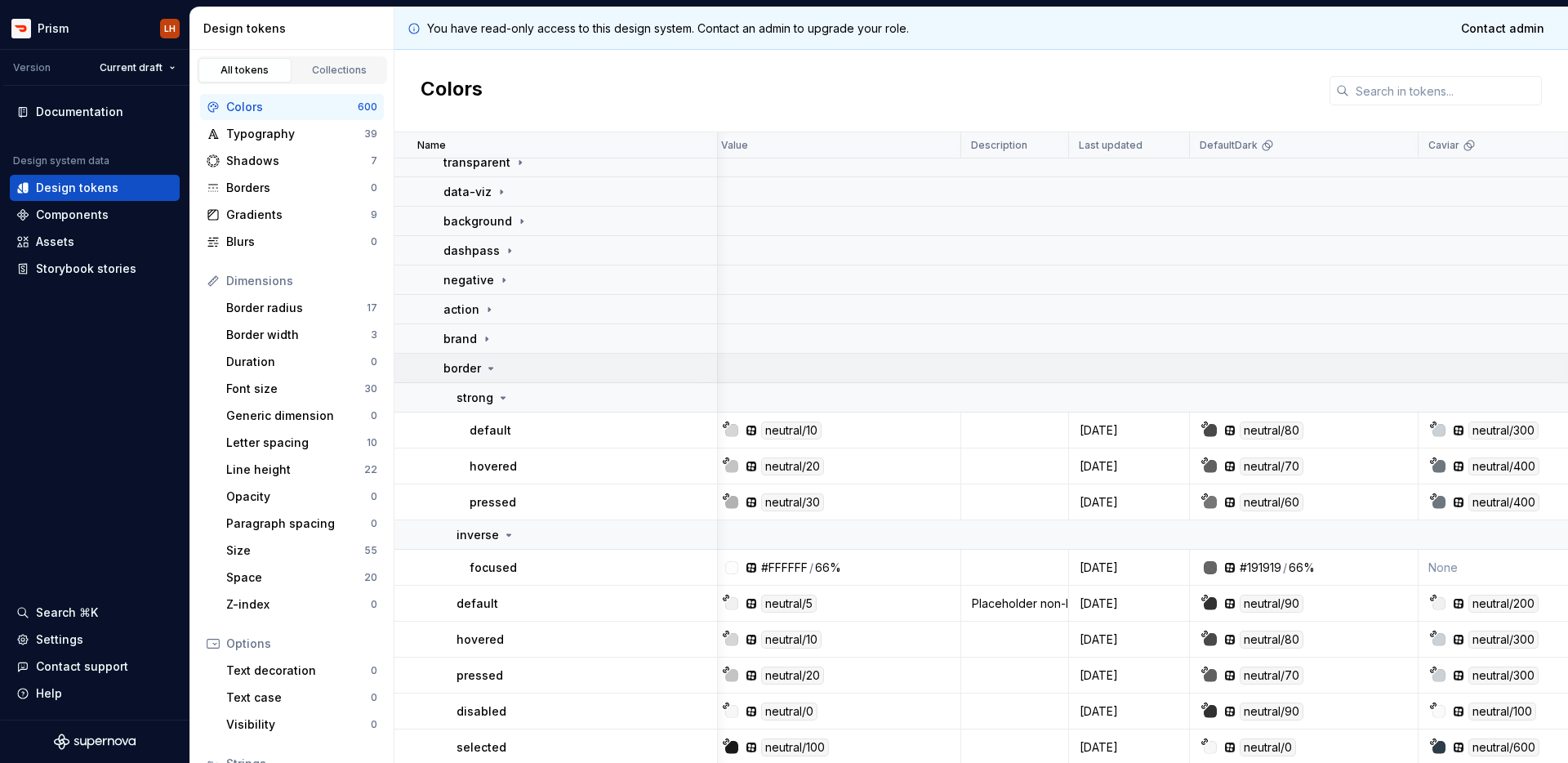
click at [494, 362] on icon at bounding box center [490, 368] width 13 height 13
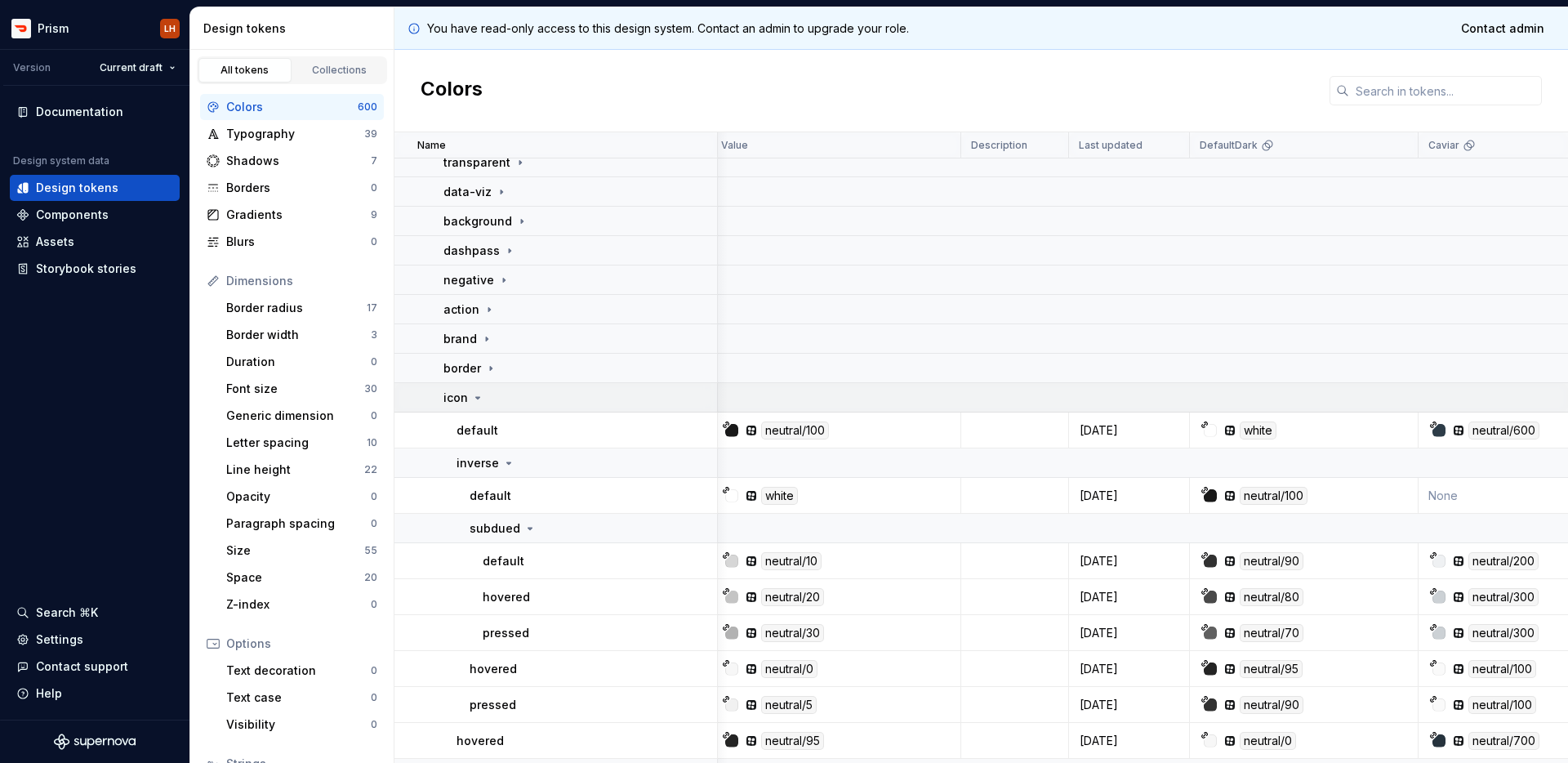
click at [480, 395] on icon at bounding box center [477, 397] width 13 height 13
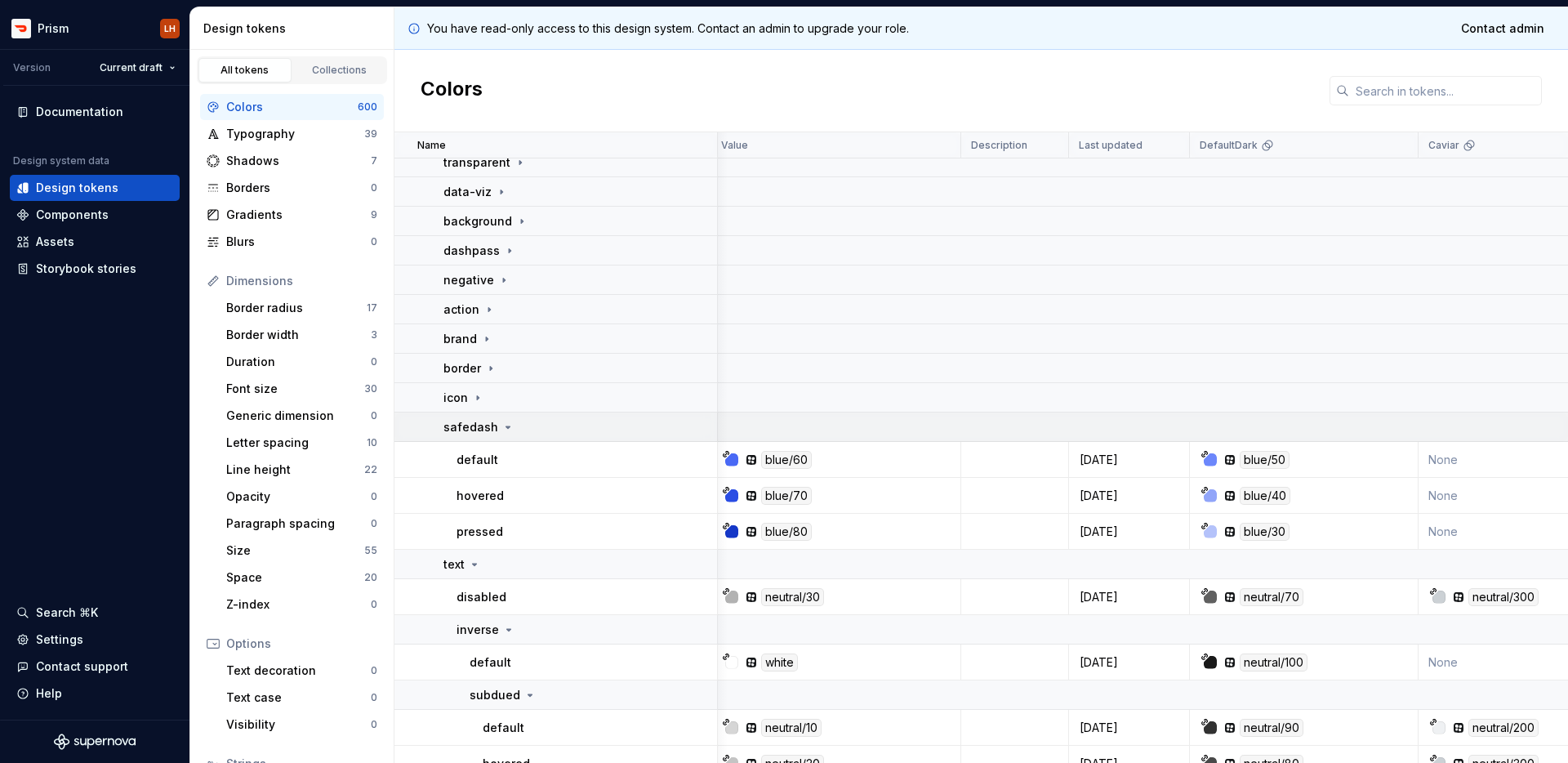
click at [491, 425] on p "safedash" at bounding box center [470, 427] width 55 height 16
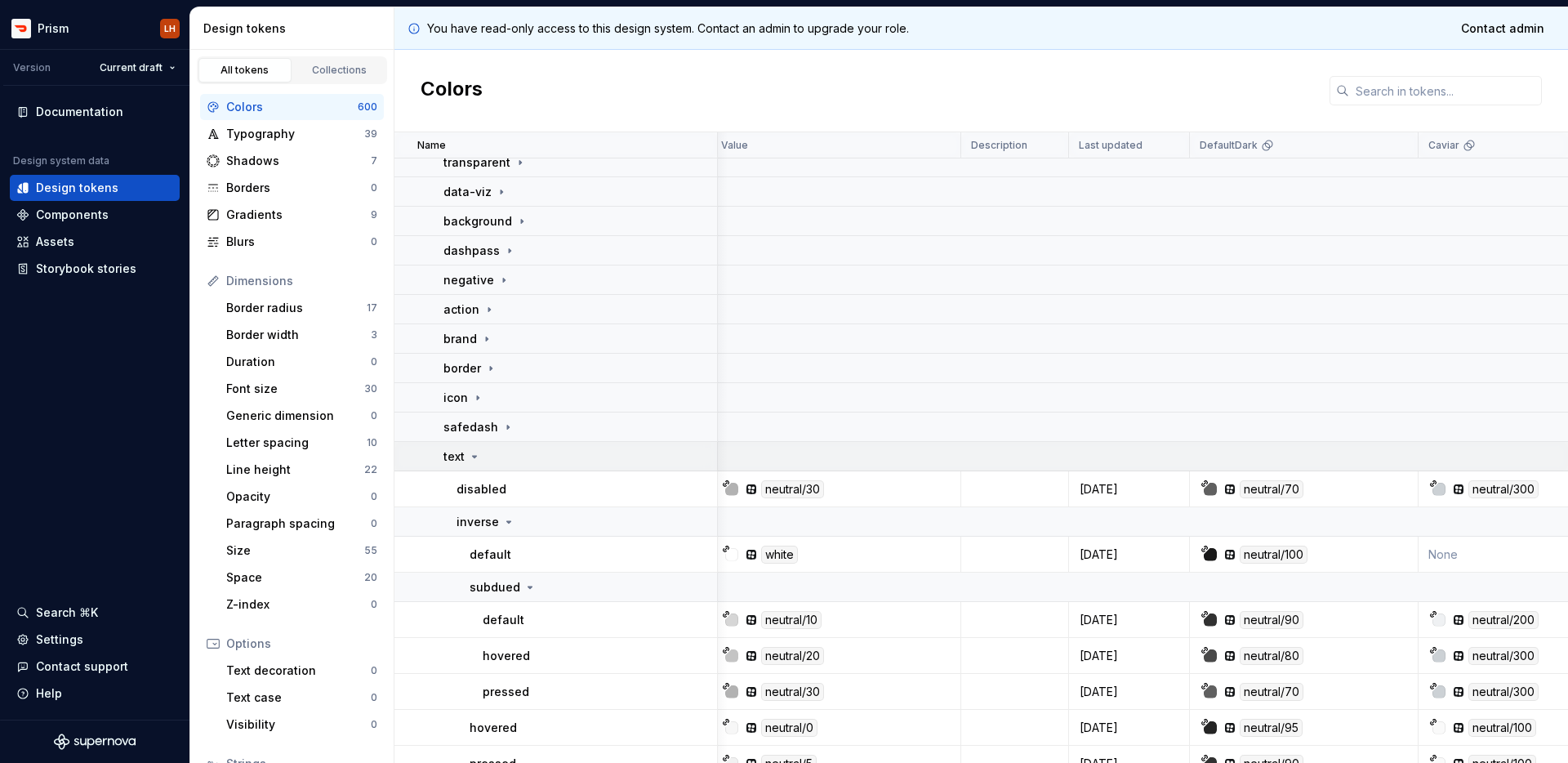
click at [476, 454] on icon at bounding box center [473, 456] width 13 height 13
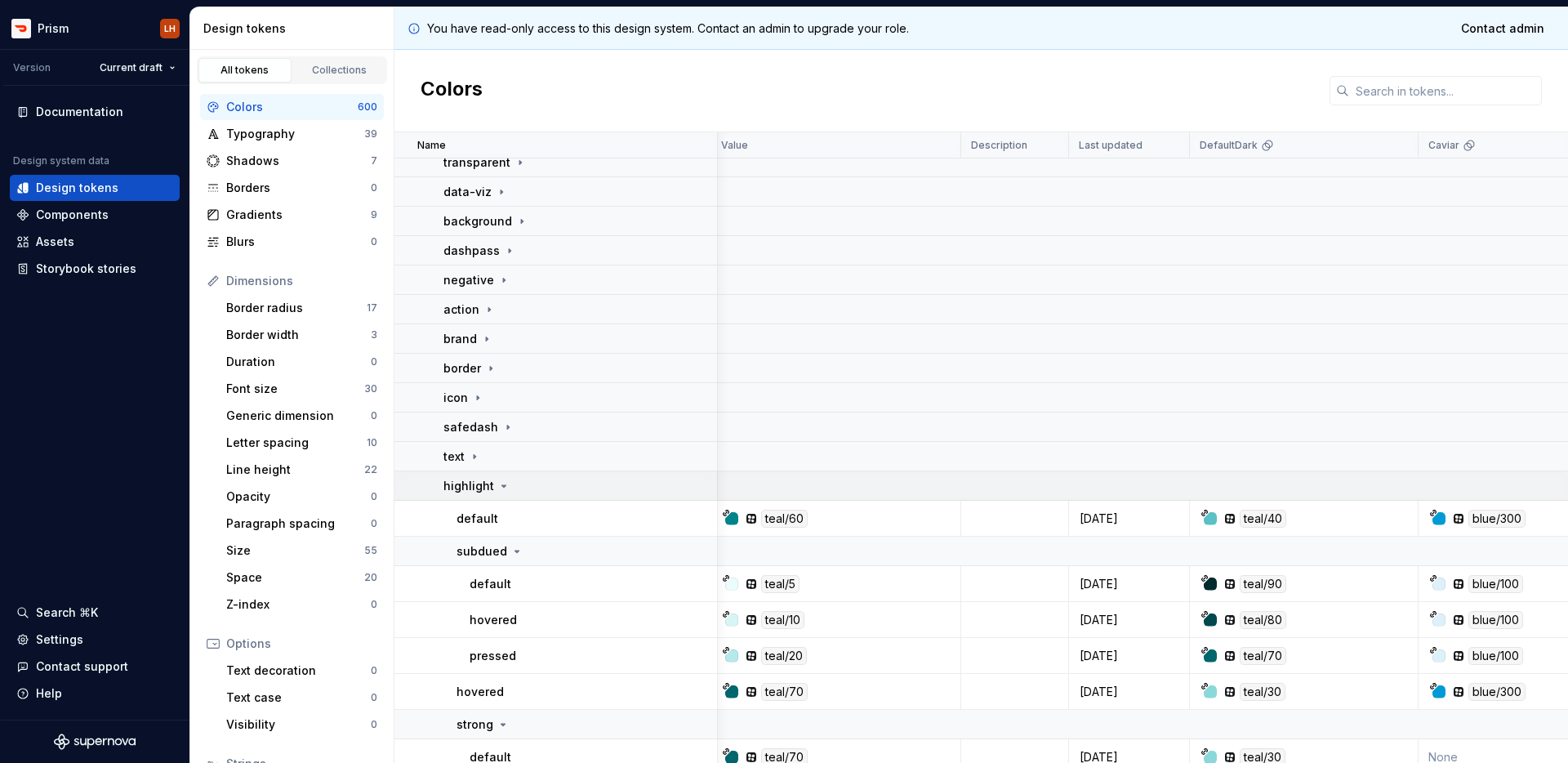
click at [506, 485] on icon at bounding box center [503, 486] width 13 height 13
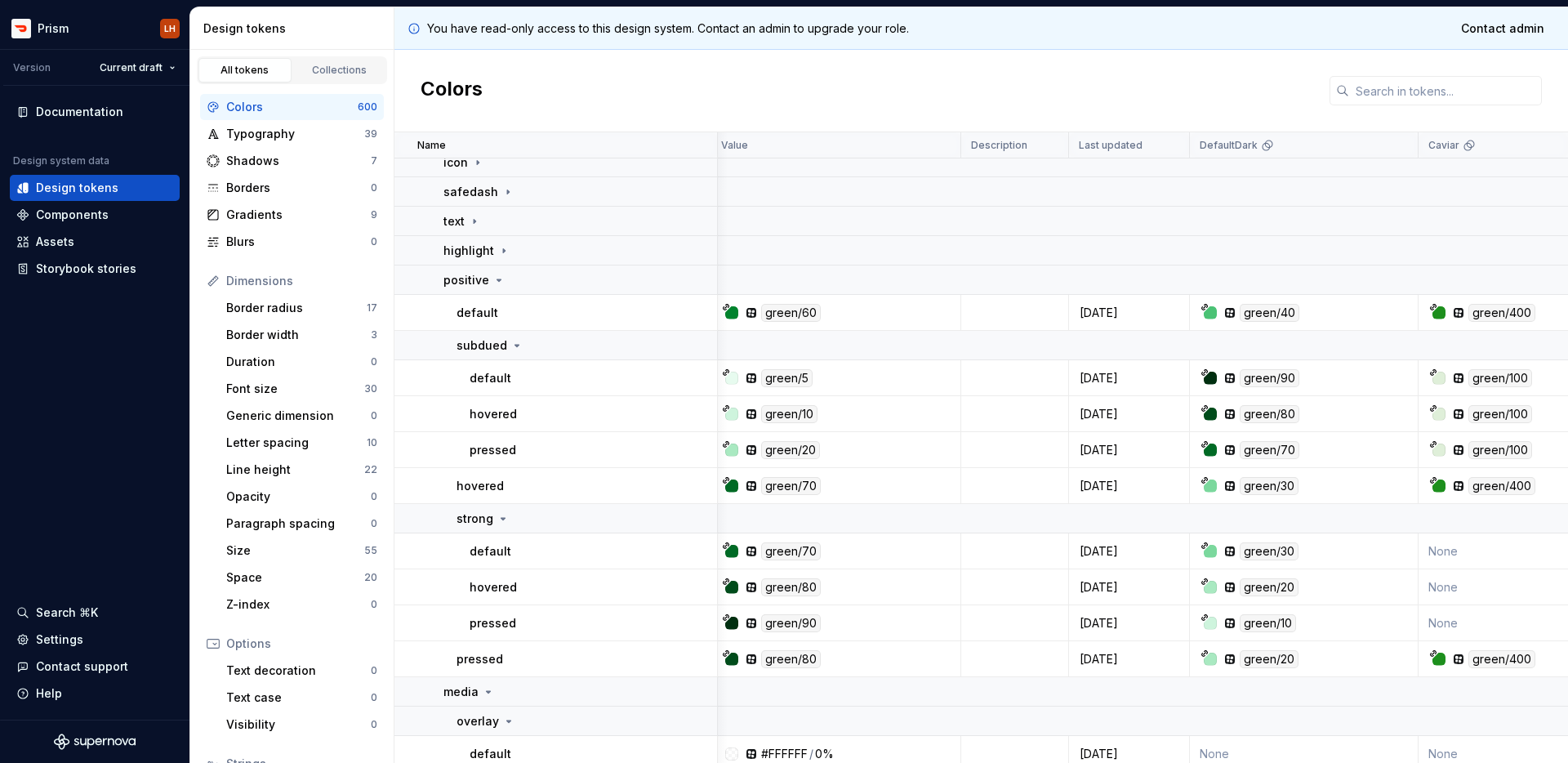
scroll to position [403, 7]
